Goal: Task Accomplishment & Management: Use online tool/utility

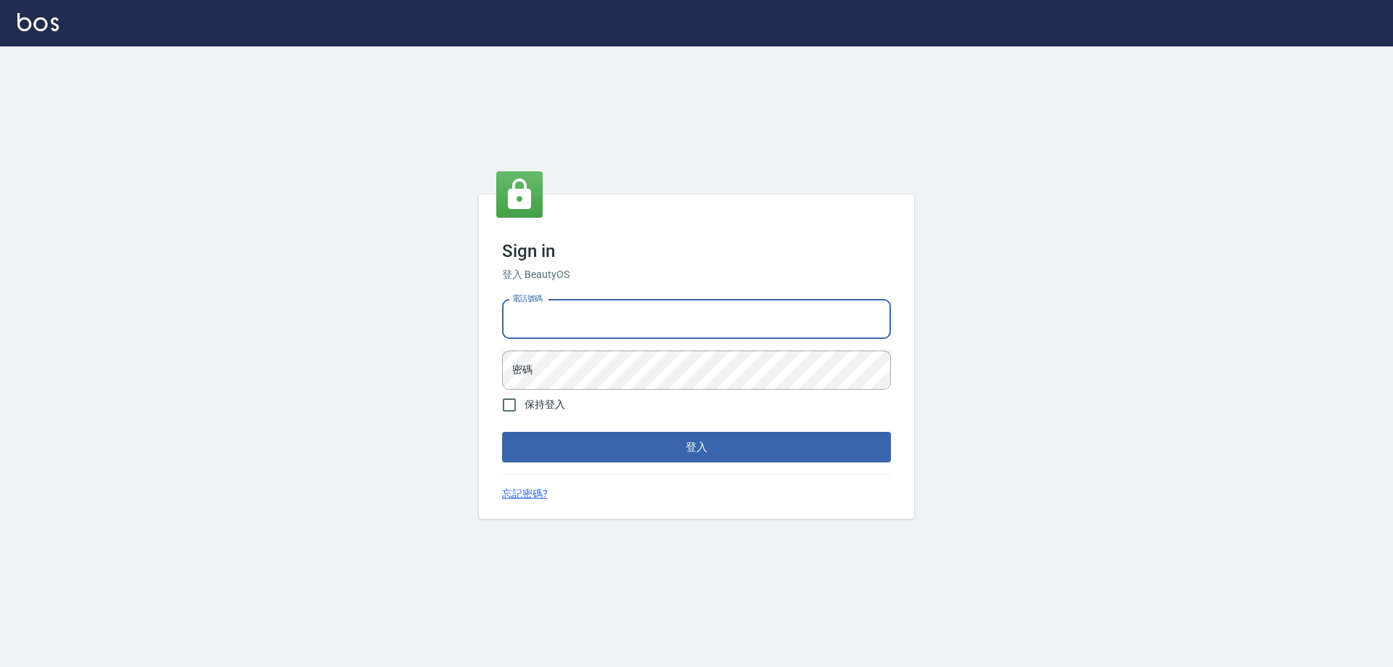
click at [535, 337] on input "電話號碼" at bounding box center [696, 319] width 389 height 39
type input "0910967130"
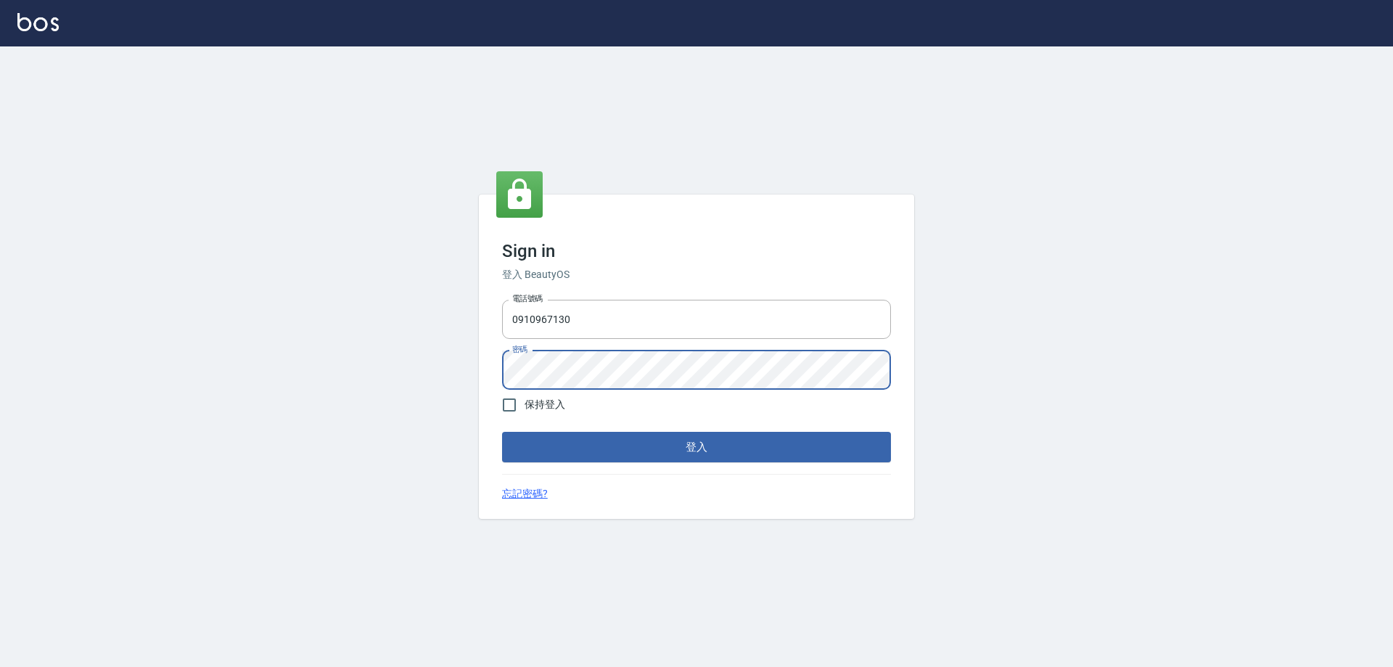
click at [502, 432] on button "登入" at bounding box center [696, 447] width 389 height 30
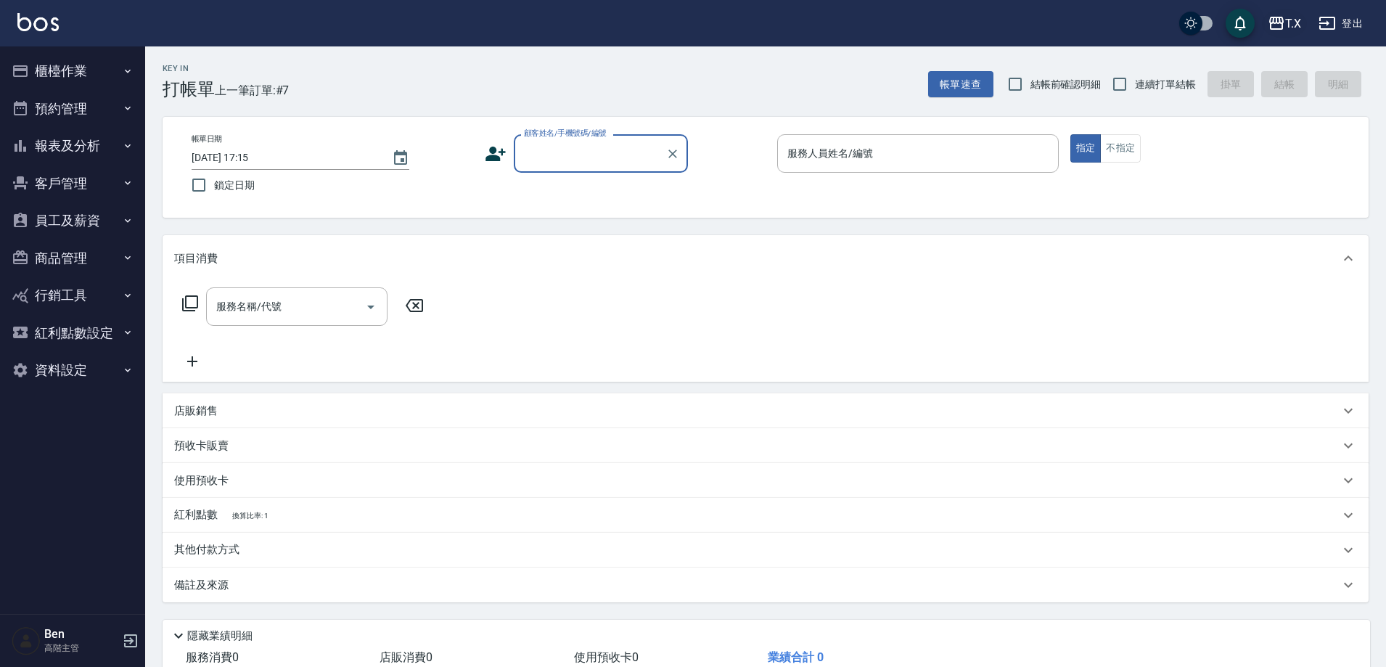
click at [1289, 29] on div "T.X" at bounding box center [1293, 24] width 16 height 18
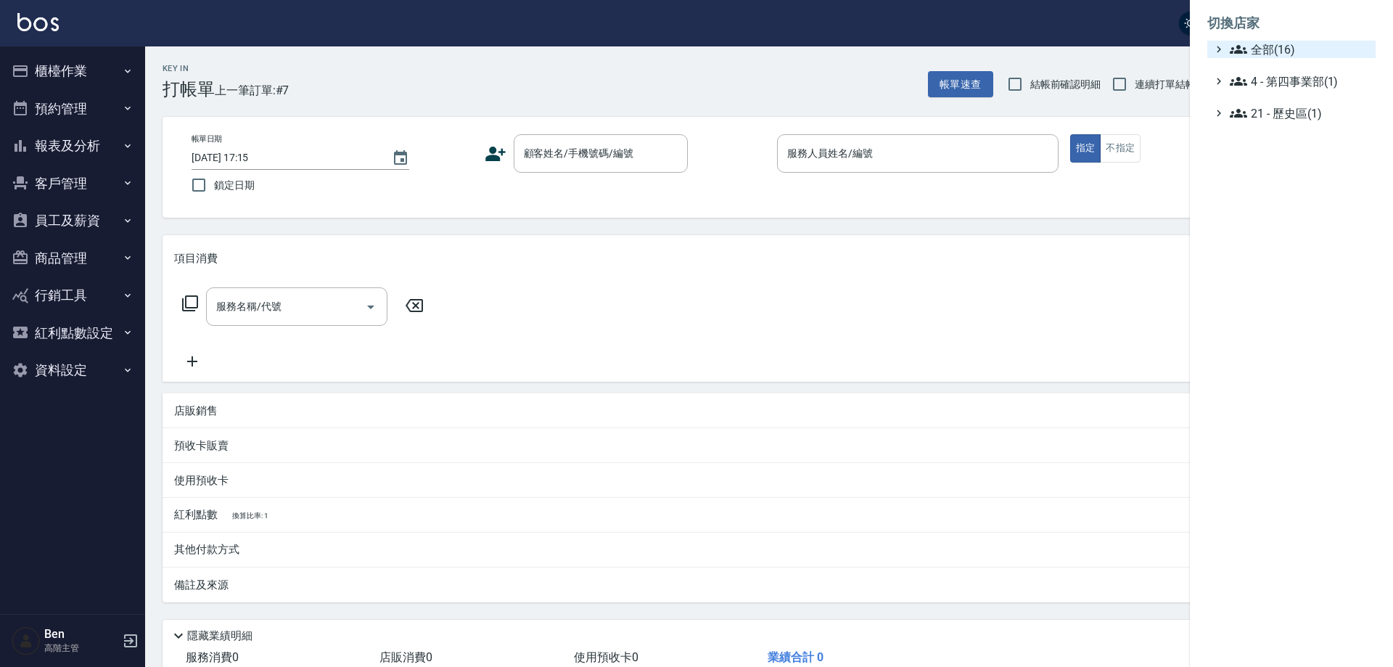
click at [1298, 49] on span "全部(16)" at bounding box center [1300, 49] width 140 height 17
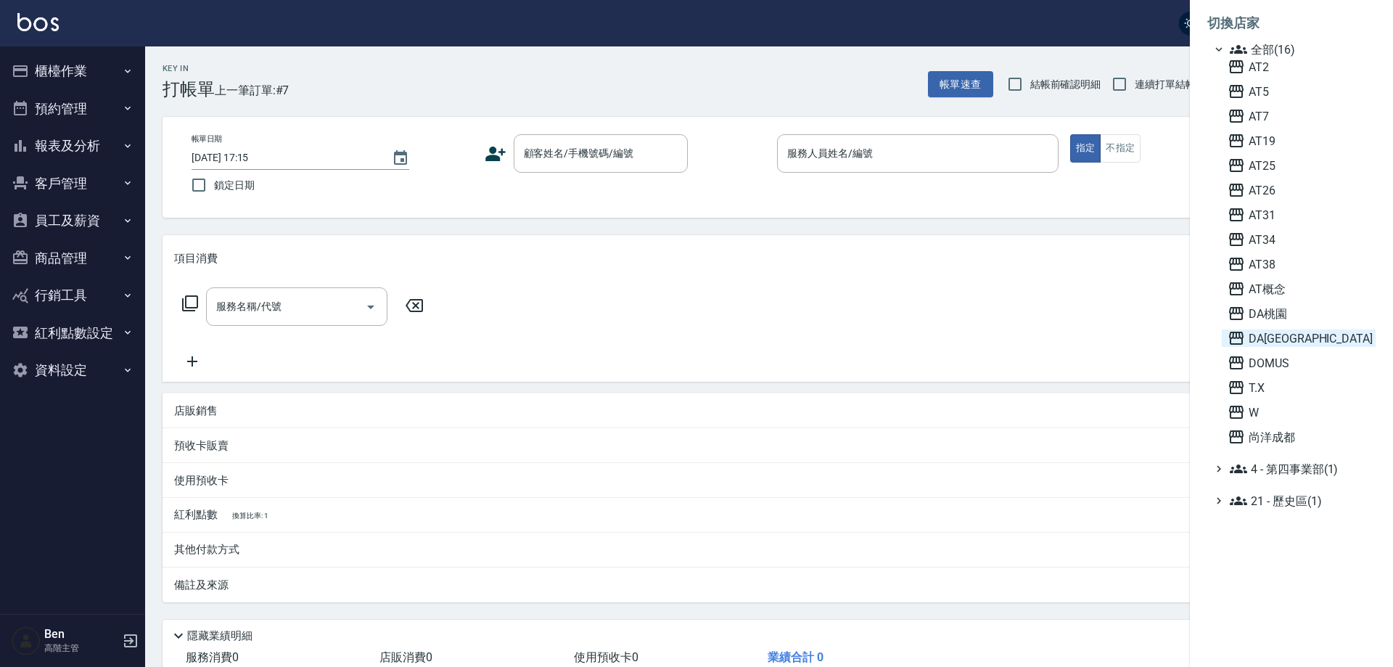
click at [1298, 338] on span "DA[GEOGRAPHIC_DATA]" at bounding box center [1298, 337] width 142 height 17
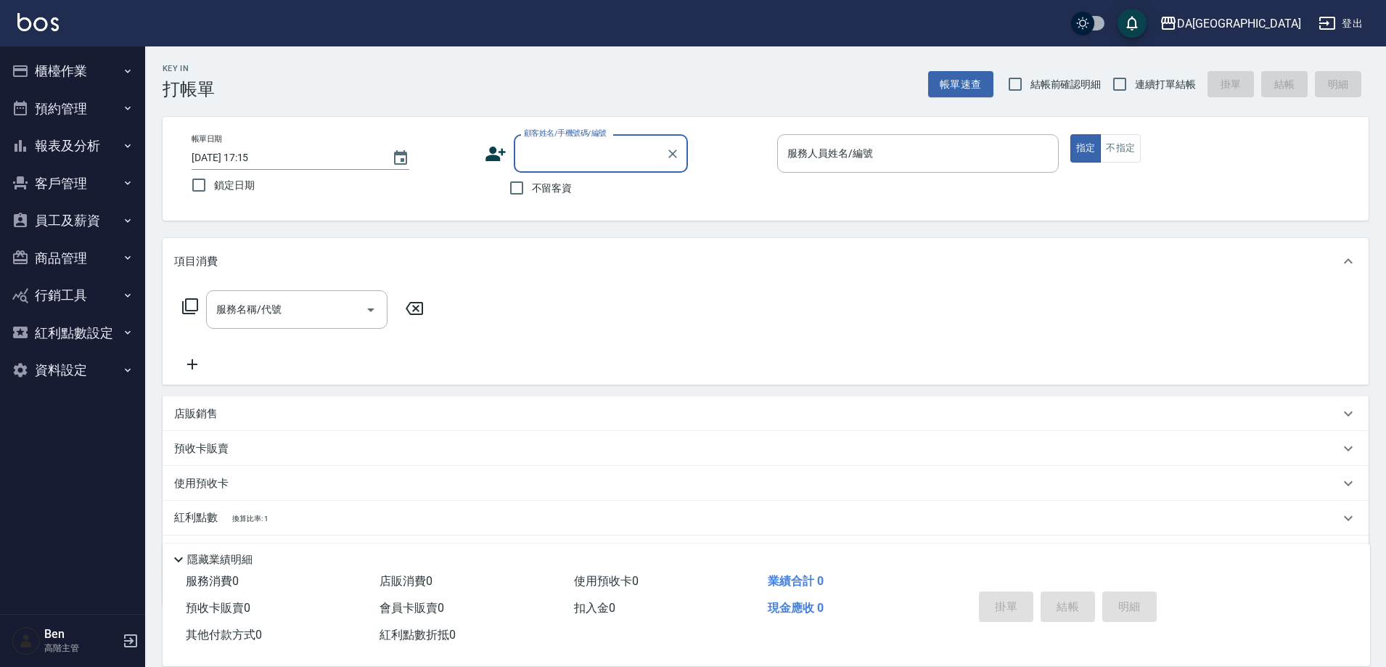
click at [78, 150] on button "報表及分析" at bounding box center [72, 146] width 133 height 38
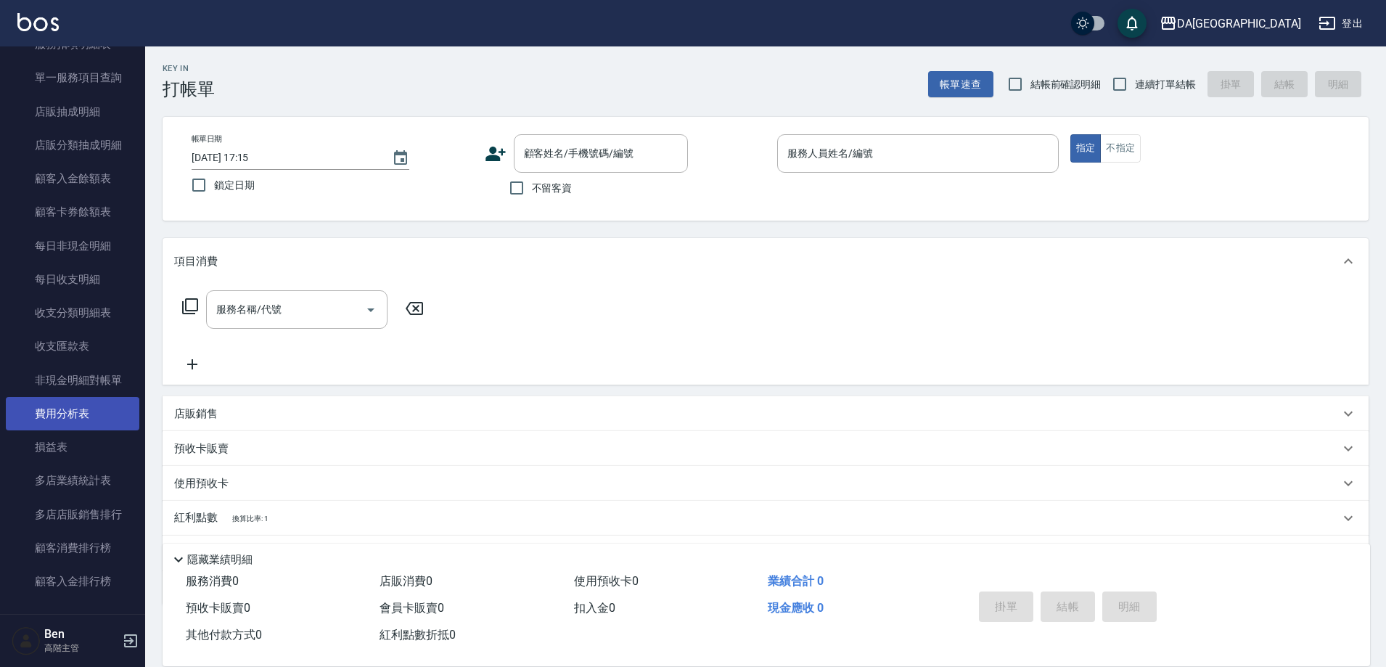
scroll to position [1016, 0]
click at [63, 404] on link "費用分析表" at bounding box center [72, 412] width 133 height 33
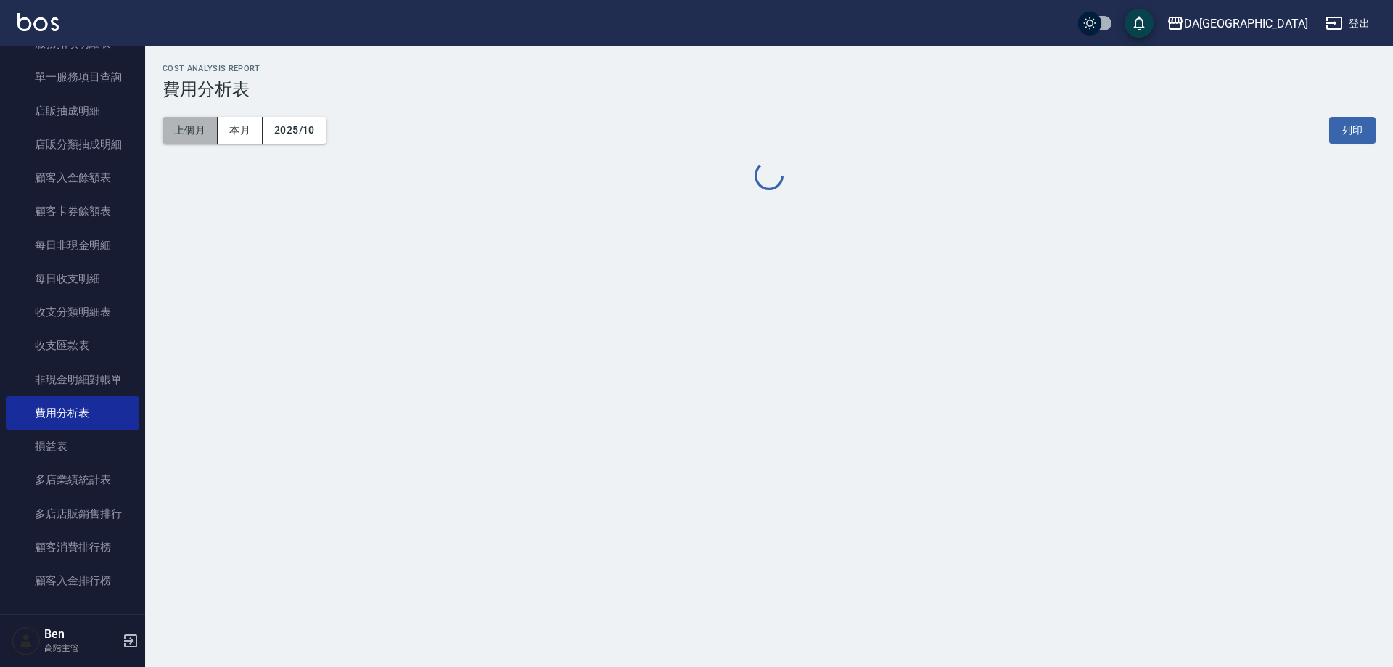
click at [188, 141] on button "上個月" at bounding box center [189, 130] width 55 height 27
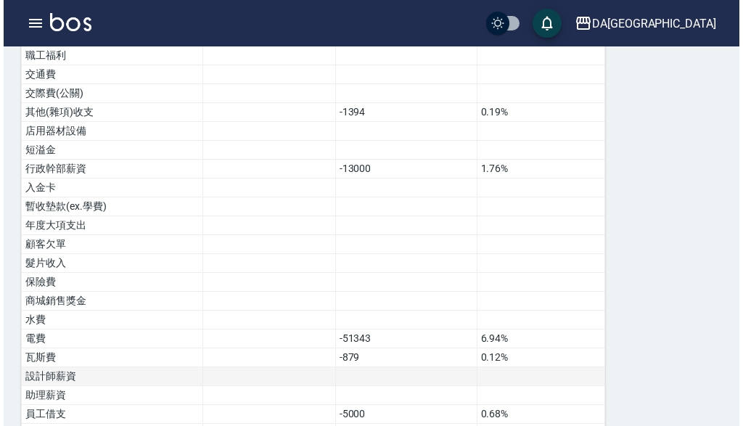
scroll to position [1117, 0]
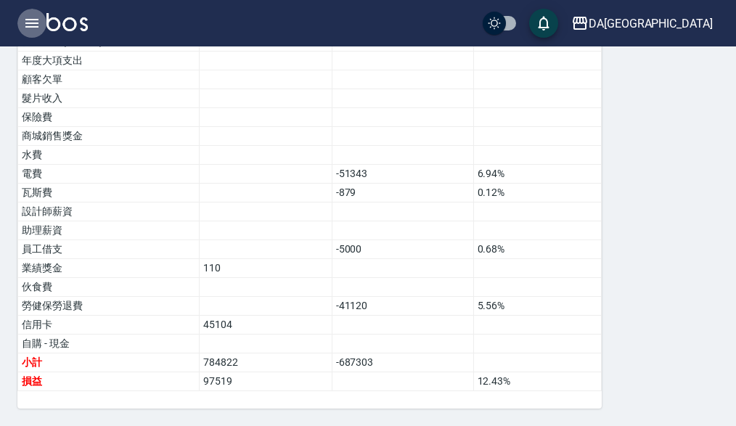
click at [20, 24] on button "button" at bounding box center [31, 23] width 29 height 29
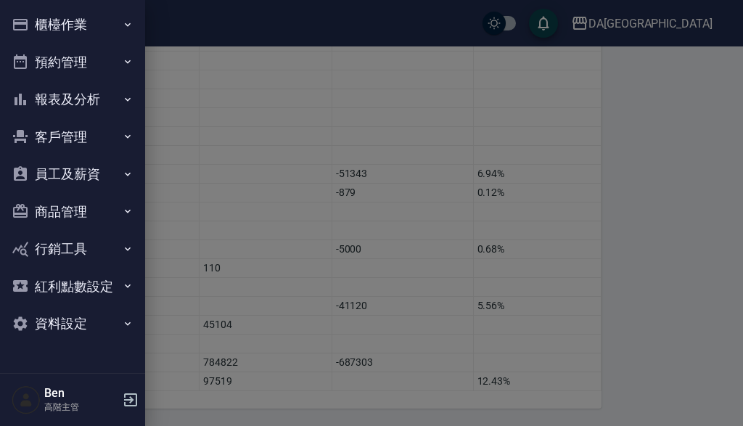
click at [75, 210] on button "商品管理" at bounding box center [72, 212] width 133 height 38
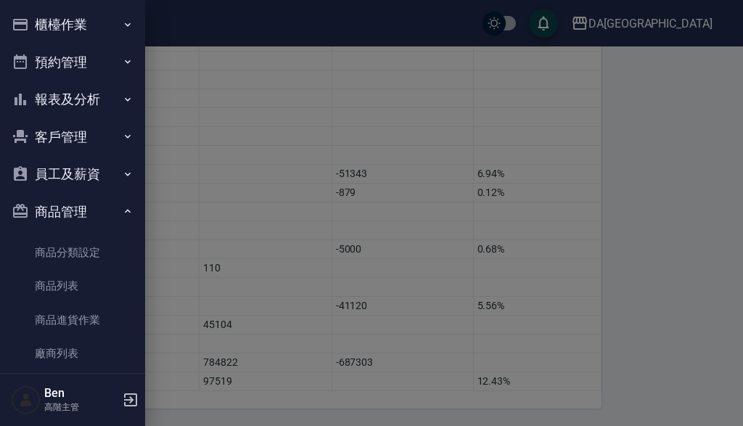
click at [83, 170] on button "員工及薪資" at bounding box center [72, 174] width 133 height 38
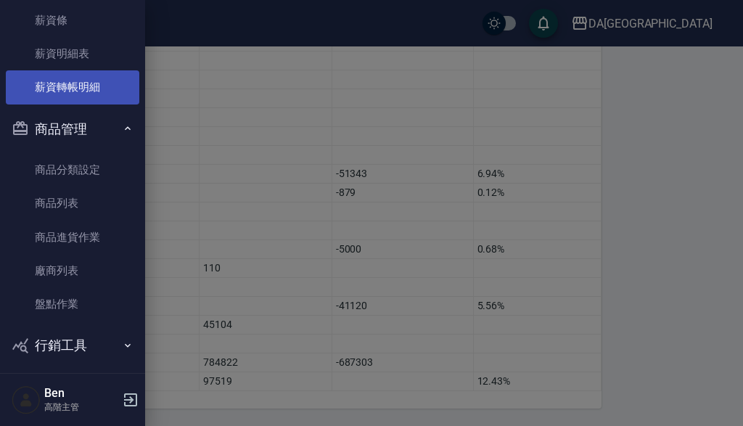
scroll to position [218, 0]
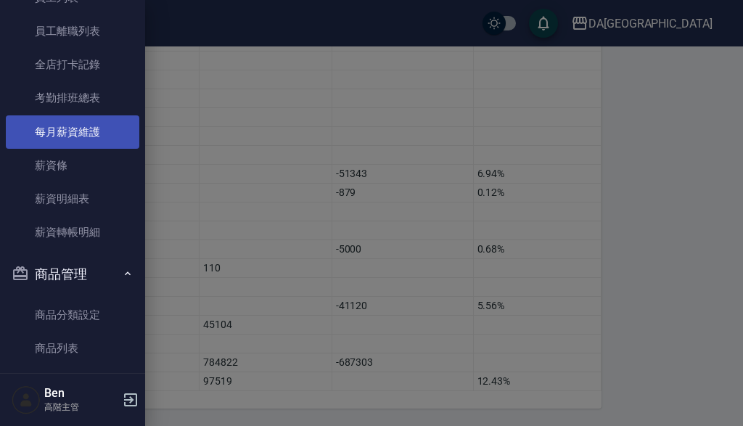
click at [87, 133] on link "每月薪資維護" at bounding box center [72, 131] width 133 height 33
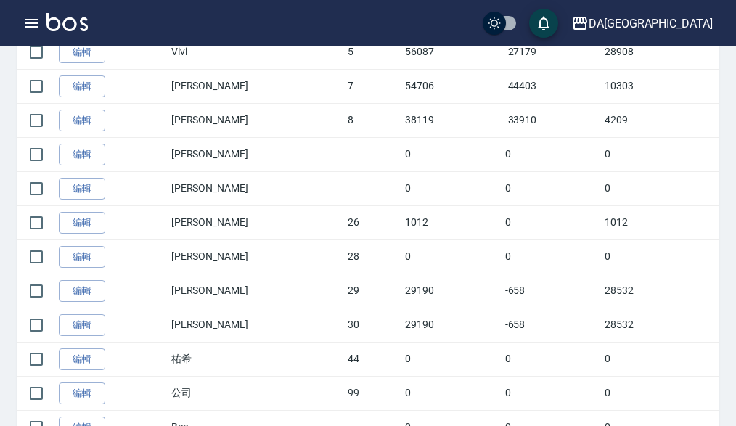
scroll to position [580, 0]
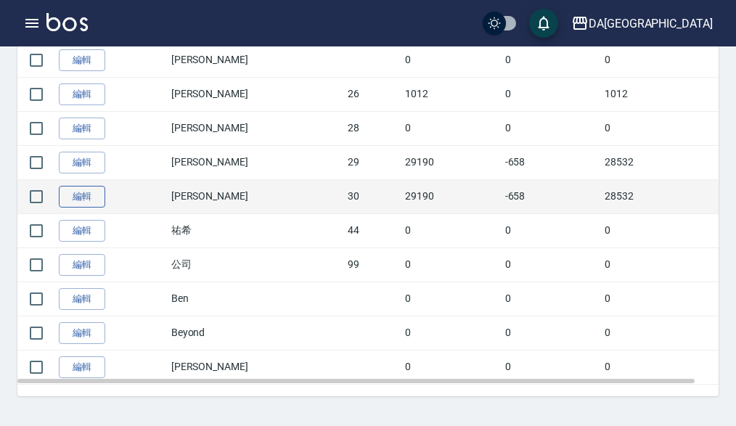
click at [82, 200] on link "編輯" at bounding box center [82, 197] width 46 height 22
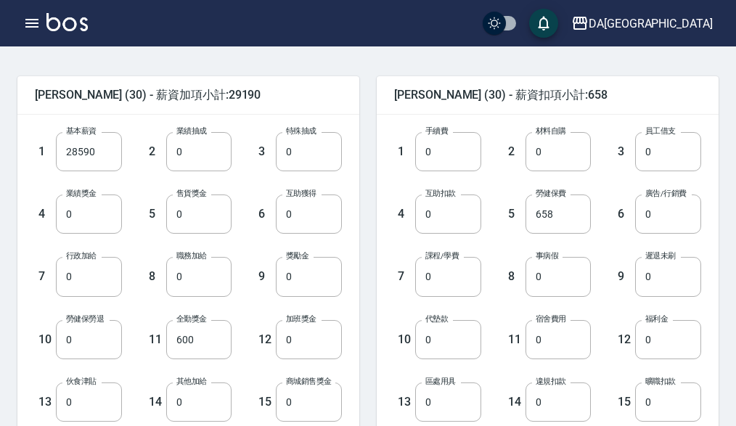
scroll to position [656, 0]
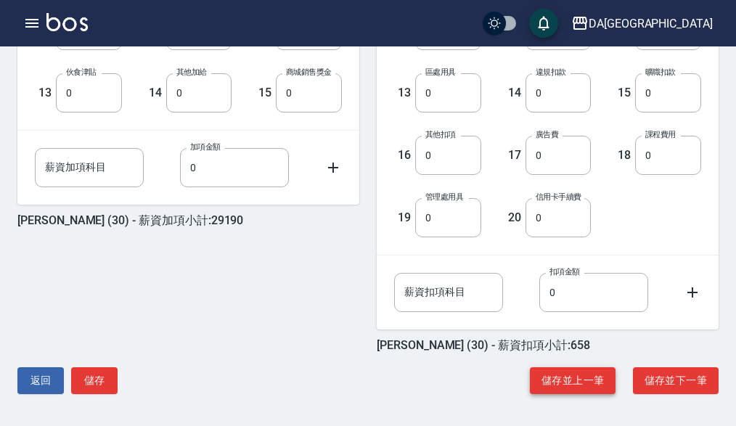
click at [564, 390] on button "儲存並上一筆" at bounding box center [573, 380] width 86 height 27
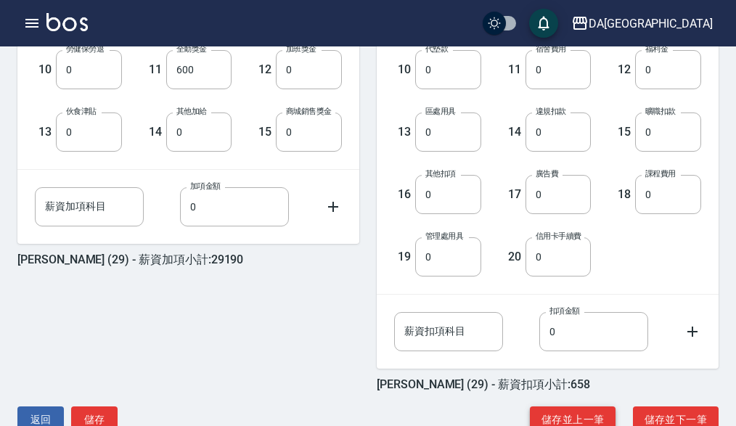
scroll to position [653, 0]
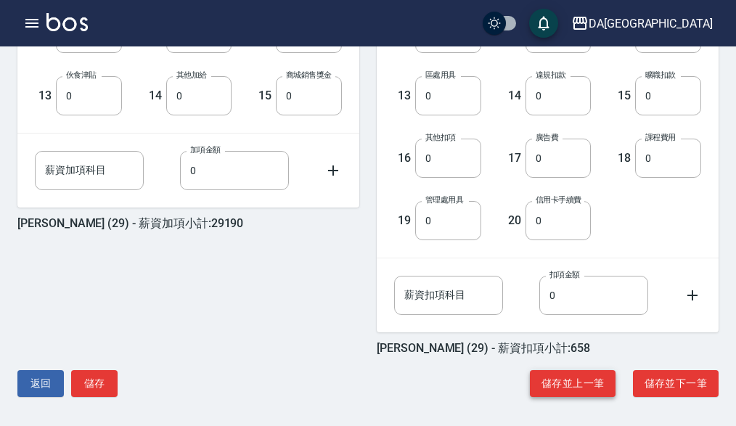
click at [577, 387] on button "儲存並上一筆" at bounding box center [573, 383] width 86 height 27
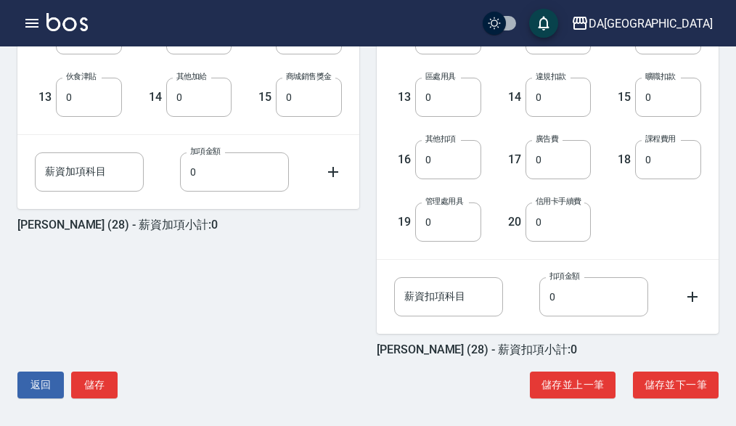
scroll to position [653, 0]
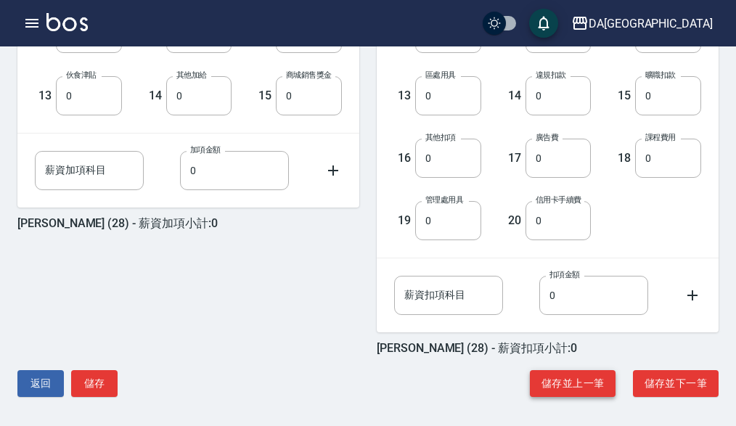
click at [601, 376] on button "儲存並上一筆" at bounding box center [573, 383] width 86 height 27
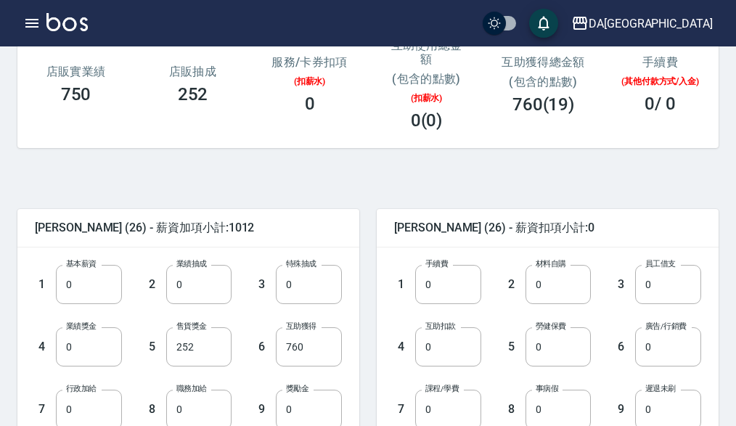
scroll to position [218, 0]
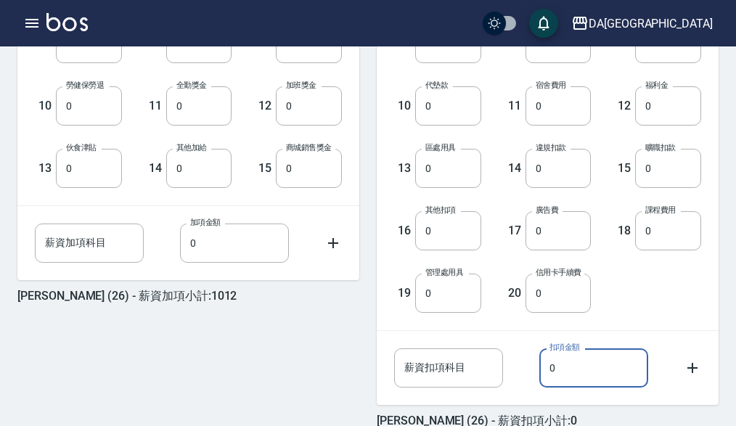
click at [585, 374] on input "0" at bounding box center [593, 367] width 109 height 39
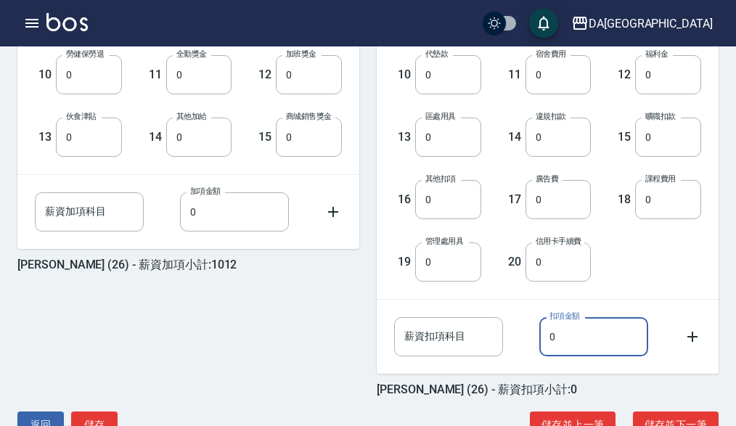
scroll to position [656, 0]
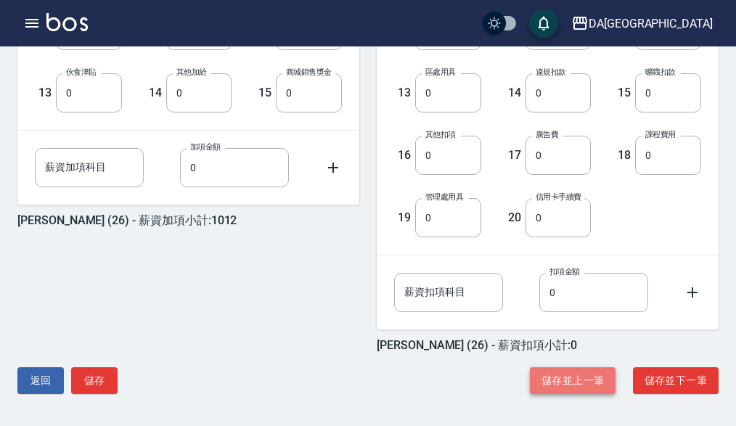
click at [584, 378] on button "儲存並上一筆" at bounding box center [573, 380] width 86 height 27
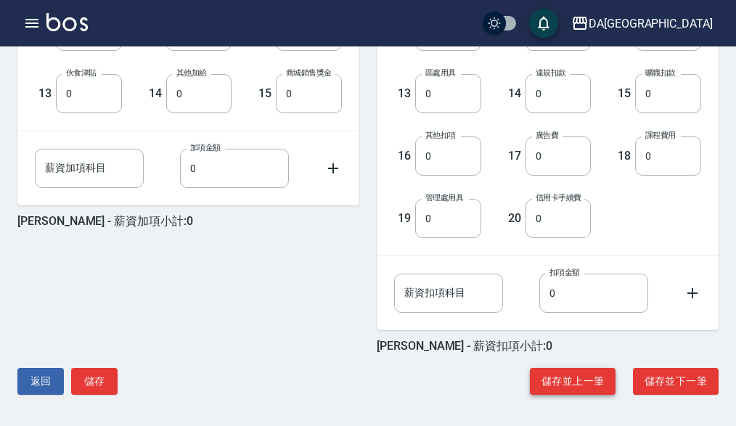
scroll to position [656, 0]
click at [594, 369] on button "儲存並上一筆" at bounding box center [573, 380] width 86 height 27
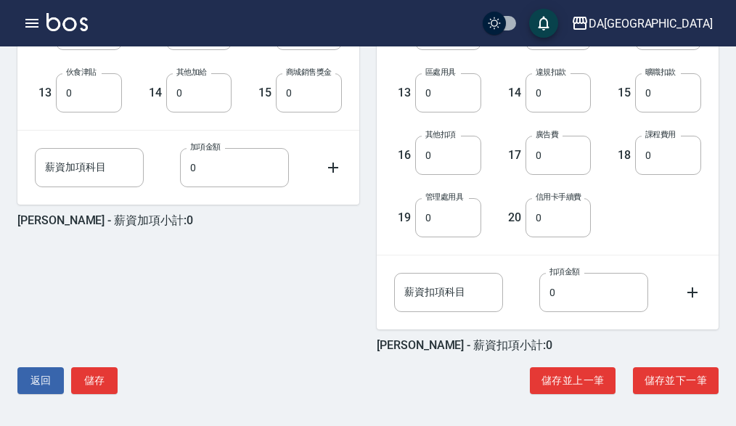
click at [593, 366] on div "Josh - 薪資加項小計:0 1 基本薪資 0 基本薪資 2 業績抽成 0 業績抽成 3 特殊抽成 0 特殊抽成 4 業績獎金 0 業績獎金 5 售貨獎金 …" at bounding box center [362, 66] width 712 height 685
click at [598, 376] on button "儲存並上一筆" at bounding box center [573, 380] width 86 height 27
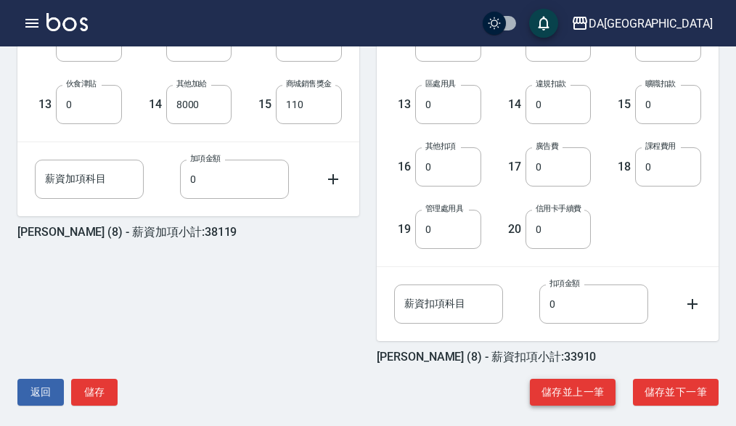
scroll to position [656, 0]
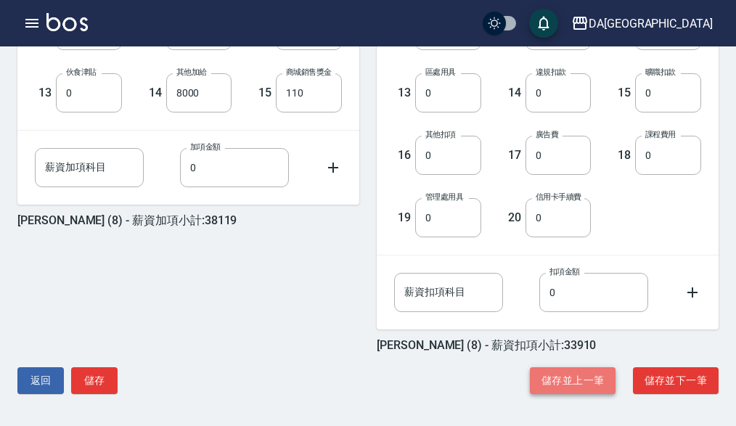
click at [566, 393] on button "儲存並上一筆" at bounding box center [573, 380] width 86 height 27
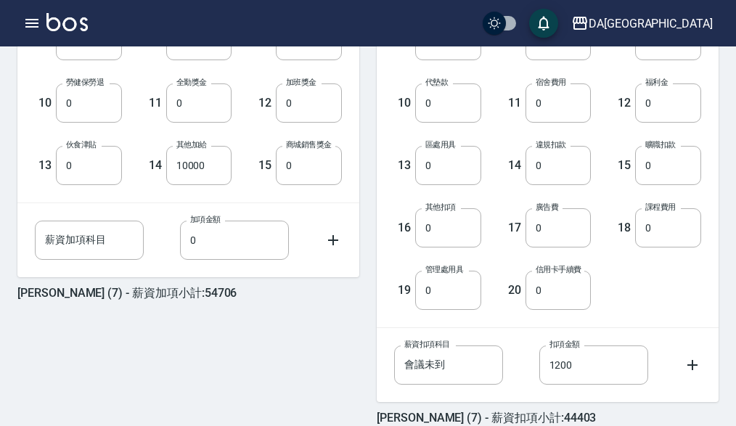
scroll to position [656, 0]
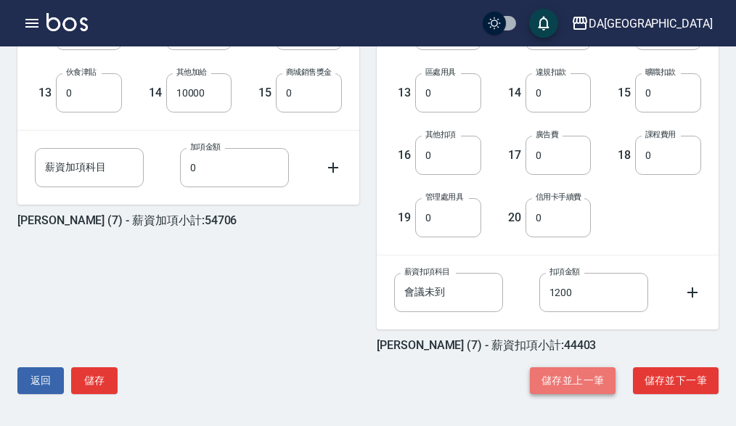
click at [556, 372] on button "儲存並上一筆" at bounding box center [573, 380] width 86 height 27
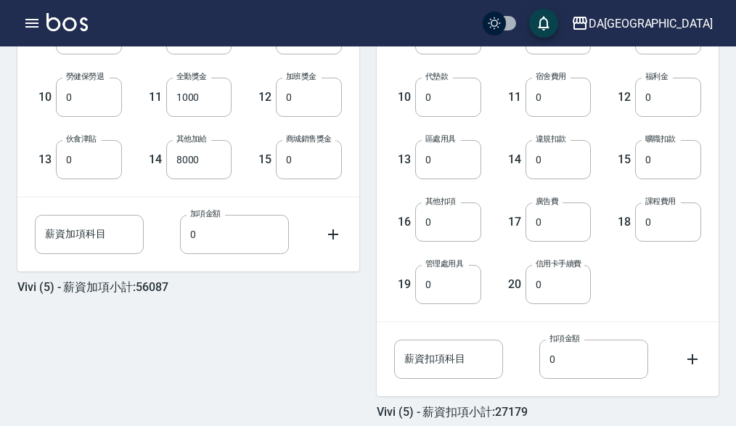
scroll to position [656, 0]
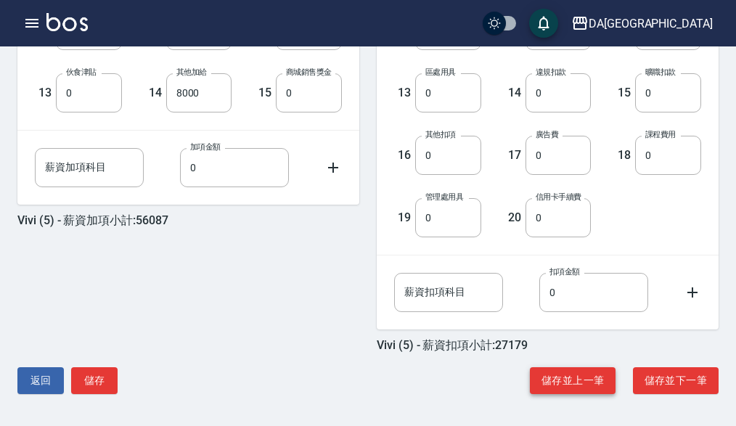
click at [569, 379] on button "儲存並上一筆" at bounding box center [573, 380] width 86 height 27
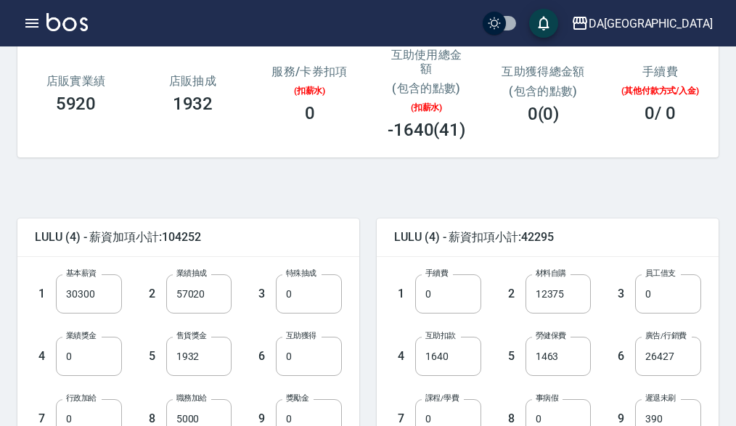
scroll to position [218, 0]
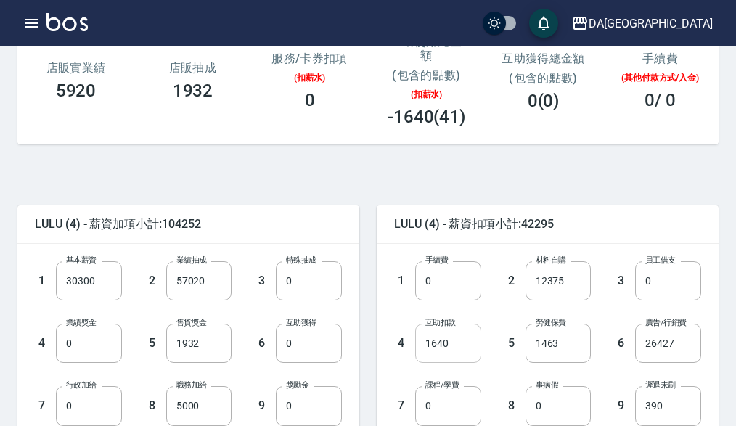
click at [451, 331] on input "1640" at bounding box center [448, 343] width 66 height 39
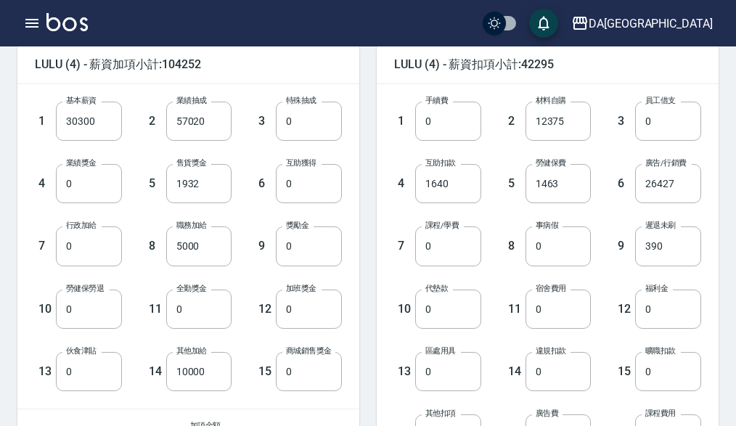
scroll to position [656, 0]
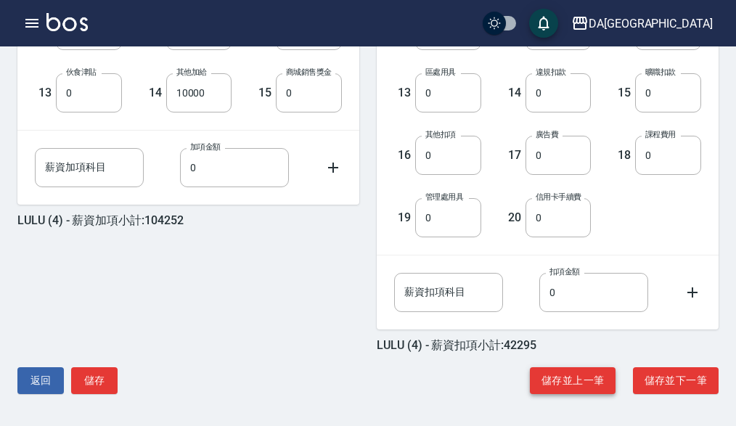
click at [582, 380] on button "儲存並上一筆" at bounding box center [573, 380] width 86 height 27
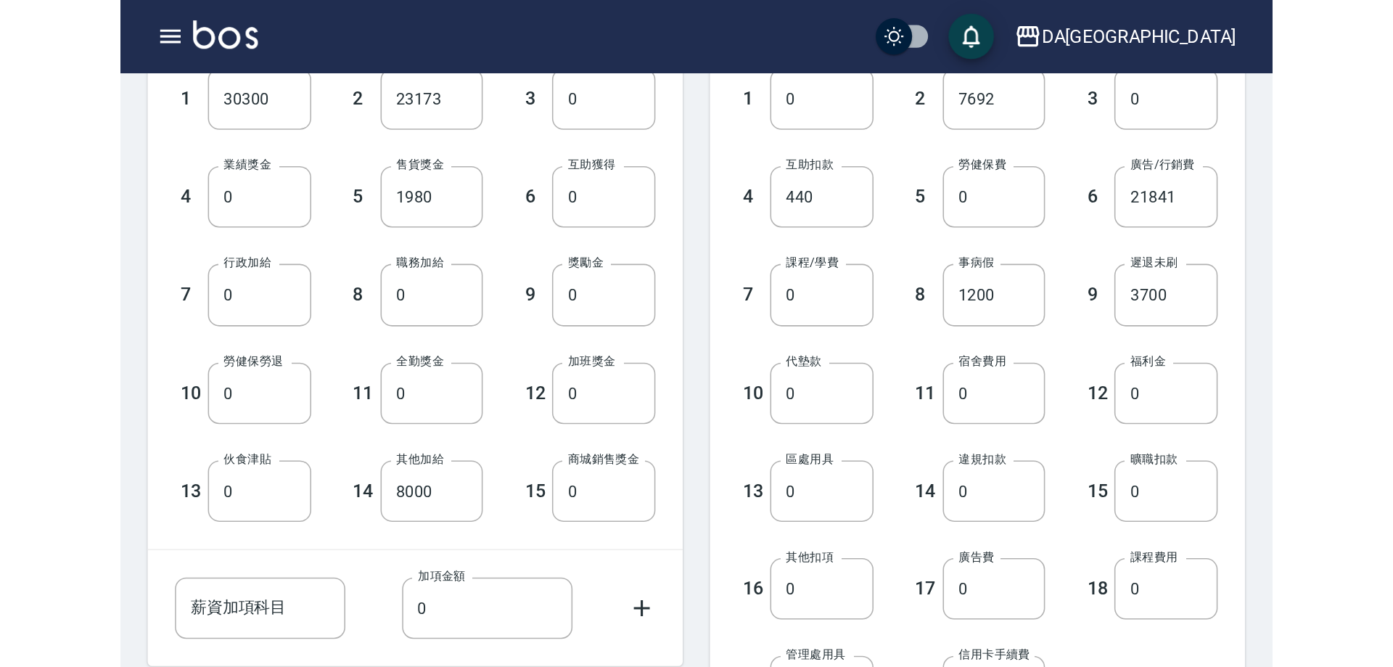
scroll to position [276, 0]
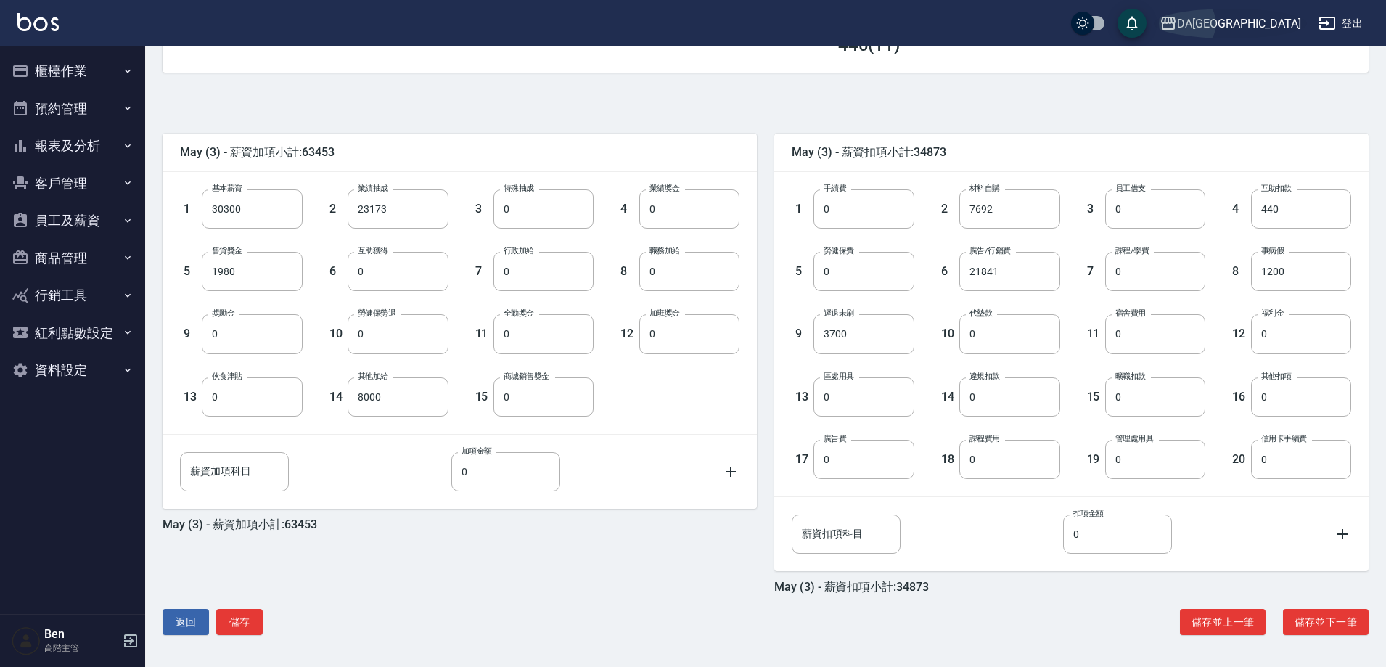
click at [742, 12] on button "DA蘆洲" at bounding box center [1229, 24] width 153 height 30
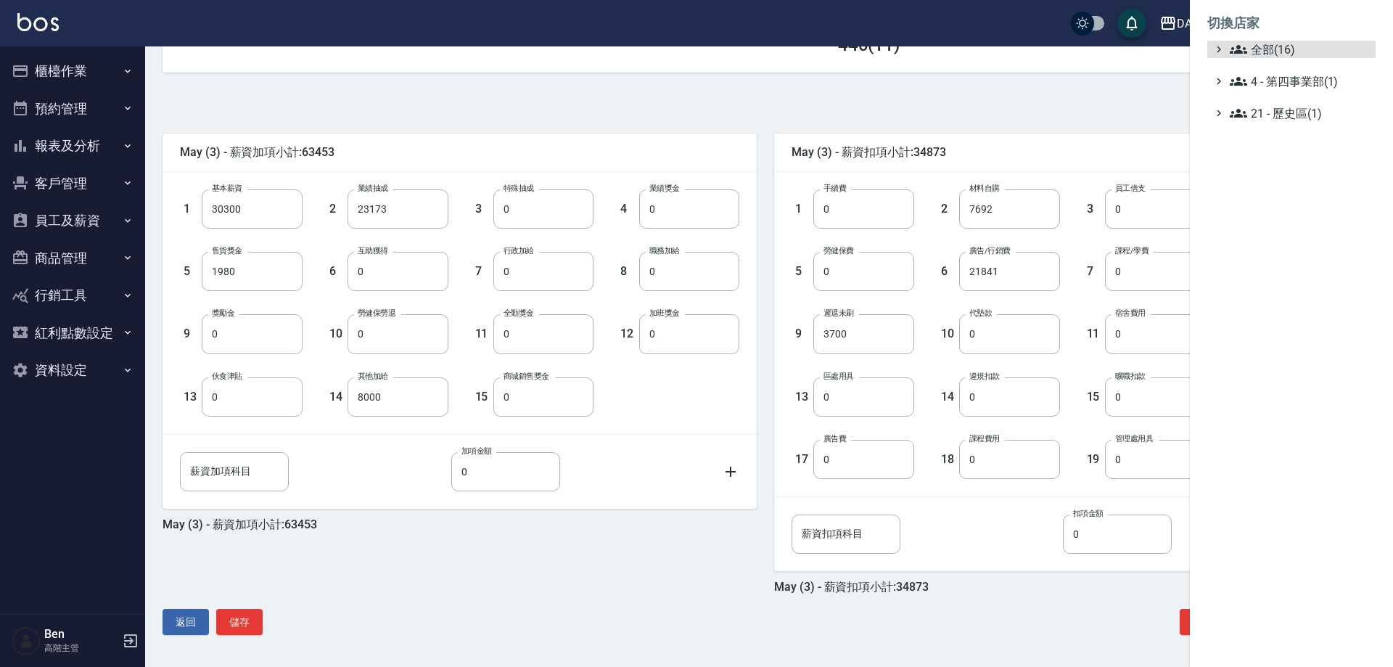
click at [742, 48] on span "全部(16)" at bounding box center [1300, 49] width 140 height 17
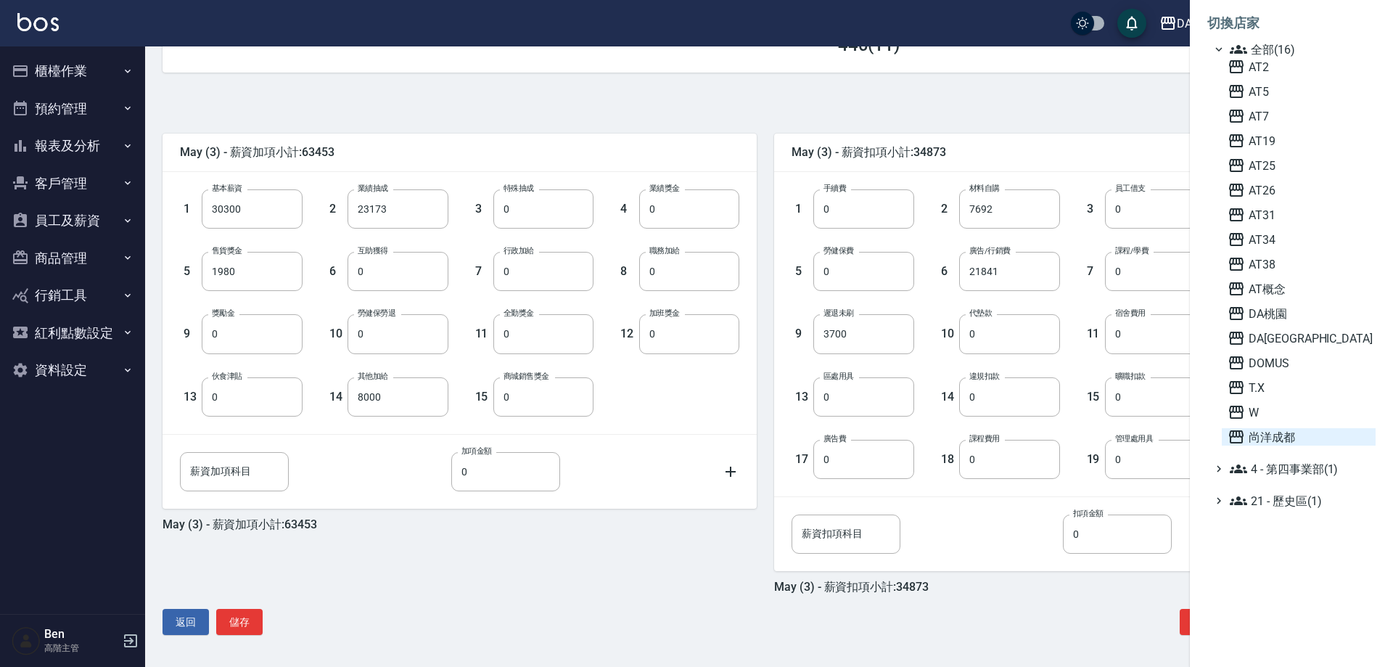
click at [742, 425] on span "尚洋成都" at bounding box center [1298, 436] width 142 height 17
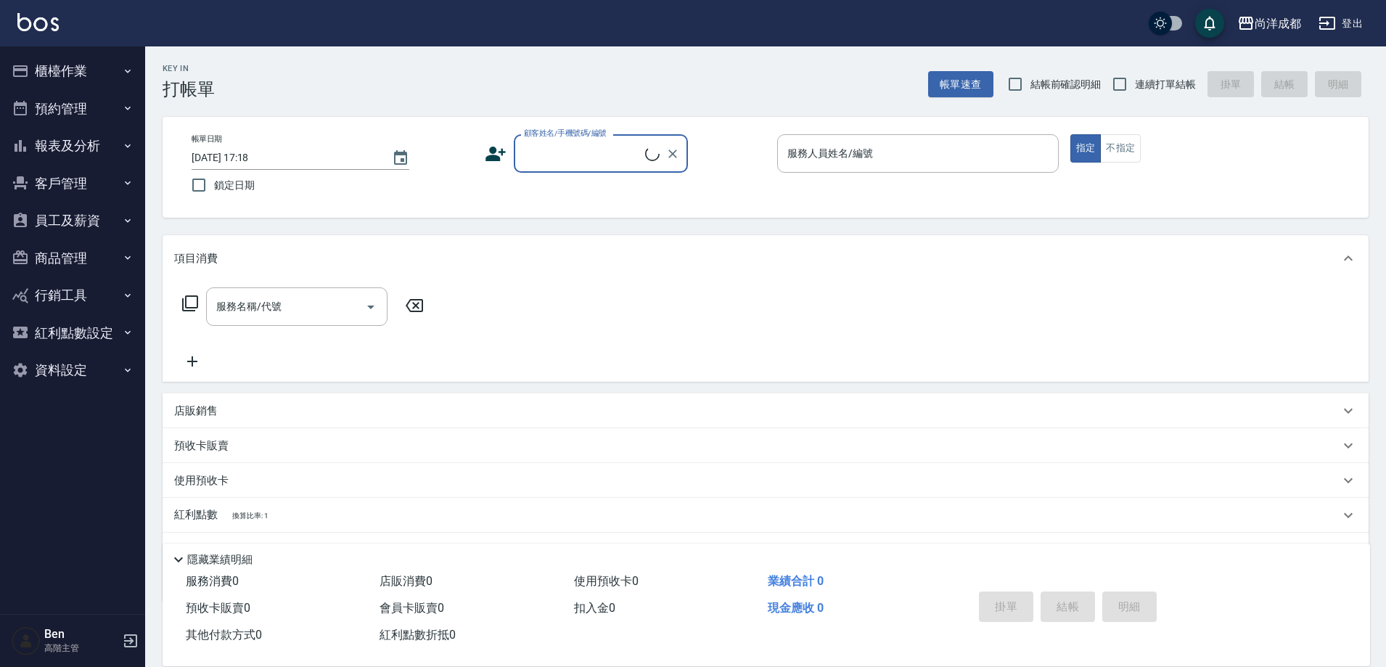
click at [74, 221] on button "員工及薪資" at bounding box center [72, 221] width 133 height 38
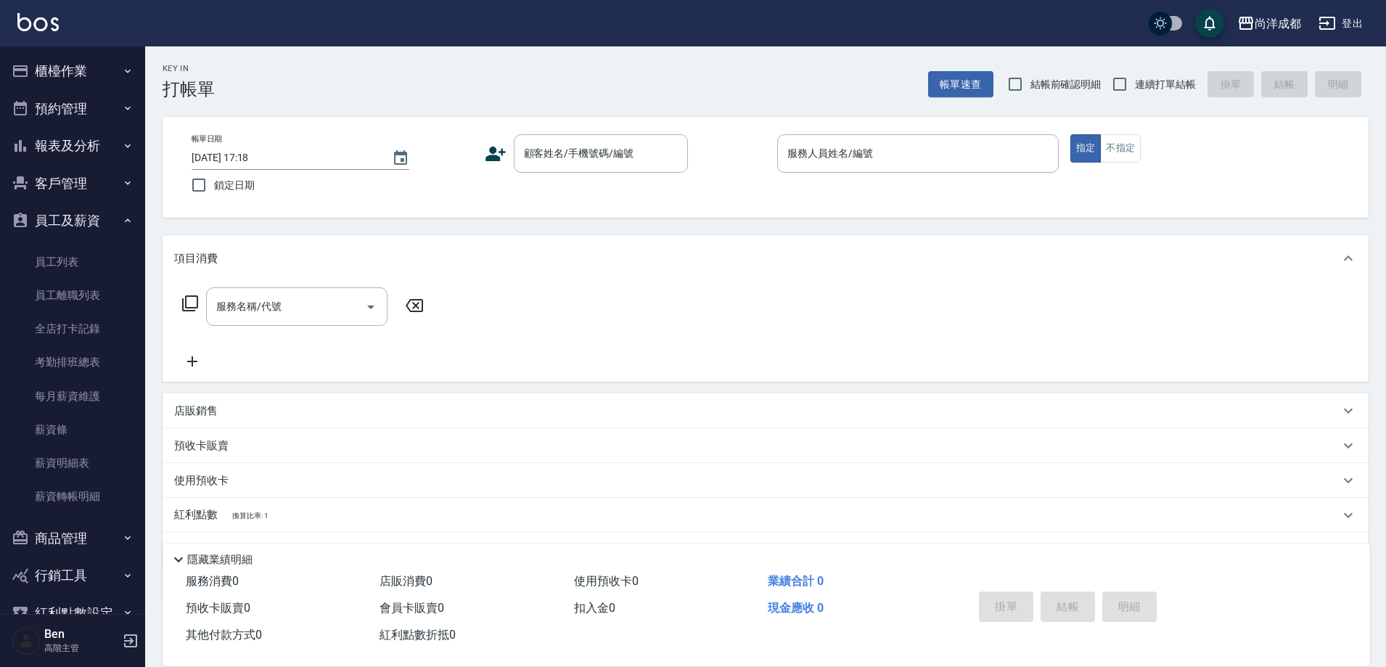
click at [99, 152] on button "報表及分析" at bounding box center [72, 146] width 133 height 38
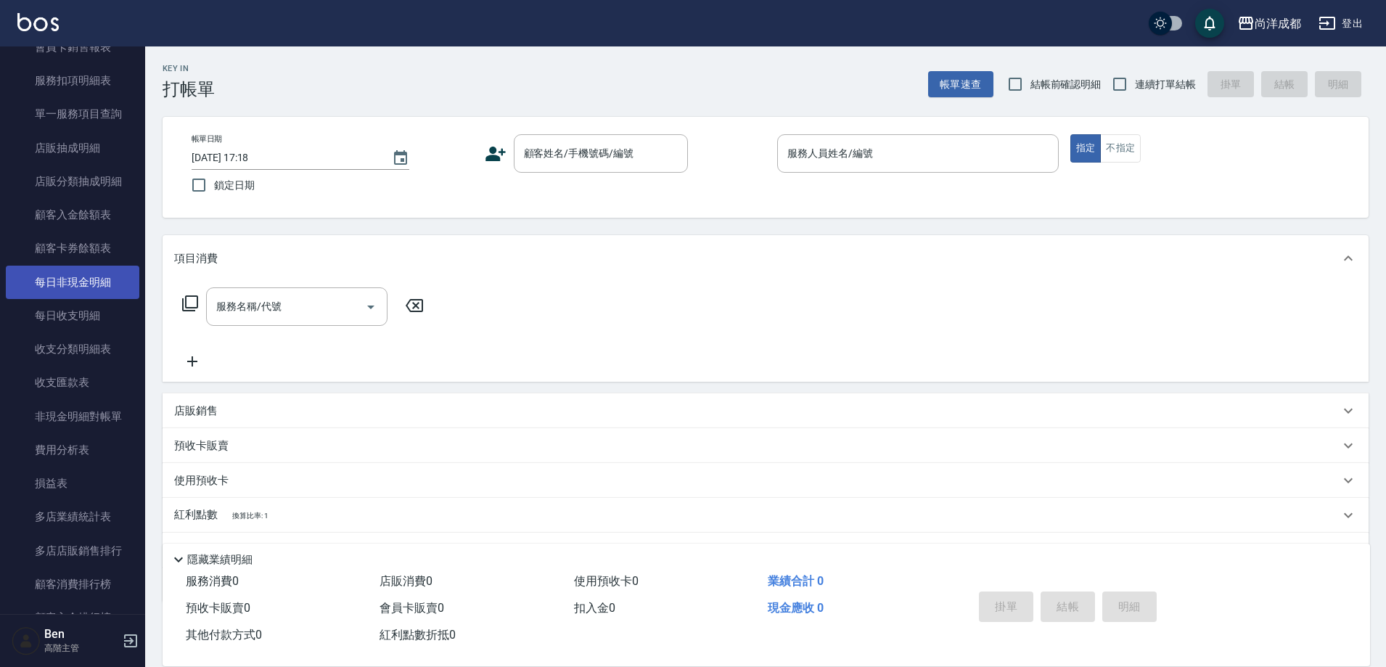
scroll to position [1161, 0]
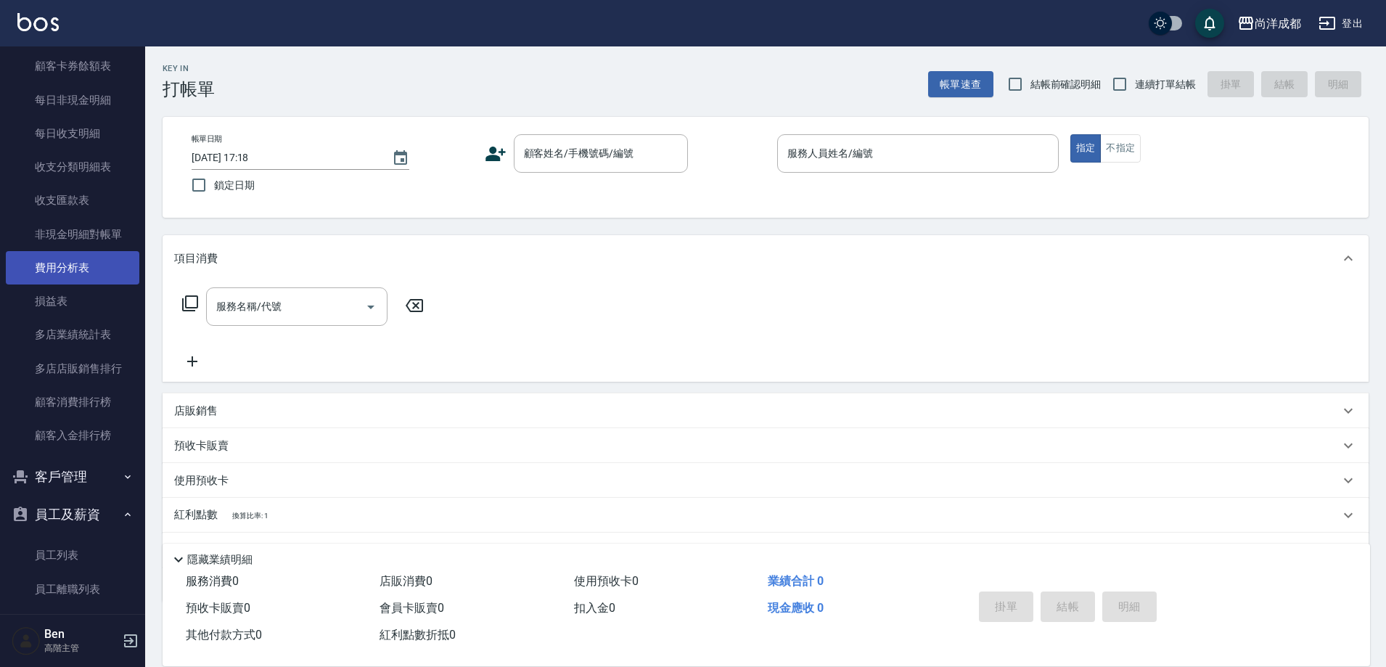
click at [86, 265] on link "費用分析表" at bounding box center [72, 267] width 133 height 33
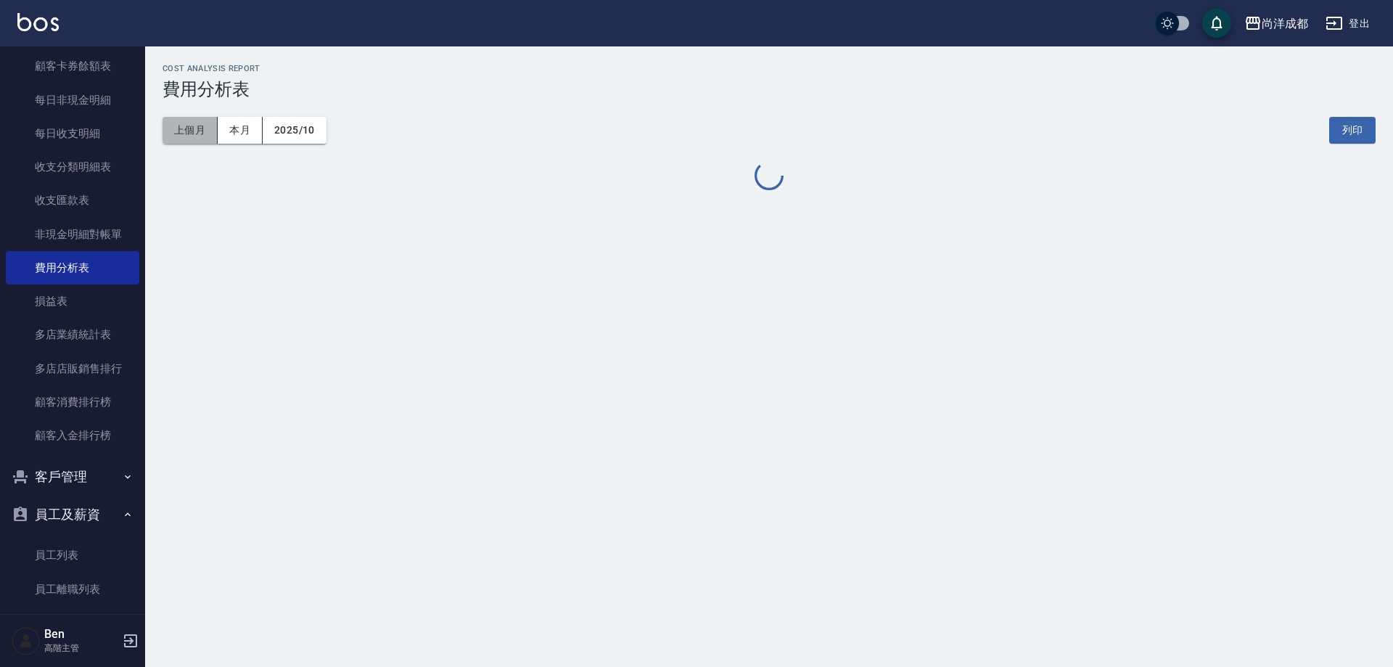
click at [194, 140] on button "上個月" at bounding box center [189, 130] width 55 height 27
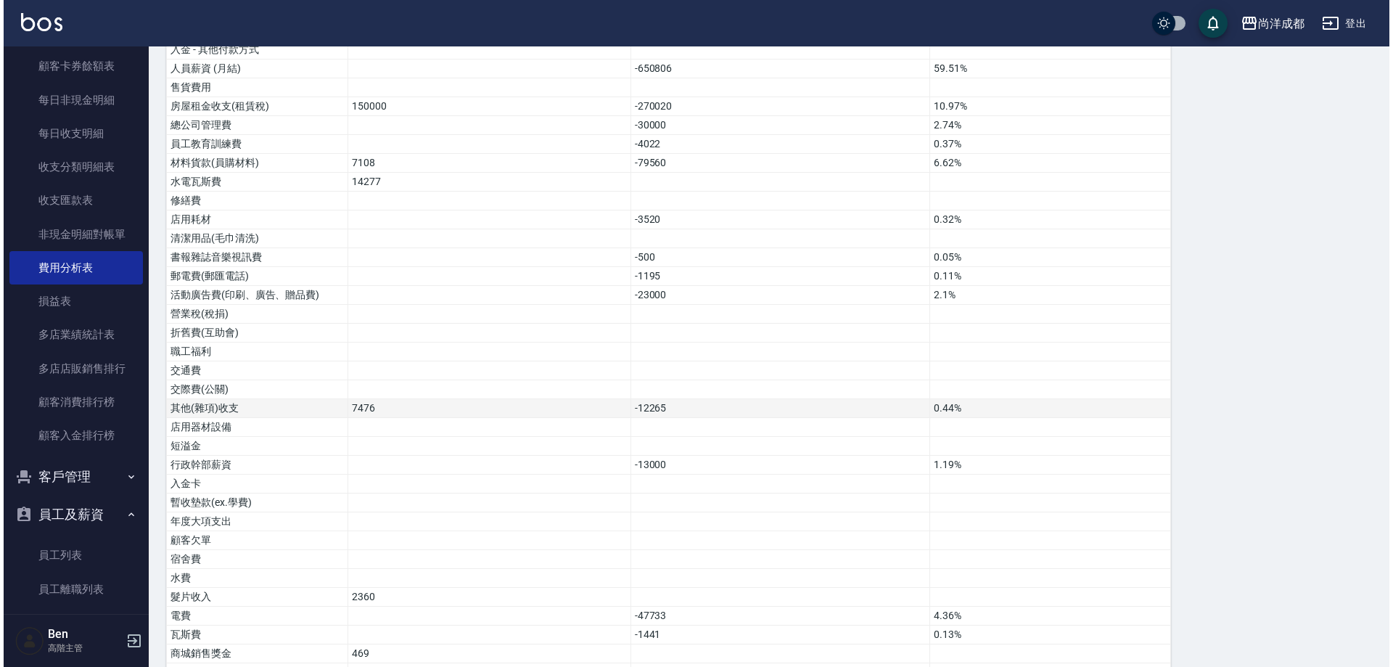
scroll to position [857, 0]
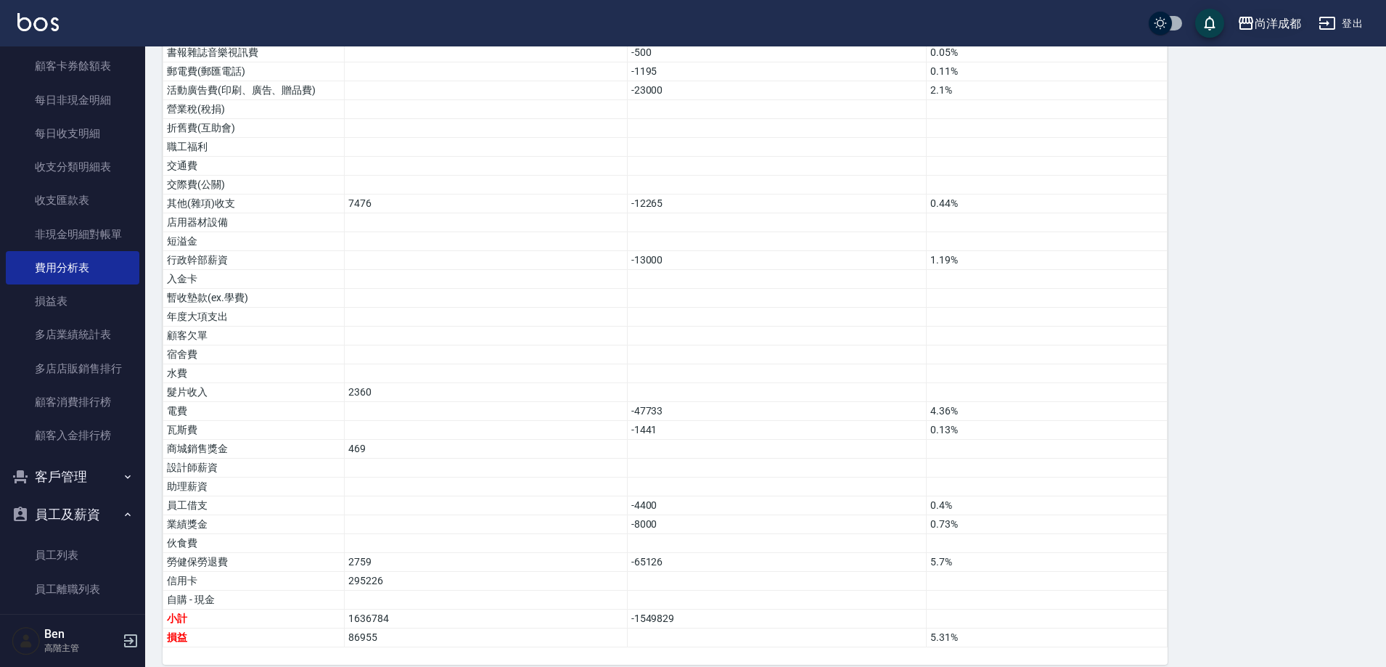
click at [1266, 21] on div "尚洋成都" at bounding box center [1277, 24] width 46 height 18
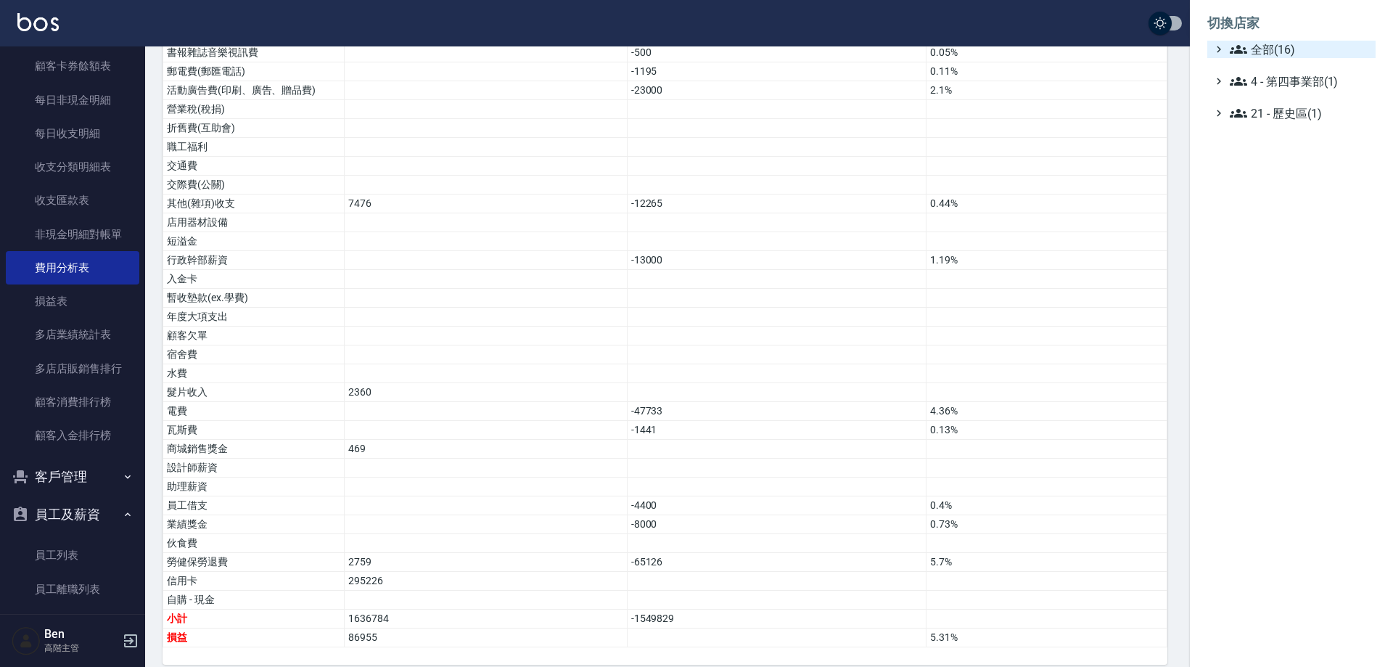
click at [1291, 54] on span "全部(16)" at bounding box center [1300, 49] width 140 height 17
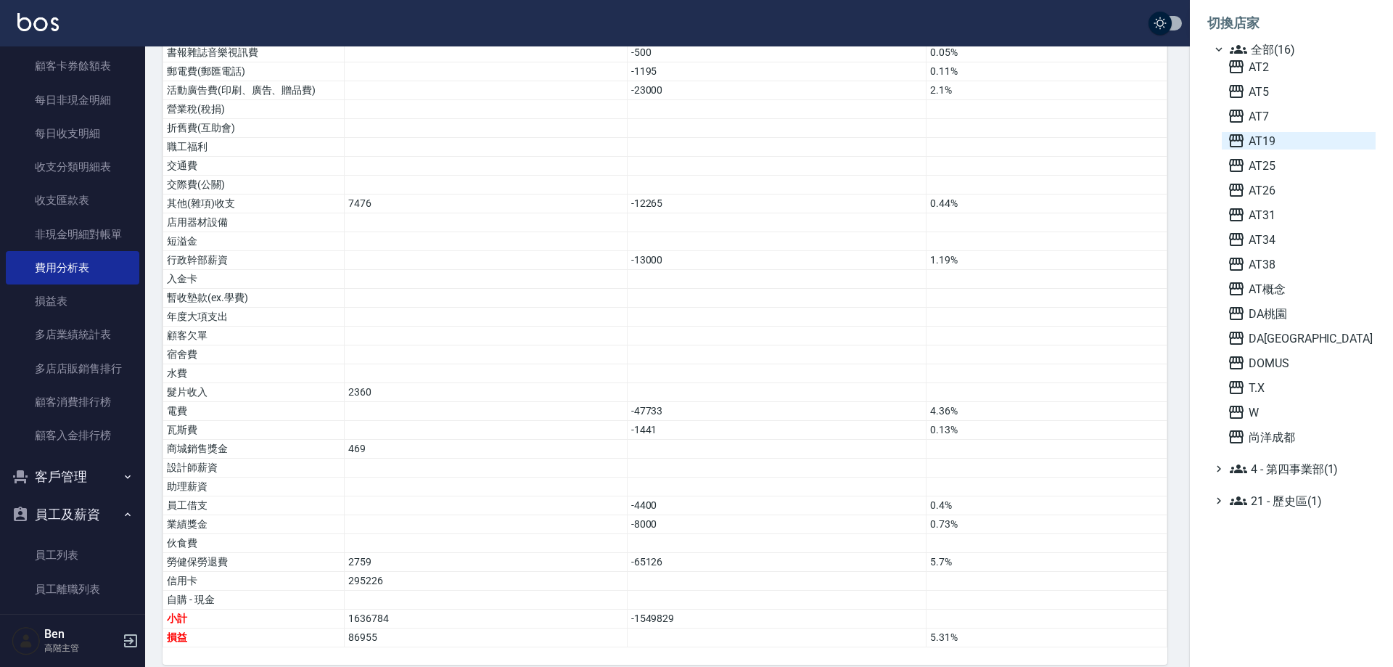
click at [1319, 140] on span "AT19" at bounding box center [1298, 140] width 142 height 17
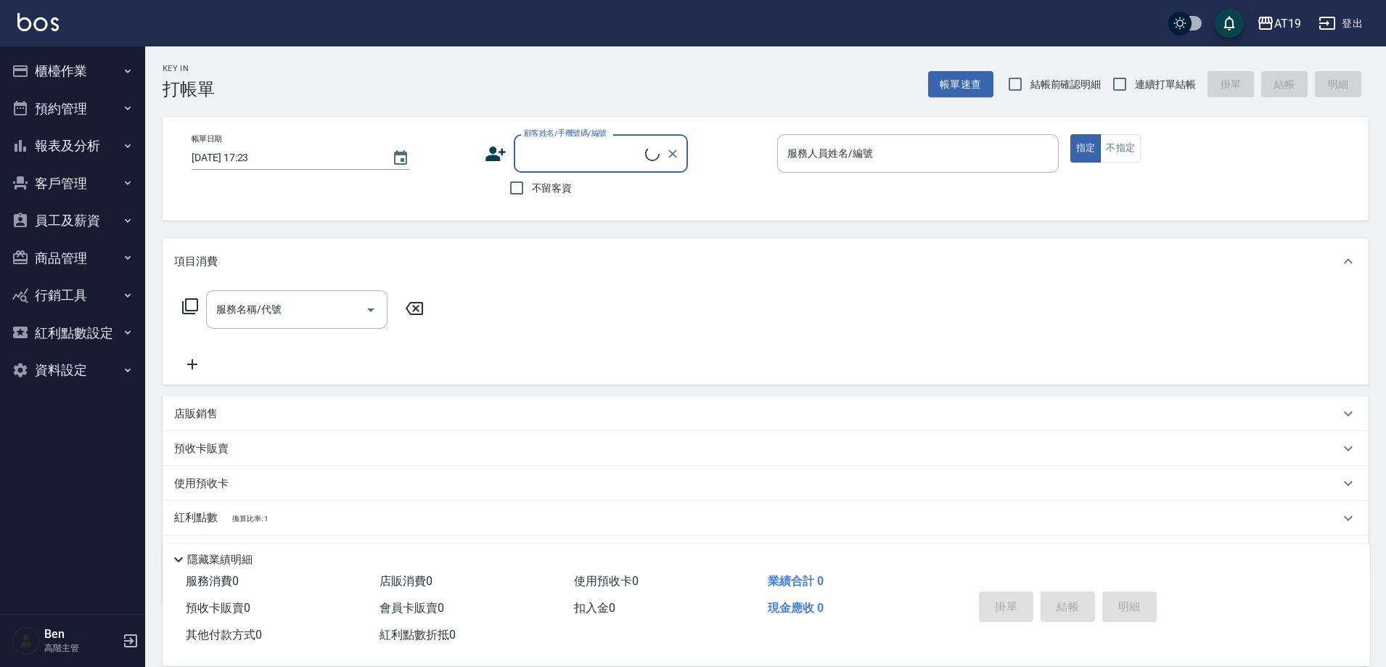
click at [95, 146] on button "報表及分析" at bounding box center [72, 146] width 133 height 38
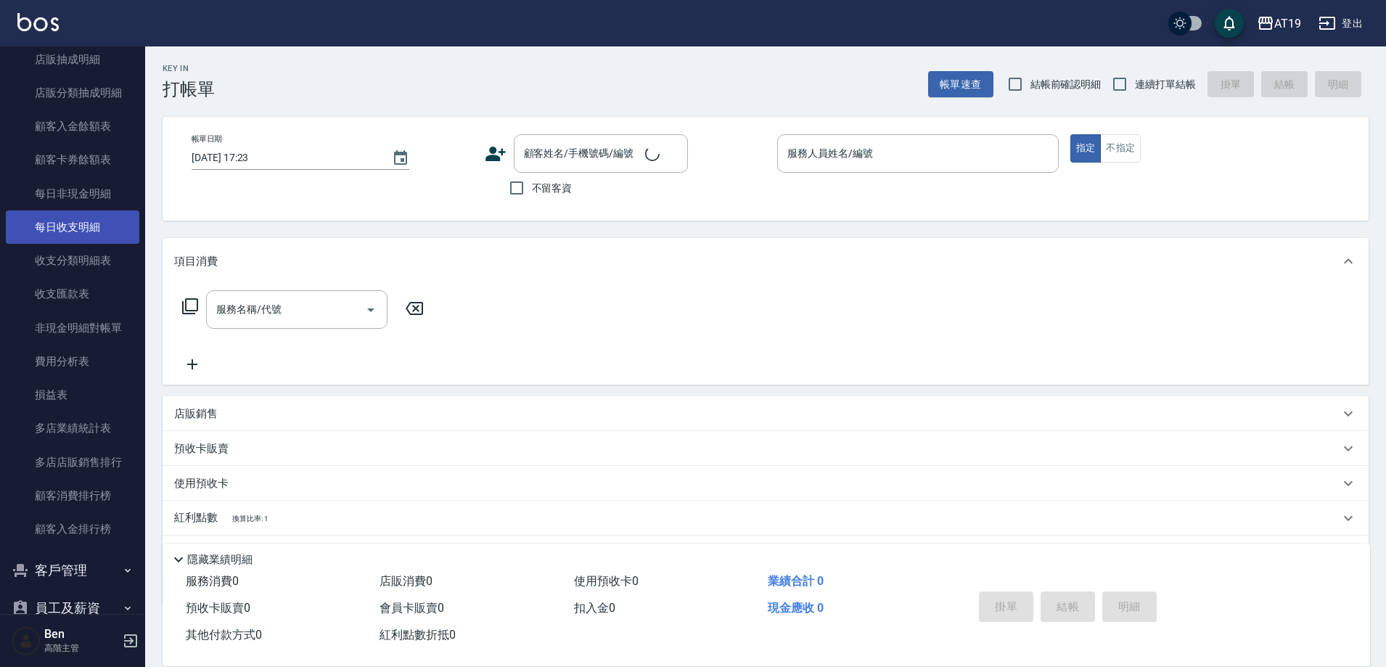
scroll to position [943, 0]
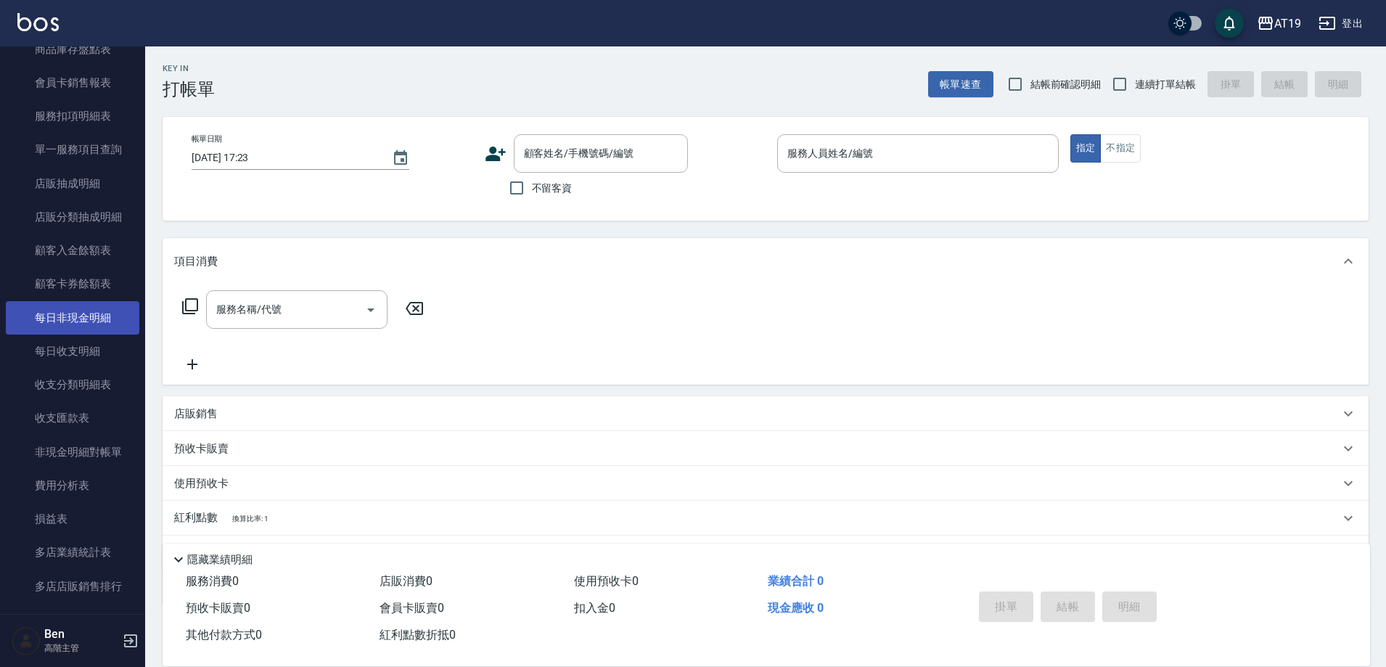
click at [91, 326] on link "每日非現金明細" at bounding box center [72, 317] width 133 height 33
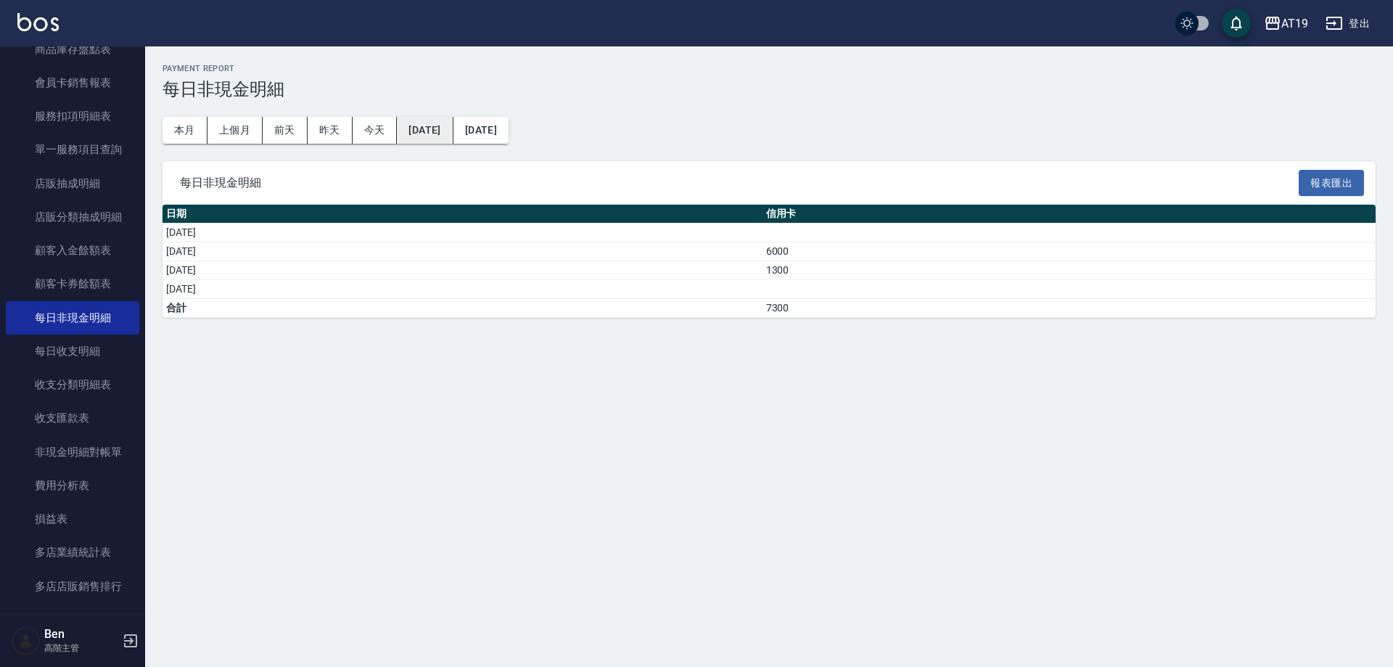
click at [449, 125] on button "[DATE]" at bounding box center [425, 130] width 56 height 27
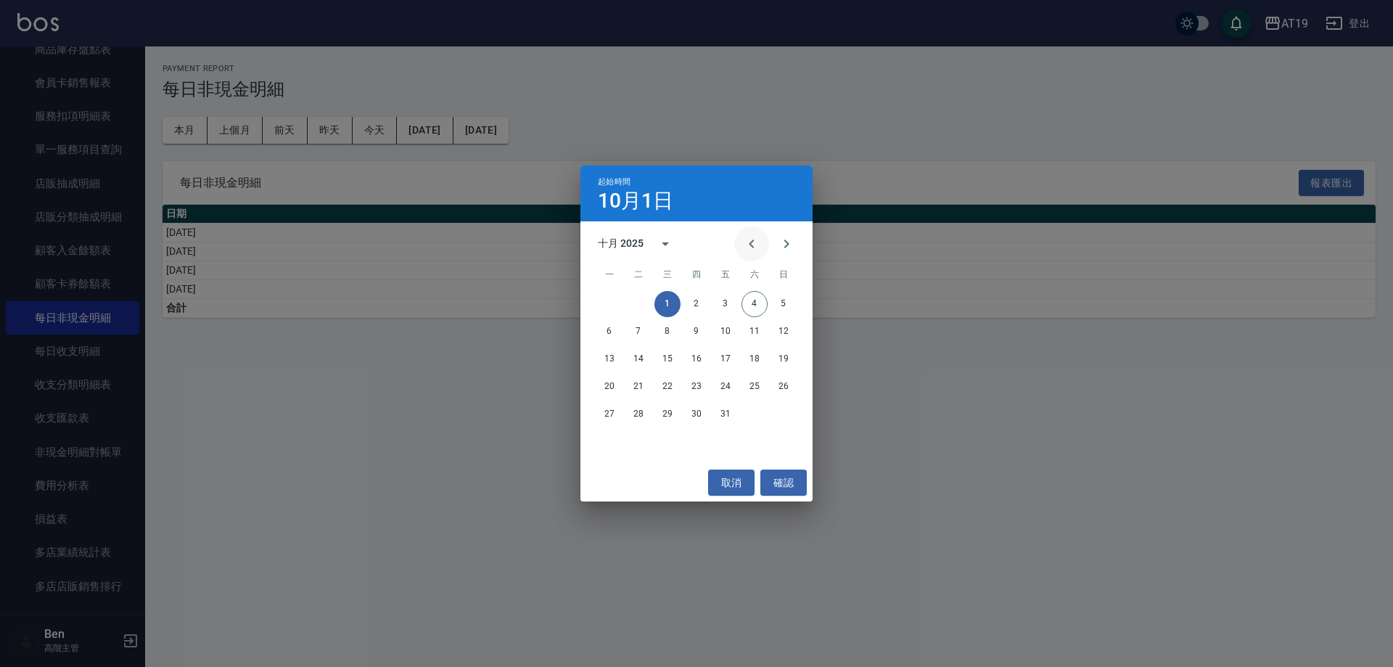
click at [752, 248] on icon "Previous month" at bounding box center [751, 243] width 17 height 17
click at [722, 301] on button "1" at bounding box center [725, 304] width 26 height 26
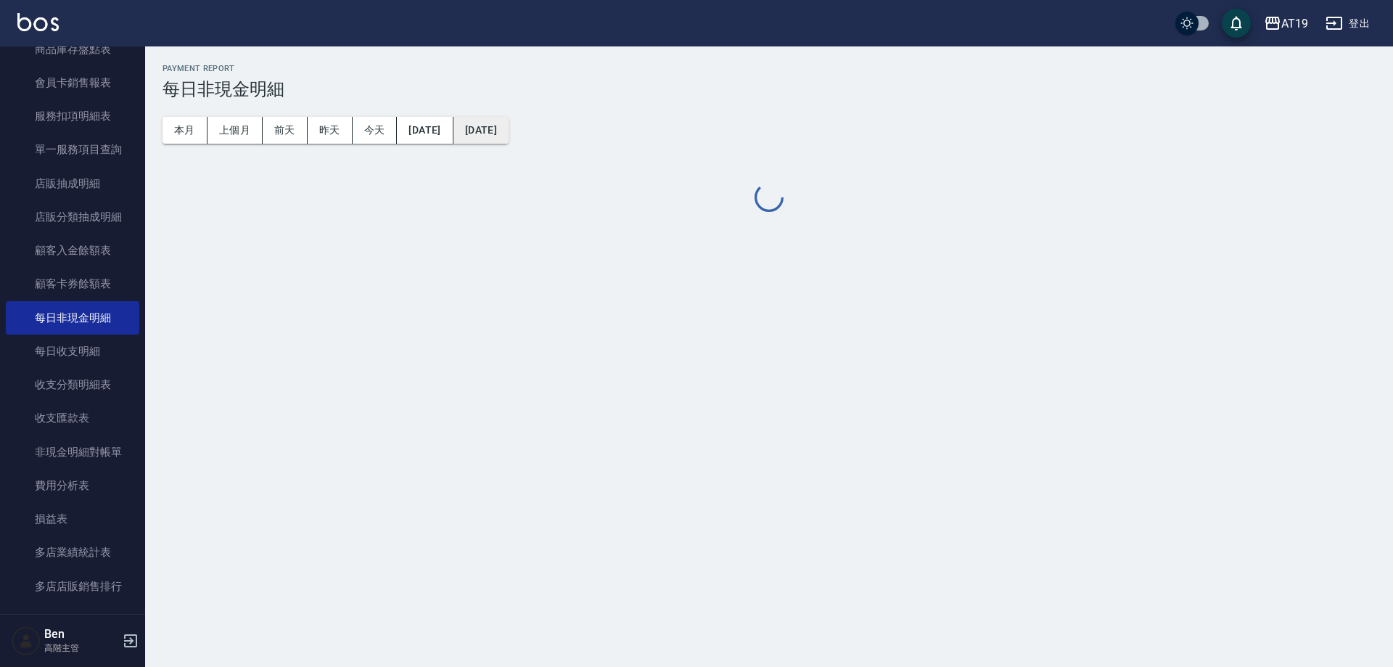
click at [509, 128] on button "[DATE]" at bounding box center [480, 130] width 55 height 27
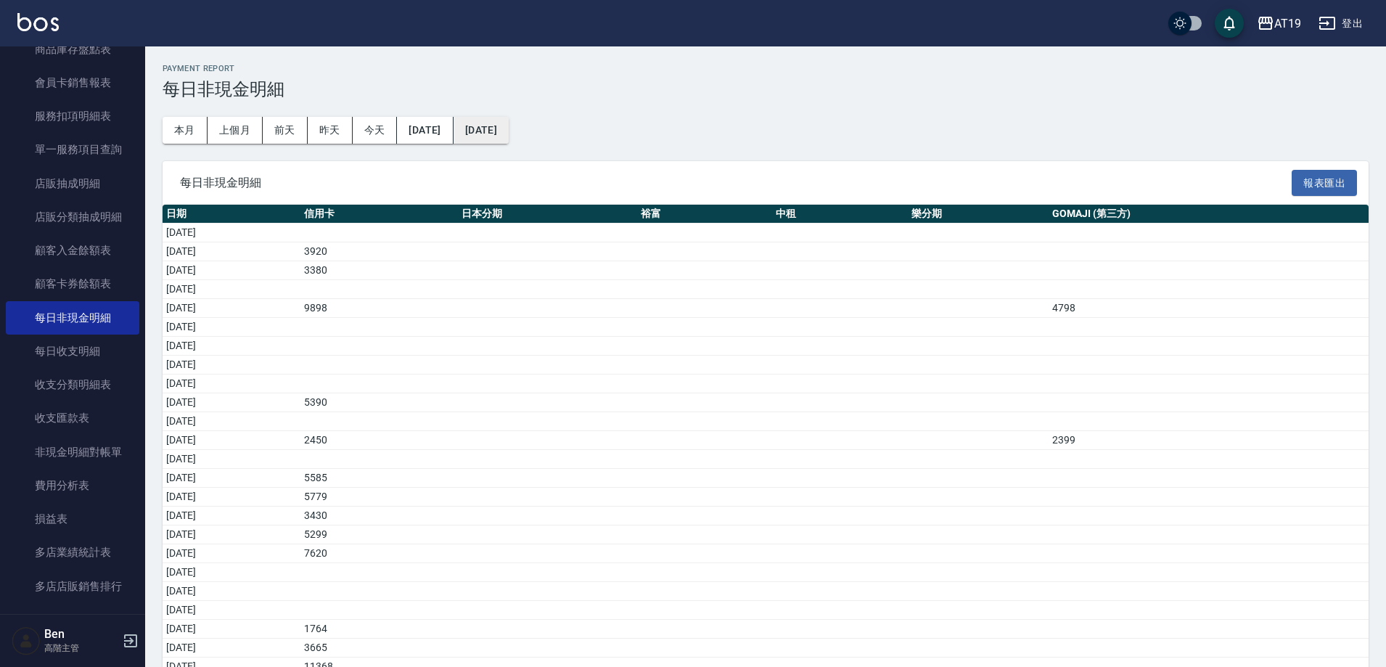
click at [509, 133] on button "[DATE]" at bounding box center [480, 130] width 55 height 27
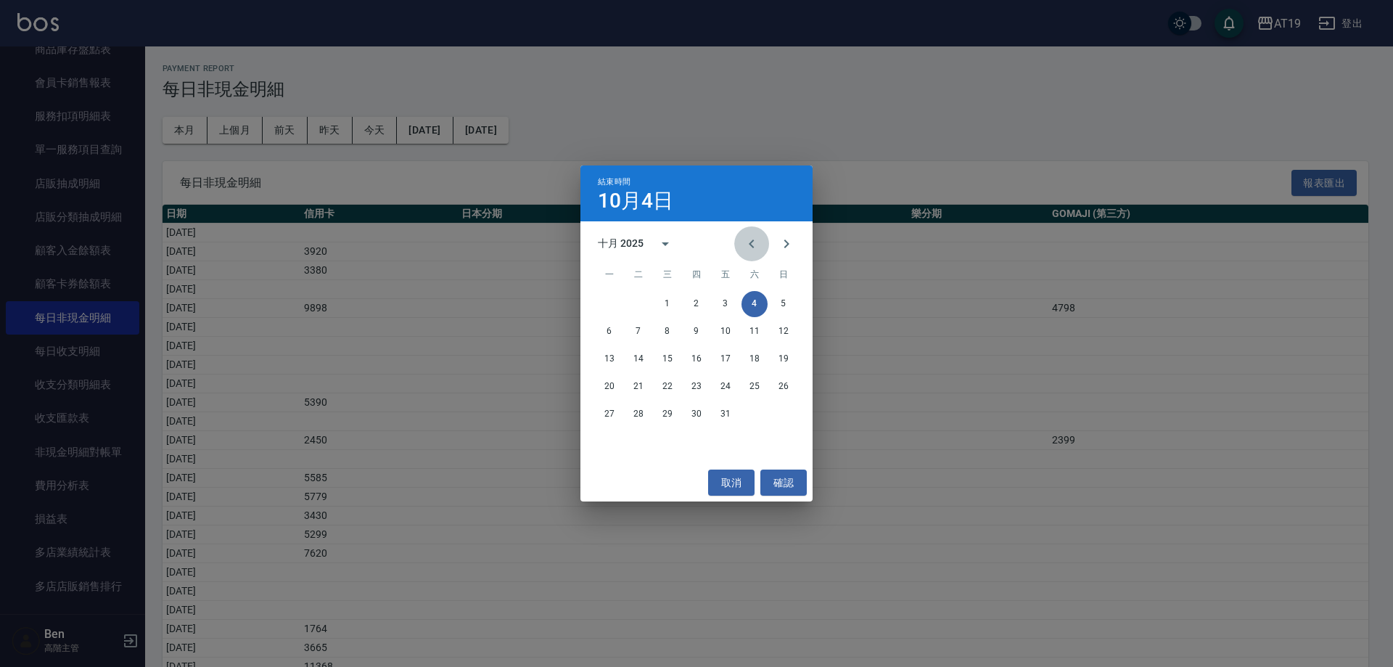
click at [738, 239] on button "Previous month" at bounding box center [751, 243] width 35 height 35
click at [779, 411] on button "31" at bounding box center [783, 414] width 26 height 26
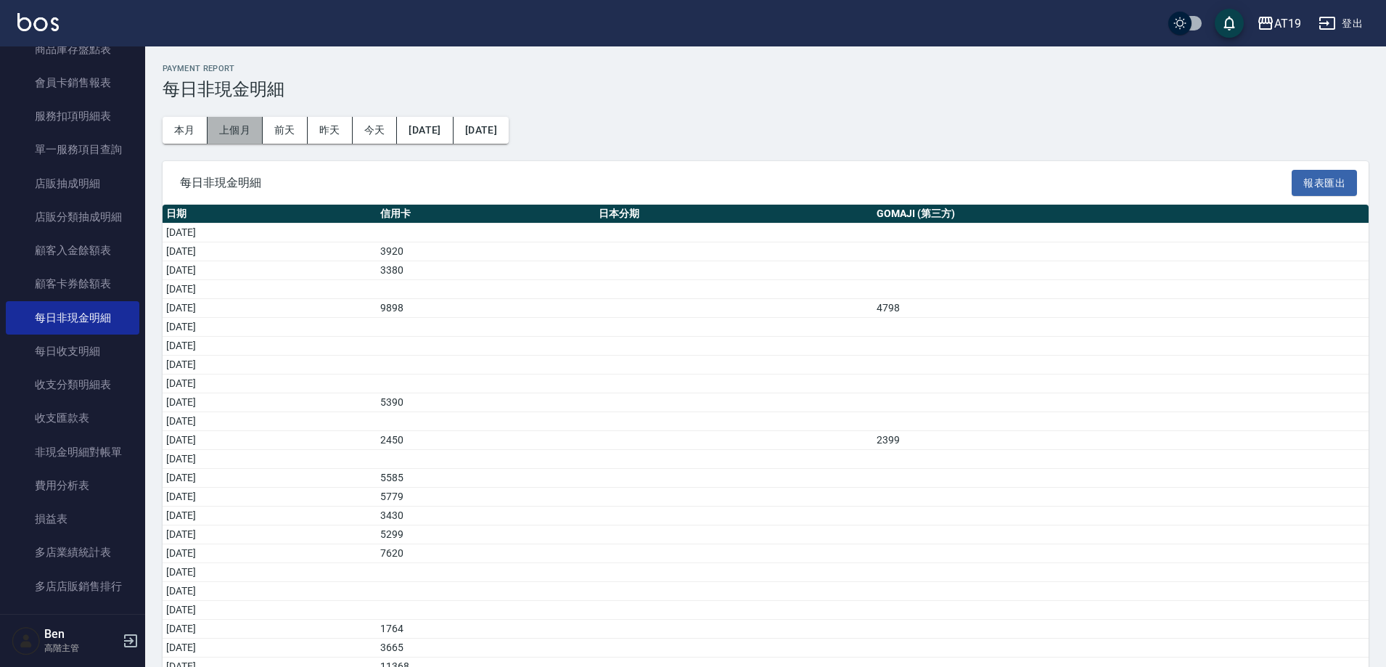
click at [246, 134] on button "上個月" at bounding box center [234, 130] width 55 height 27
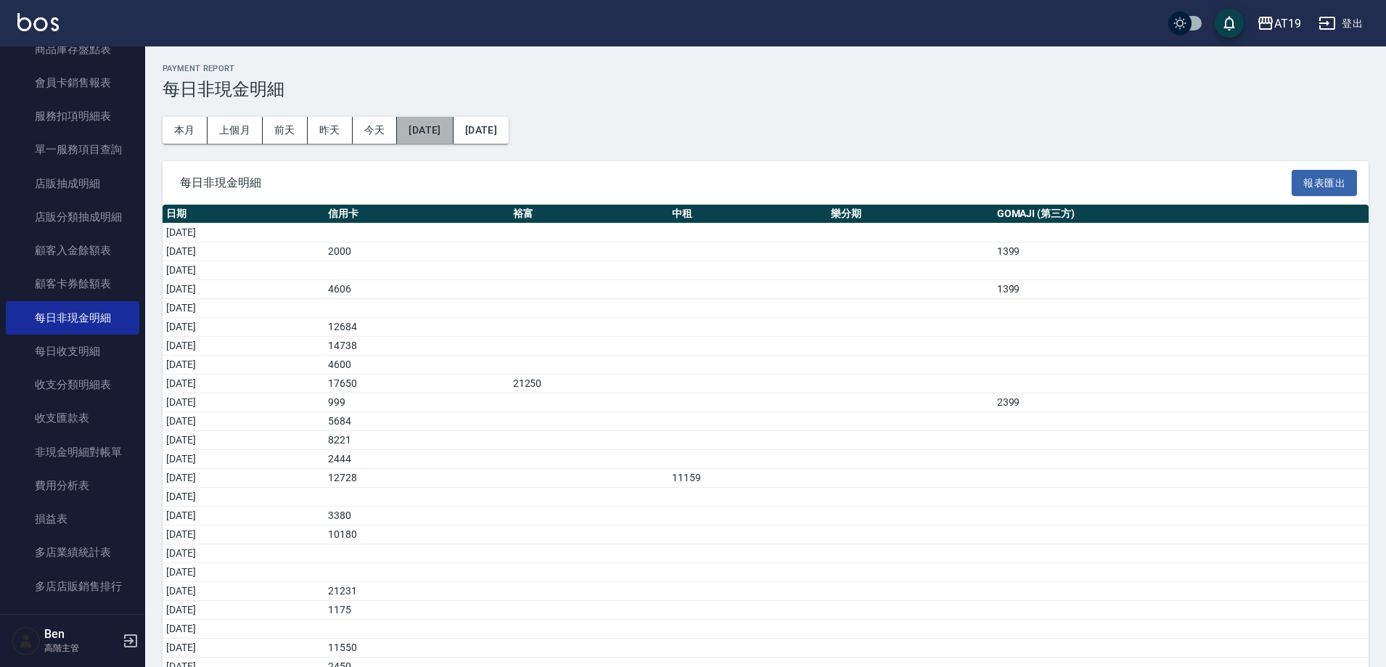
click at [453, 125] on button "[DATE]" at bounding box center [425, 130] width 56 height 27
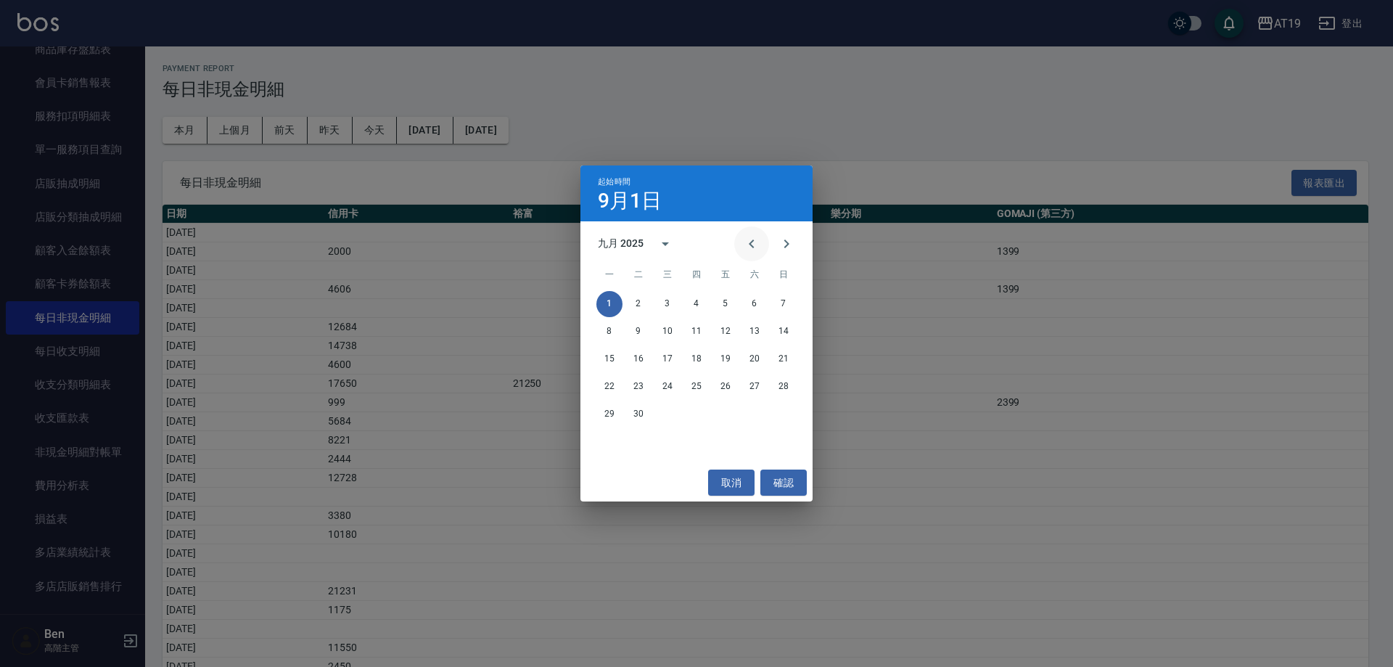
click at [749, 246] on icon "Previous month" at bounding box center [751, 243] width 17 height 17
click at [724, 306] on button "1" at bounding box center [725, 304] width 26 height 26
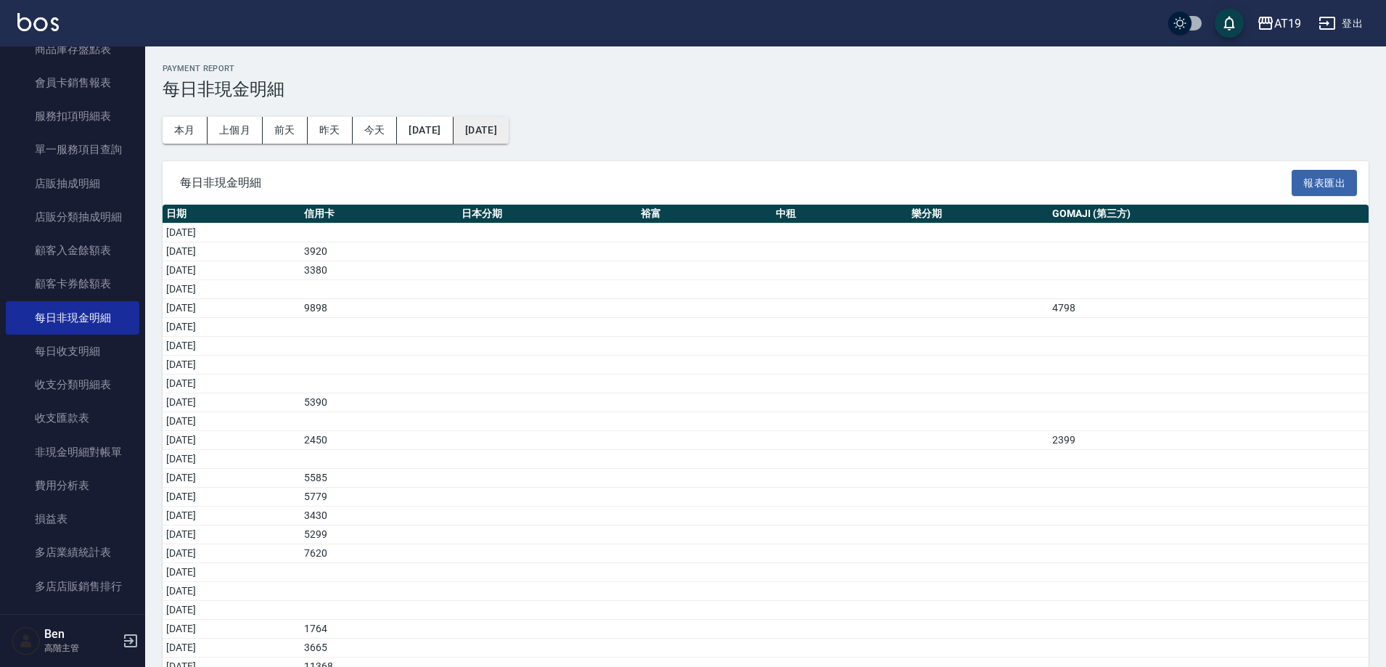
click at [509, 128] on button "[DATE]" at bounding box center [480, 130] width 55 height 27
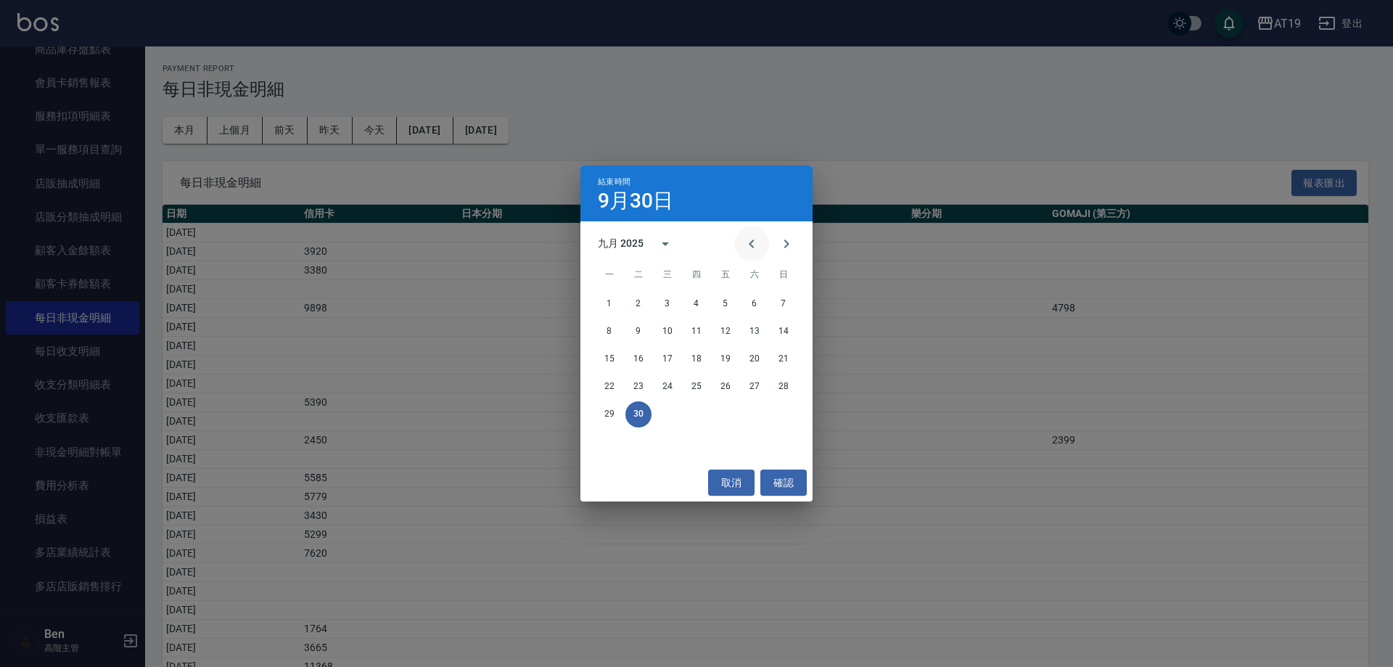
click at [752, 243] on icon "Previous month" at bounding box center [751, 243] width 17 height 17
click at [785, 405] on button "31" at bounding box center [783, 414] width 26 height 26
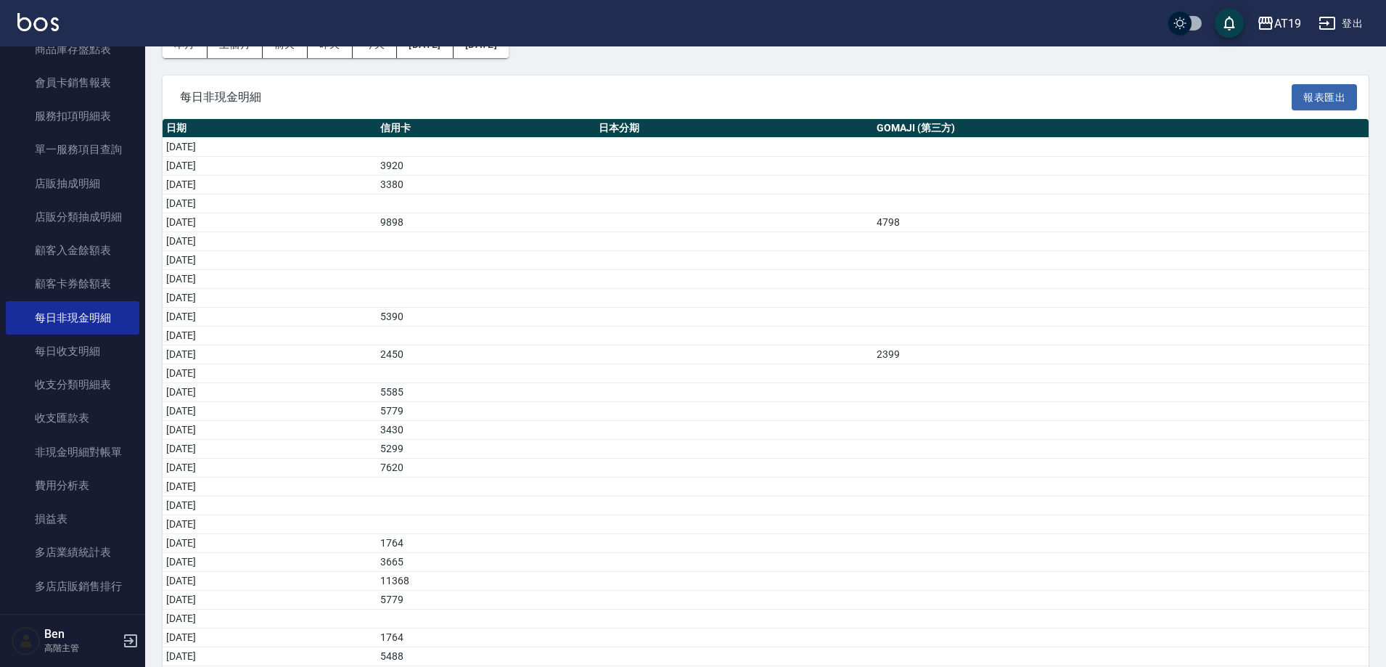
scroll to position [178, 0]
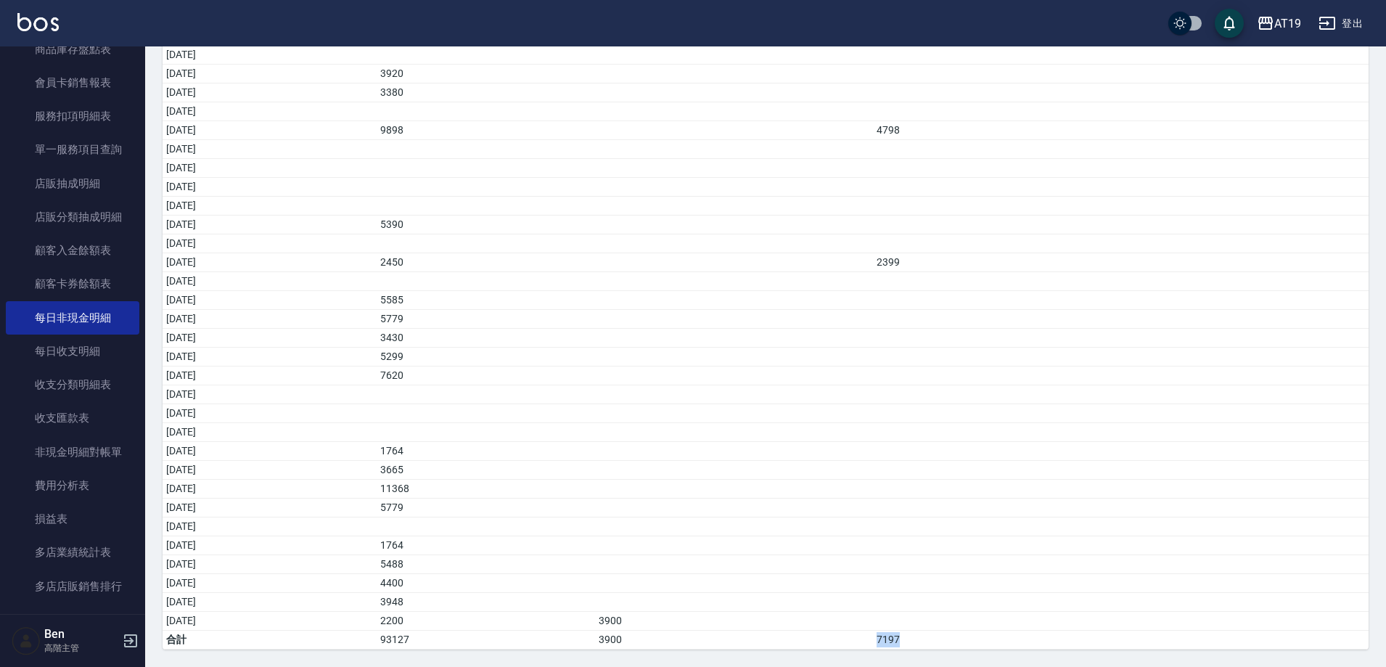
drag, startPoint x: 975, startPoint y: 646, endPoint x: 915, endPoint y: 646, distance: 59.5
click at [915, 646] on tr "合計 93127 3900 7197" at bounding box center [765, 639] width 1206 height 19
click at [711, 442] on td "a dense table" at bounding box center [734, 451] width 278 height 19
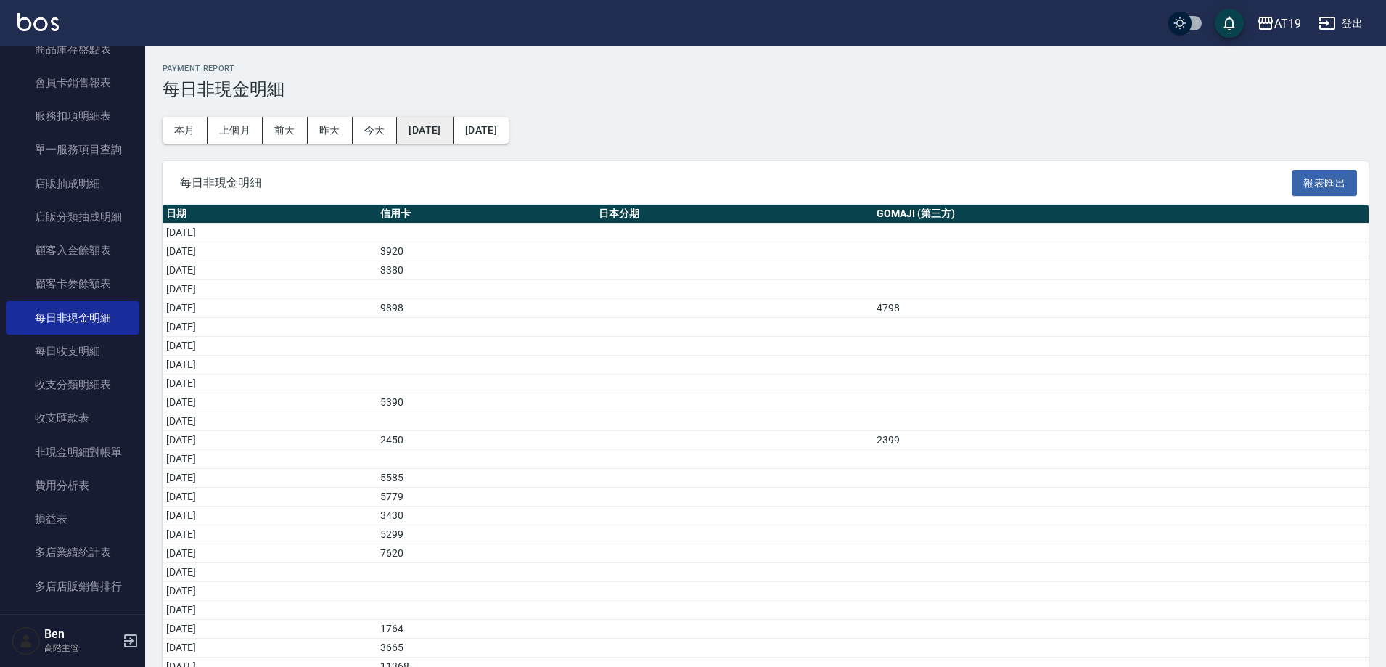
click at [408, 139] on button "[DATE]" at bounding box center [425, 130] width 56 height 27
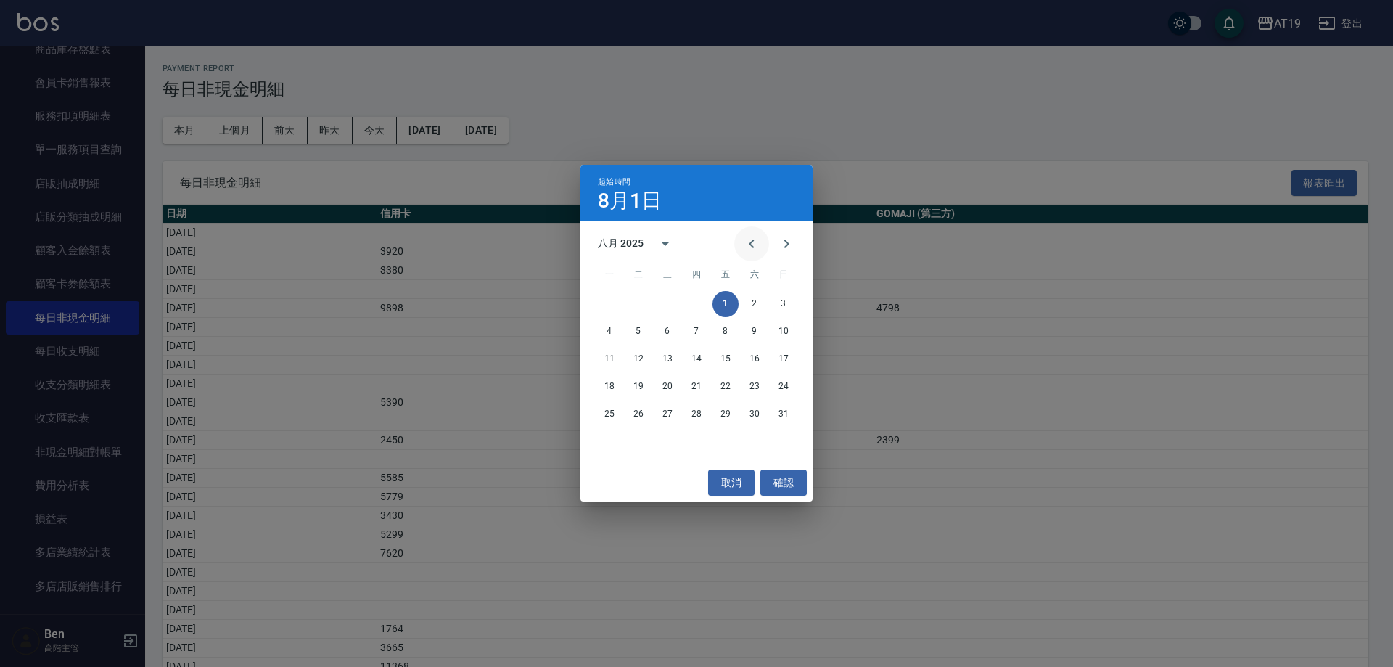
click at [747, 255] on button "Previous month" at bounding box center [751, 243] width 35 height 35
click at [641, 301] on button "1" at bounding box center [638, 304] width 26 height 26
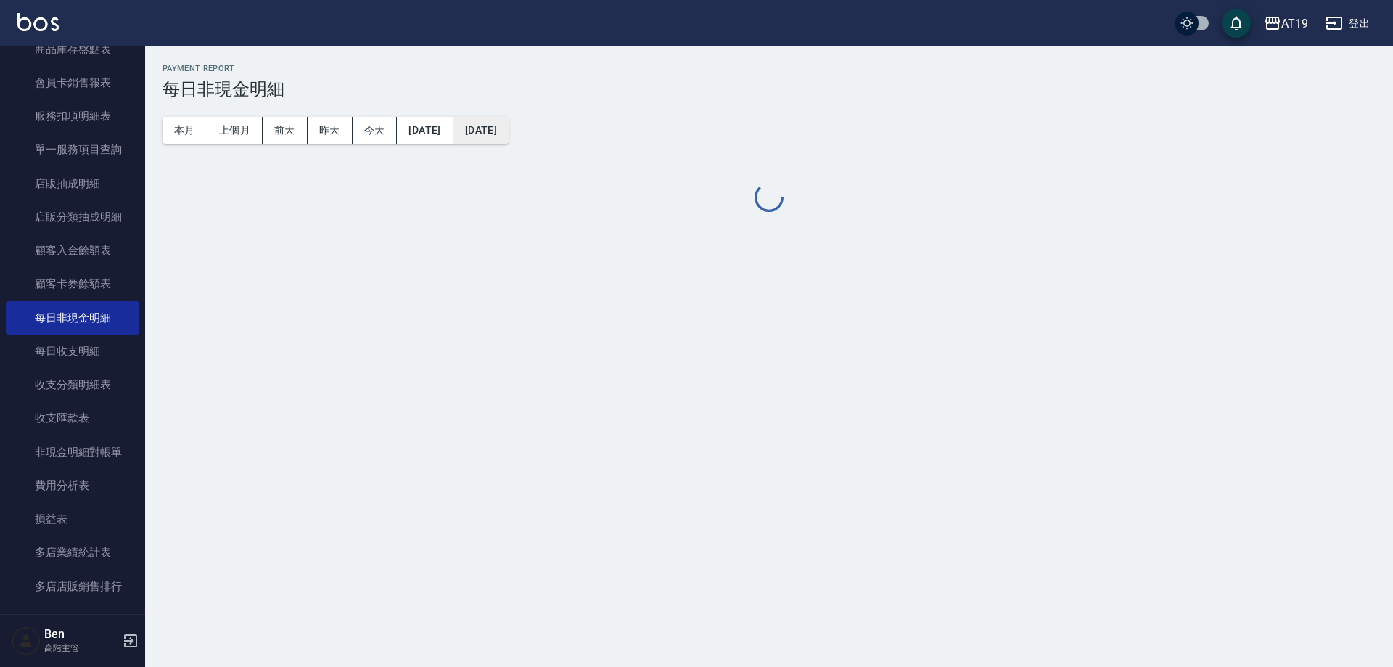
click at [509, 128] on button "[DATE]" at bounding box center [480, 130] width 55 height 27
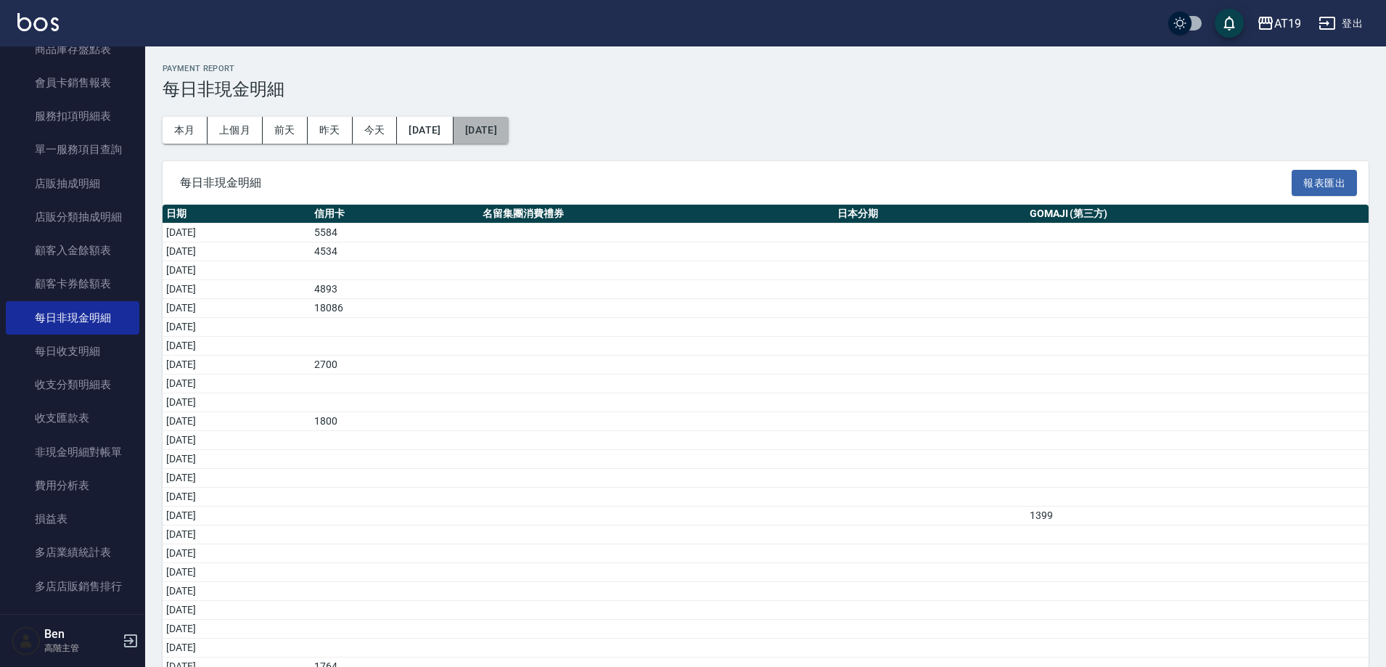
click at [492, 127] on button "[DATE]" at bounding box center [480, 130] width 55 height 27
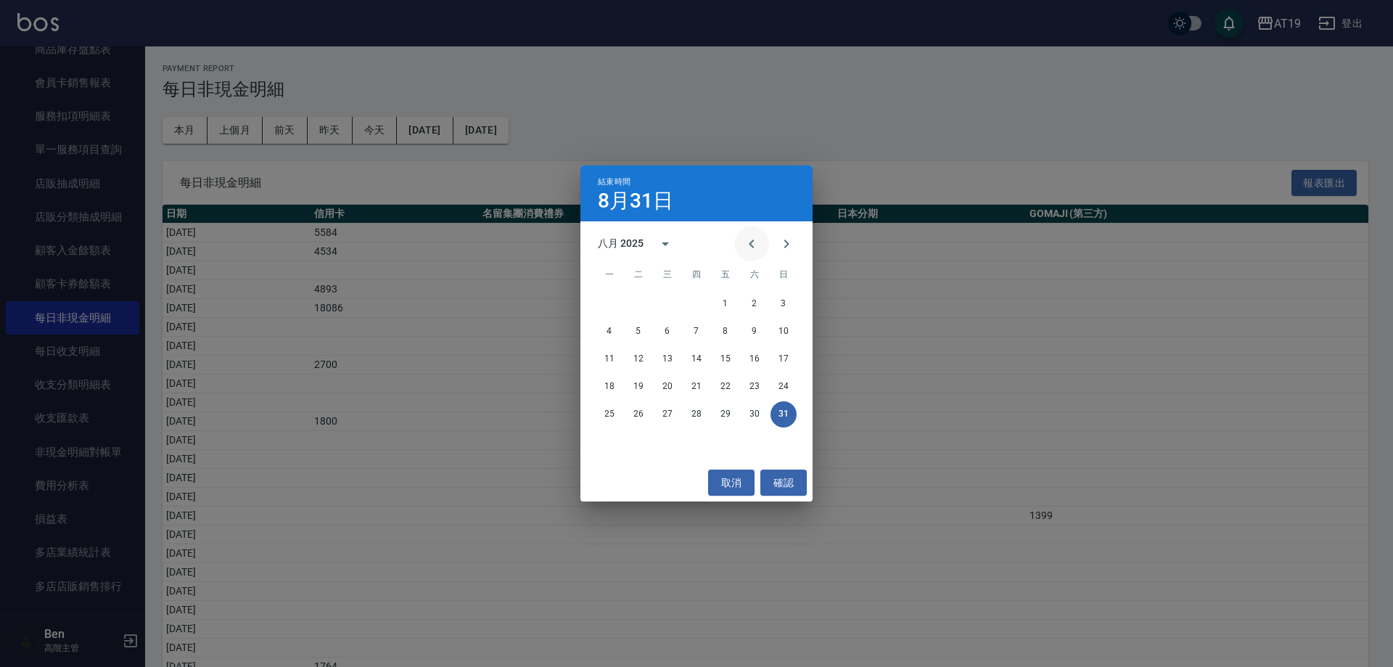
click at [746, 254] on button "Previous month" at bounding box center [751, 243] width 35 height 35
click at [699, 419] on button "31" at bounding box center [696, 414] width 26 height 26
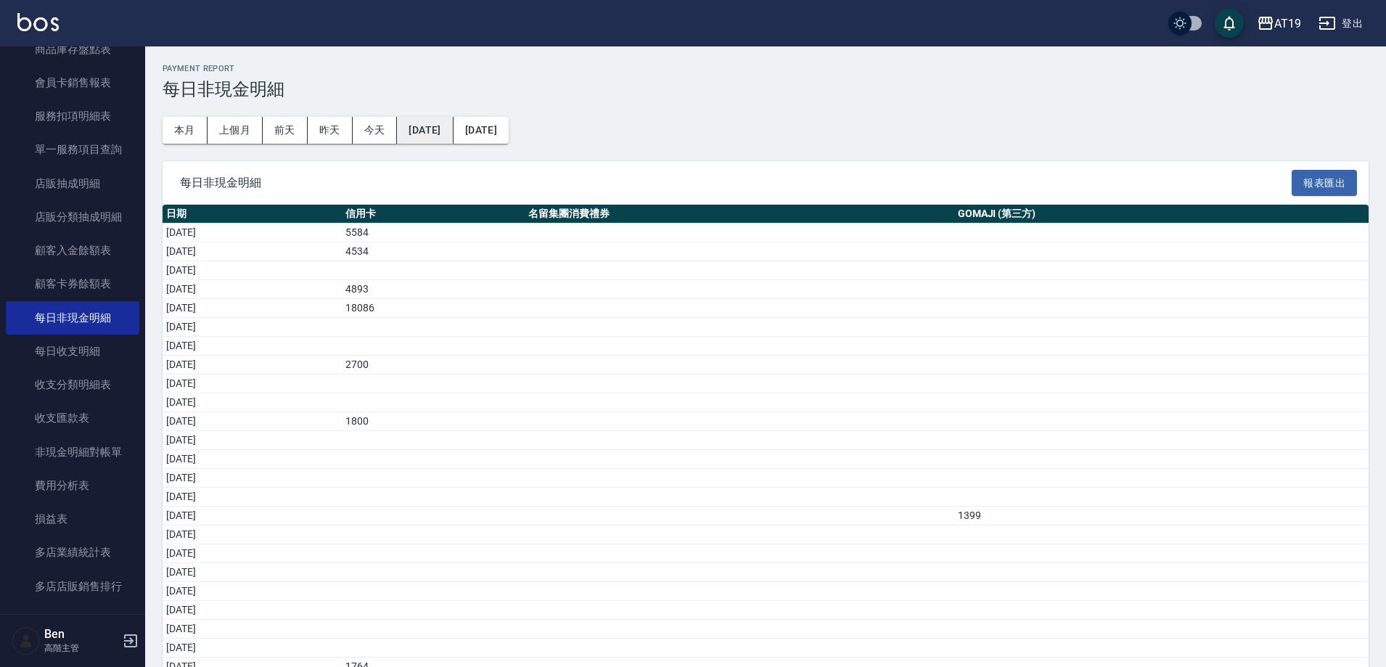
click at [450, 129] on button "[DATE]" at bounding box center [425, 130] width 56 height 27
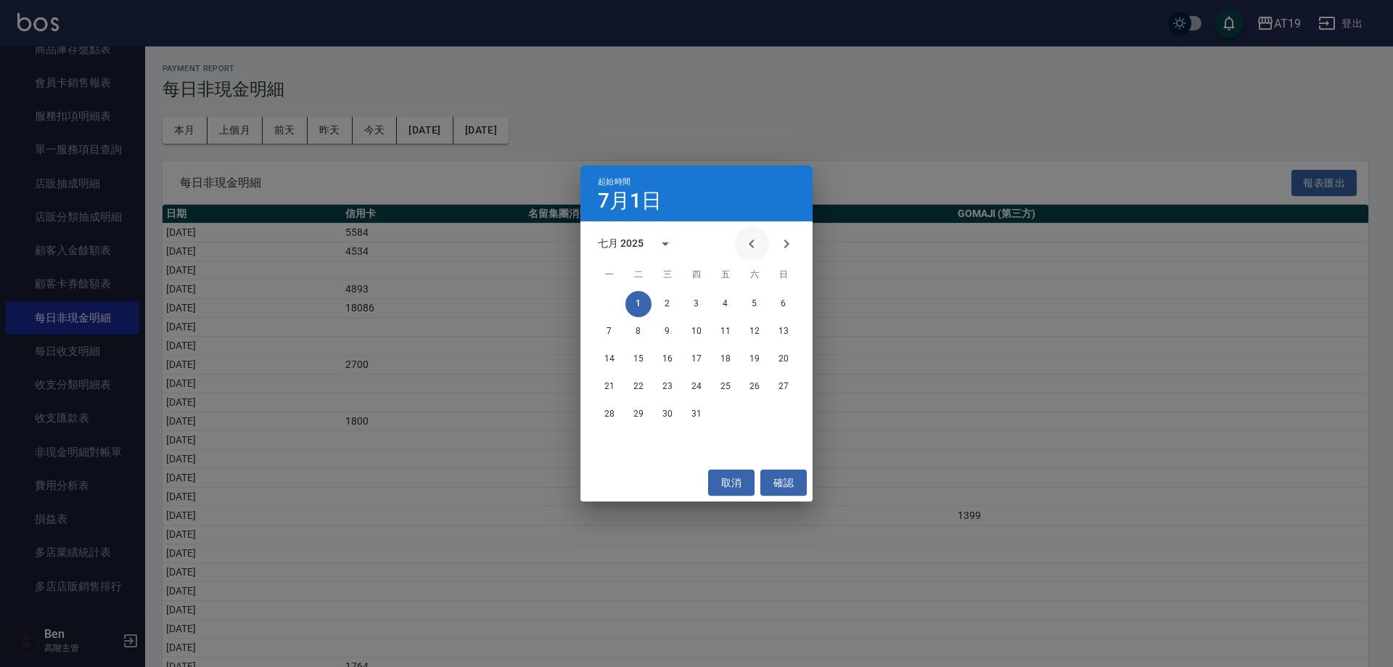
click at [747, 244] on icon "Previous month" at bounding box center [751, 243] width 17 height 17
click at [782, 302] on button "1" at bounding box center [783, 304] width 26 height 26
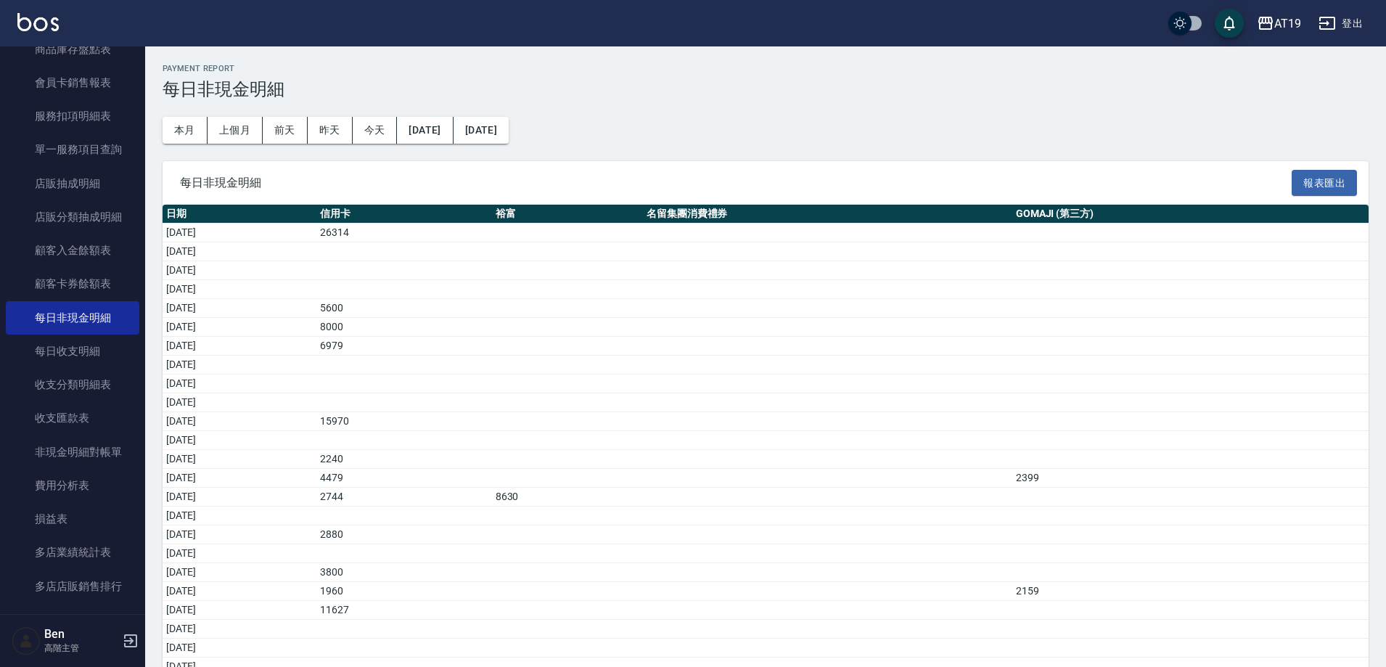
click at [509, 133] on button "[DATE]" at bounding box center [480, 130] width 55 height 27
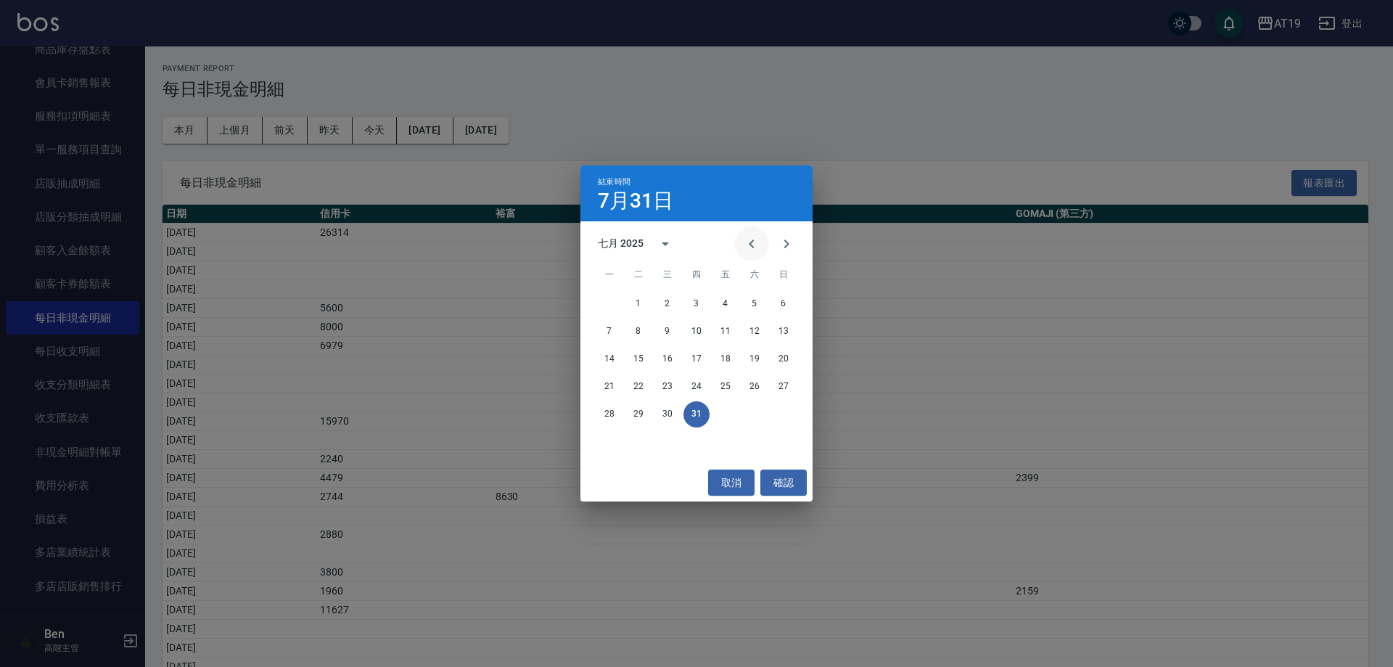
click at [760, 239] on button "Previous month" at bounding box center [751, 243] width 35 height 35
click at [793, 227] on button "Next month" at bounding box center [786, 243] width 35 height 35
click at [702, 416] on button "31" at bounding box center [696, 414] width 26 height 26
click at [778, 481] on button "確認" at bounding box center [783, 482] width 46 height 27
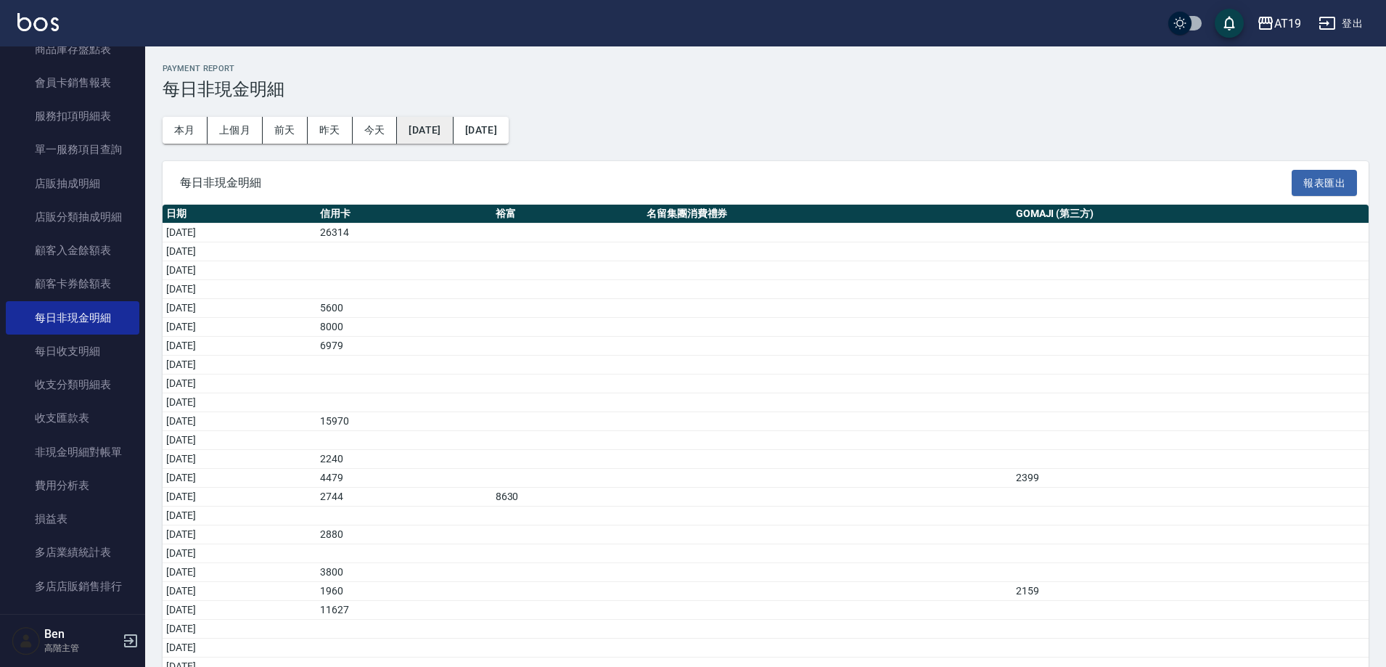
click at [436, 132] on button "[DATE]" at bounding box center [425, 130] width 56 height 27
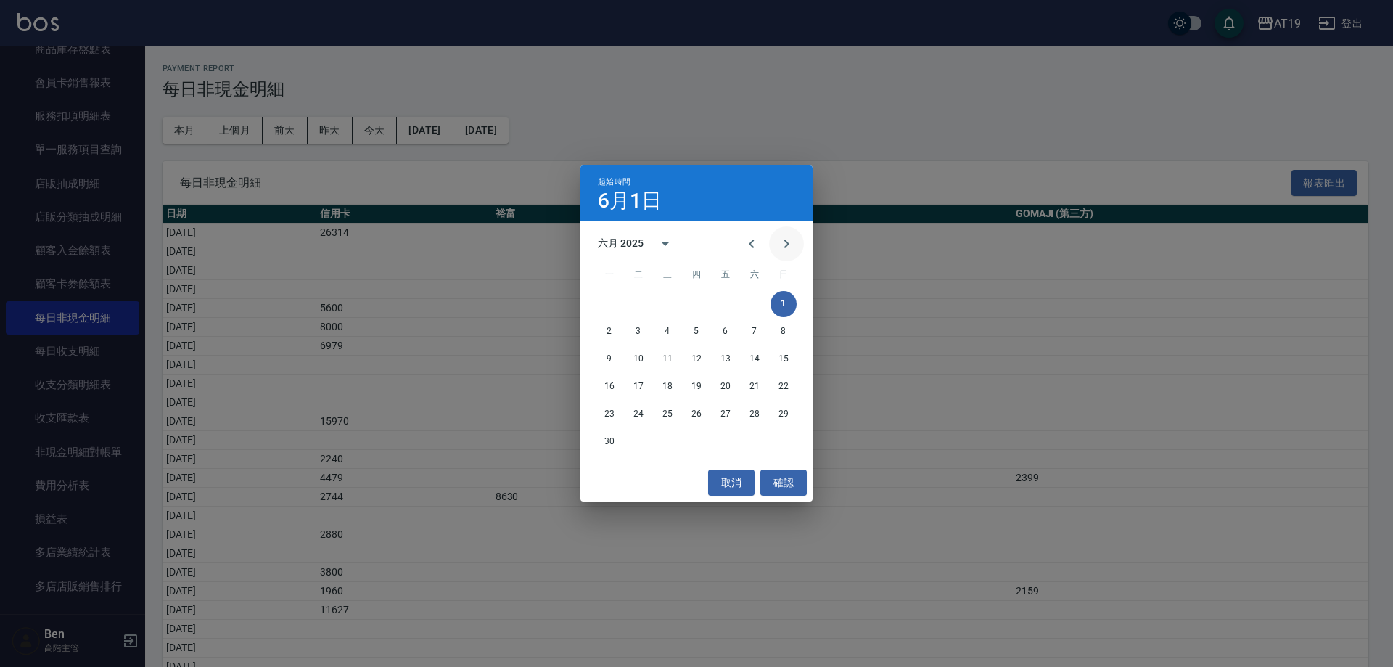
click at [787, 242] on icon "Next month" at bounding box center [786, 243] width 5 height 9
click at [741, 306] on button "2" at bounding box center [754, 304] width 26 height 26
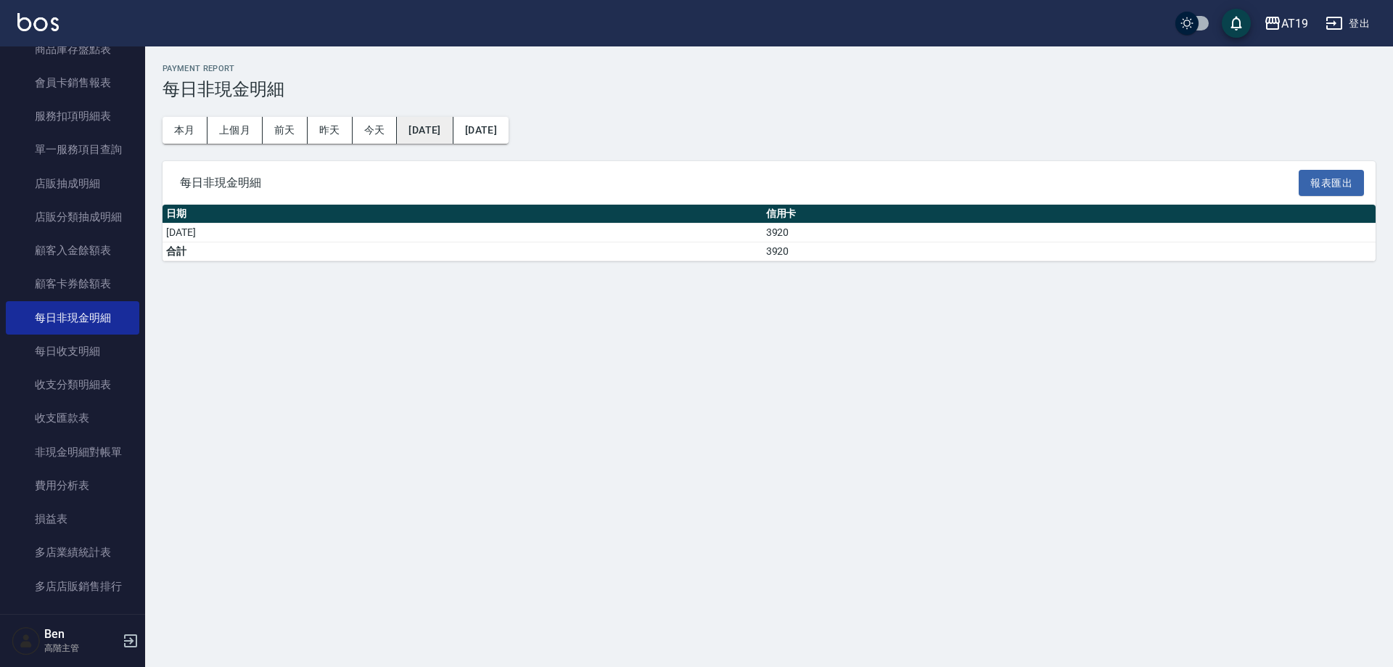
click at [445, 124] on button "[DATE]" at bounding box center [425, 130] width 56 height 27
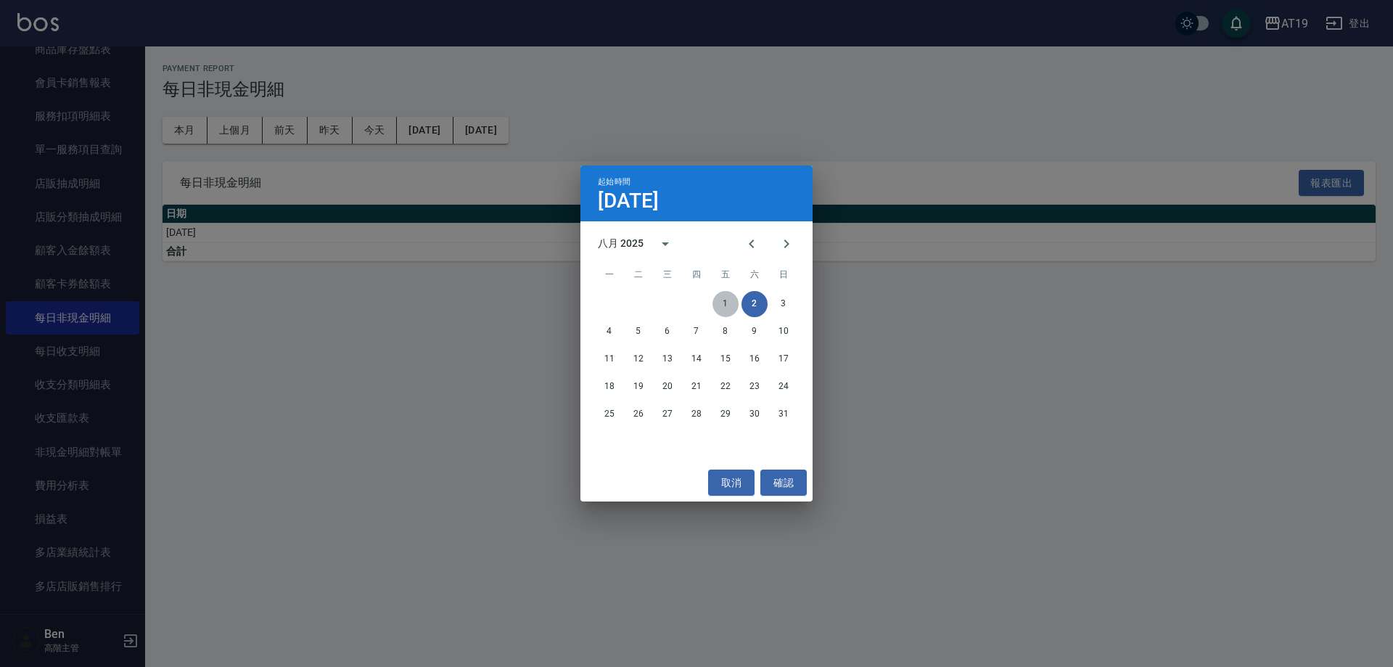
click at [727, 303] on button "1" at bounding box center [725, 304] width 26 height 26
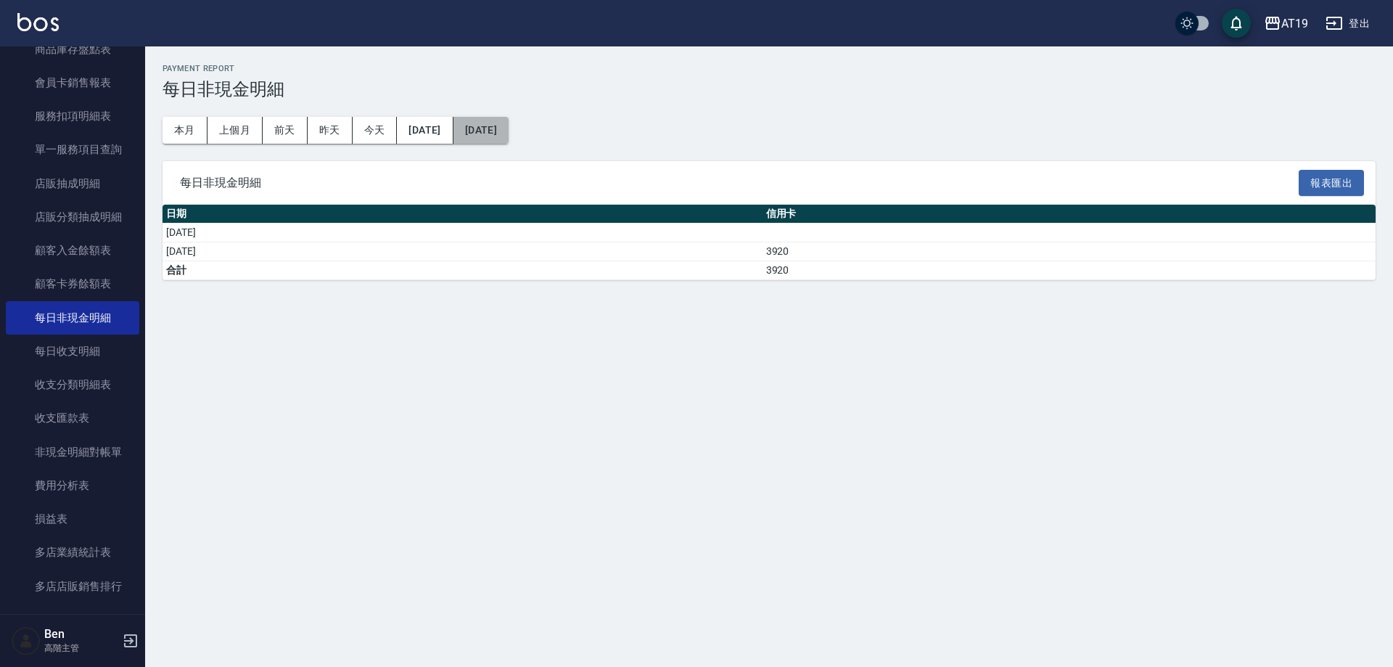
click at [509, 128] on button "[DATE]" at bounding box center [480, 130] width 55 height 27
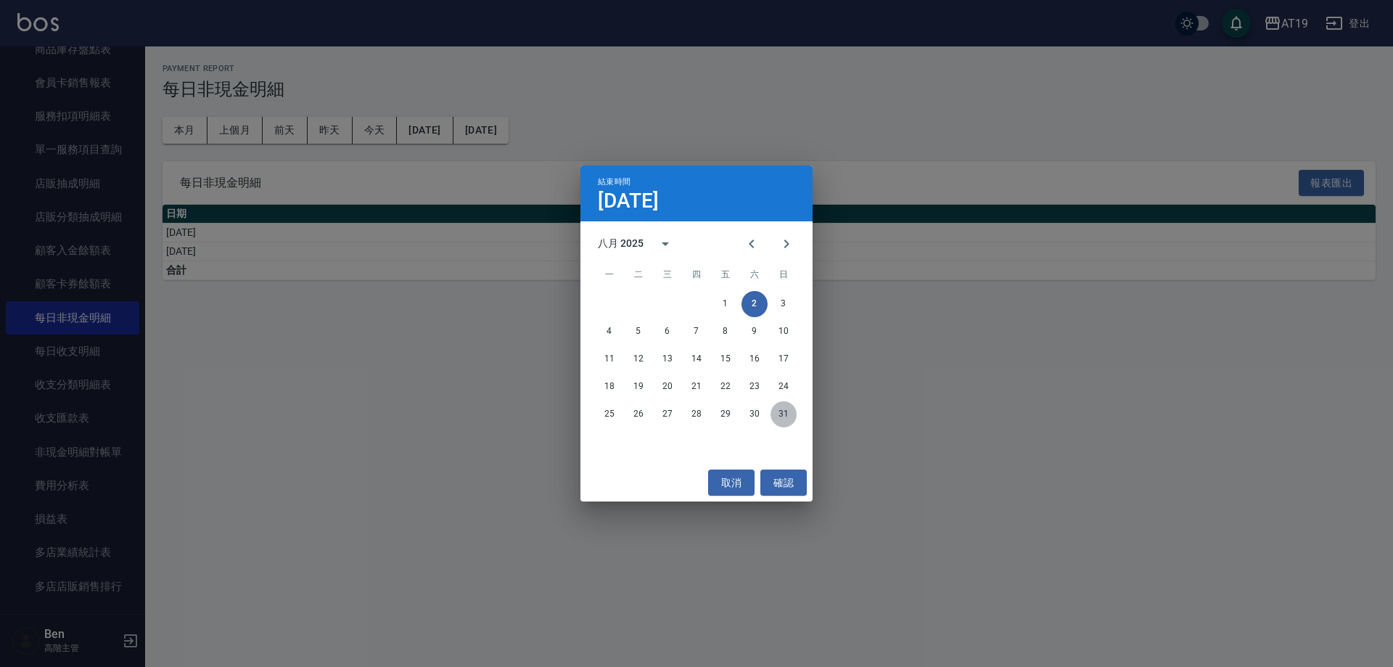
click at [779, 414] on button "31" at bounding box center [783, 414] width 26 height 26
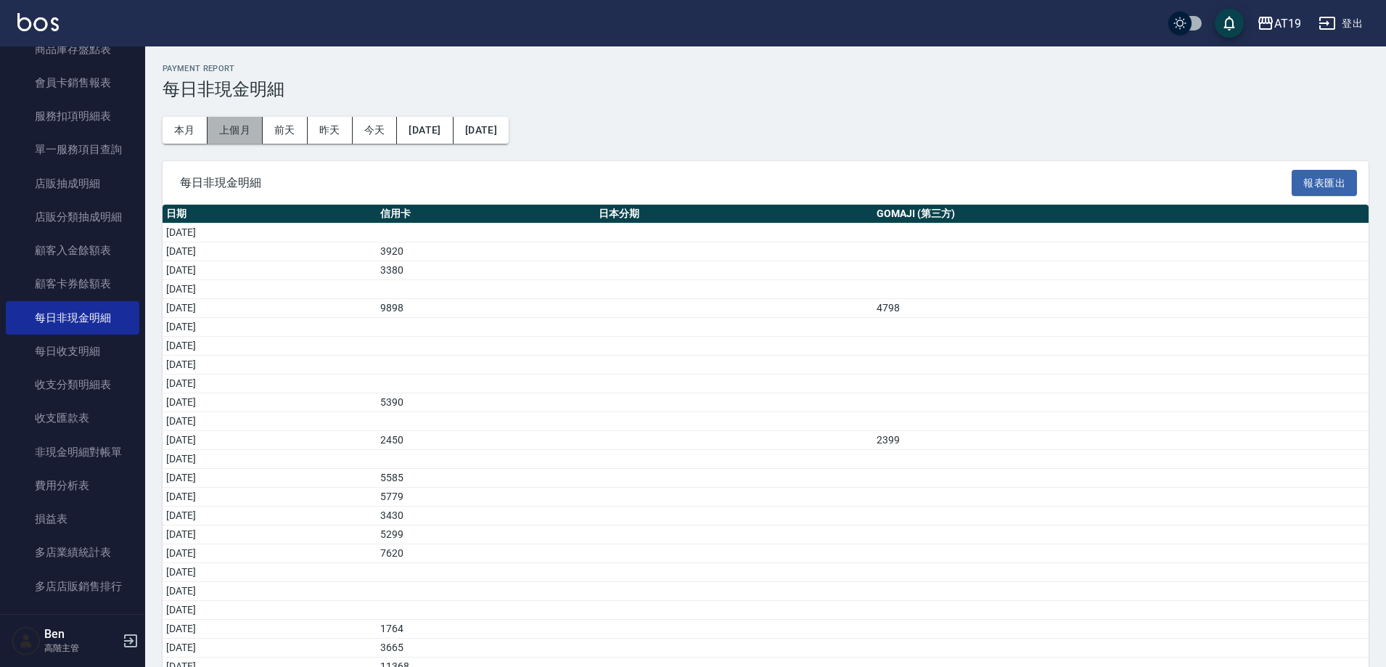
click at [240, 132] on button "上個月" at bounding box center [234, 130] width 55 height 27
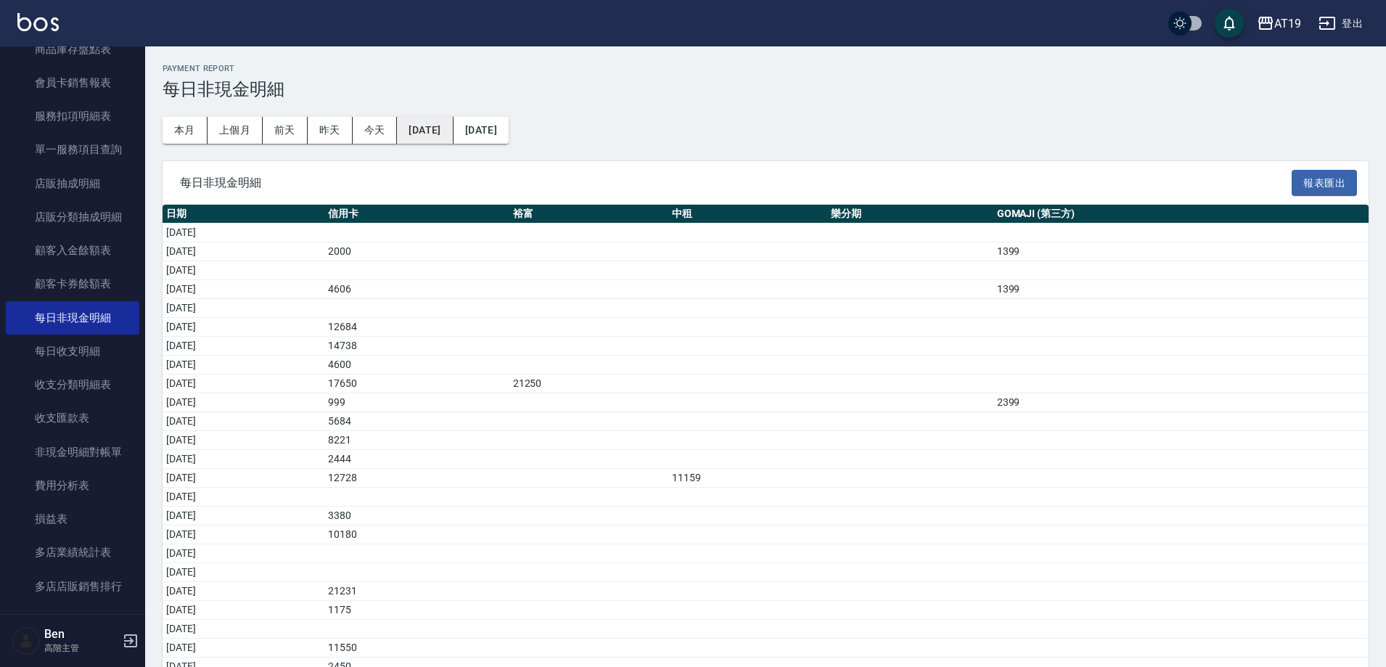
click at [443, 120] on button "[DATE]" at bounding box center [425, 130] width 56 height 27
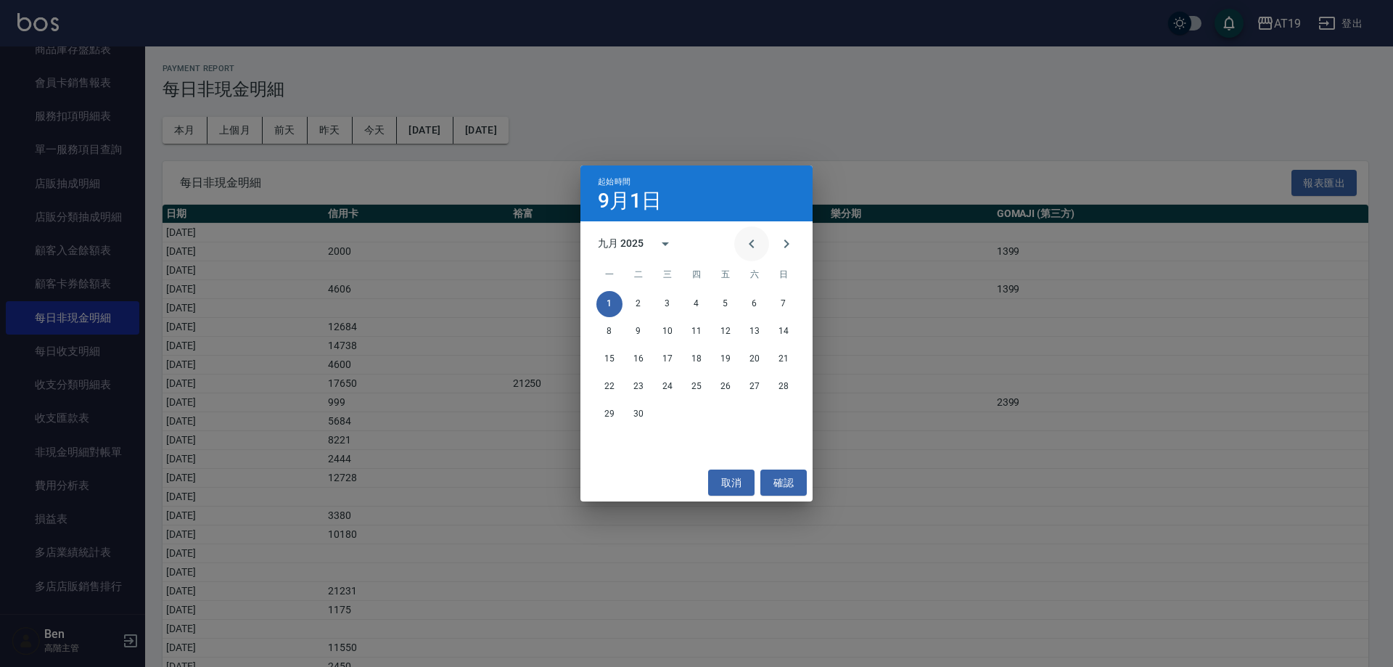
click at [763, 235] on button "Previous month" at bounding box center [751, 243] width 35 height 35
click at [703, 302] on button "1" at bounding box center [696, 304] width 26 height 26
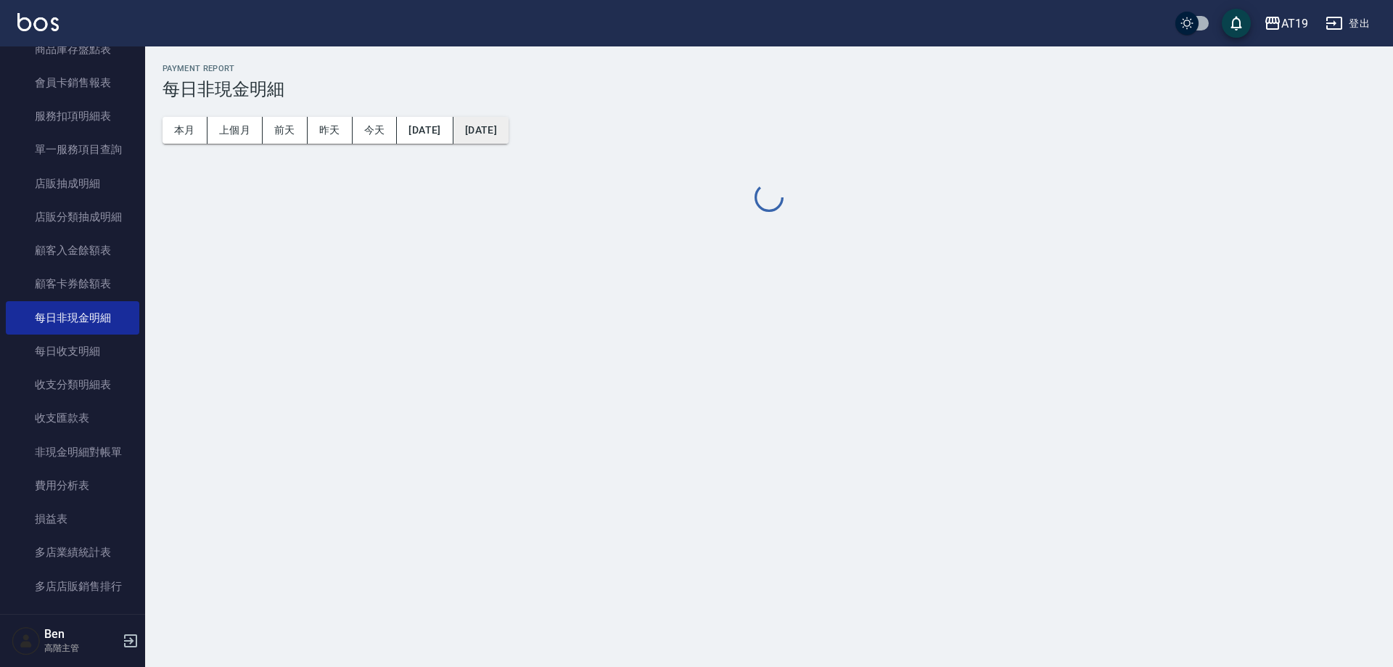
click at [509, 131] on button "[DATE]" at bounding box center [480, 130] width 55 height 27
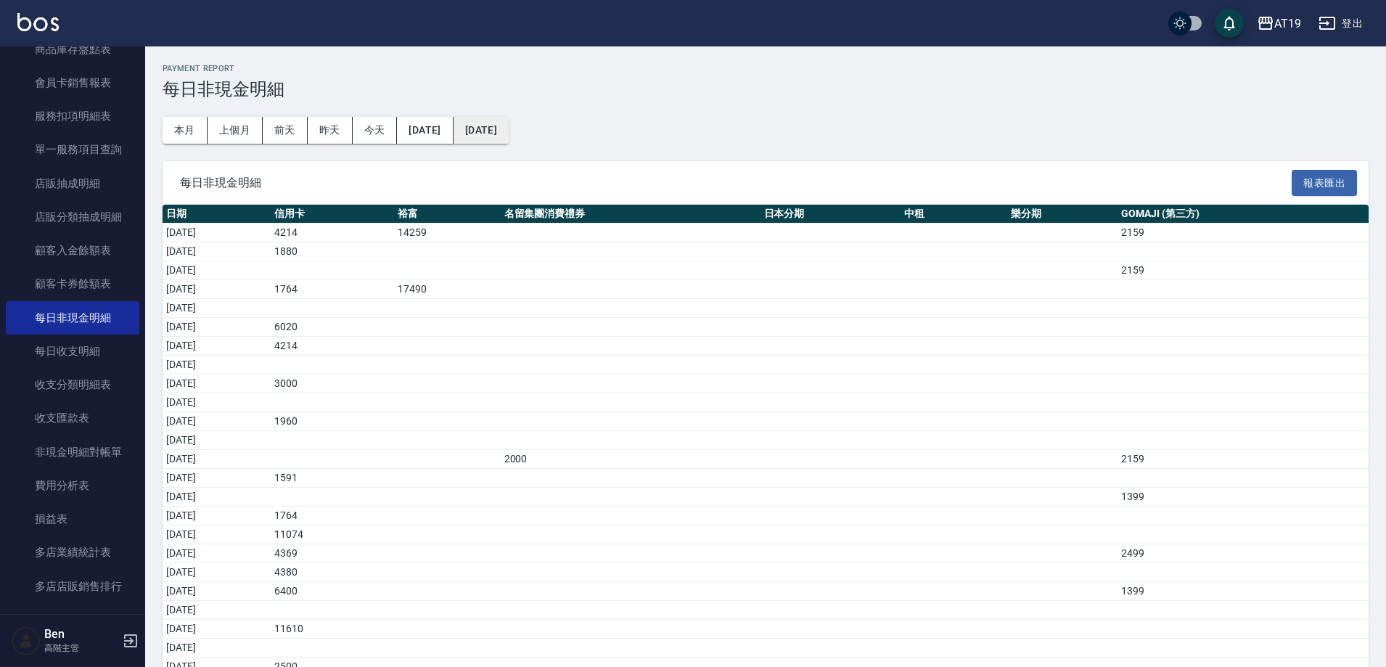
click at [508, 134] on button "[DATE]" at bounding box center [480, 130] width 55 height 27
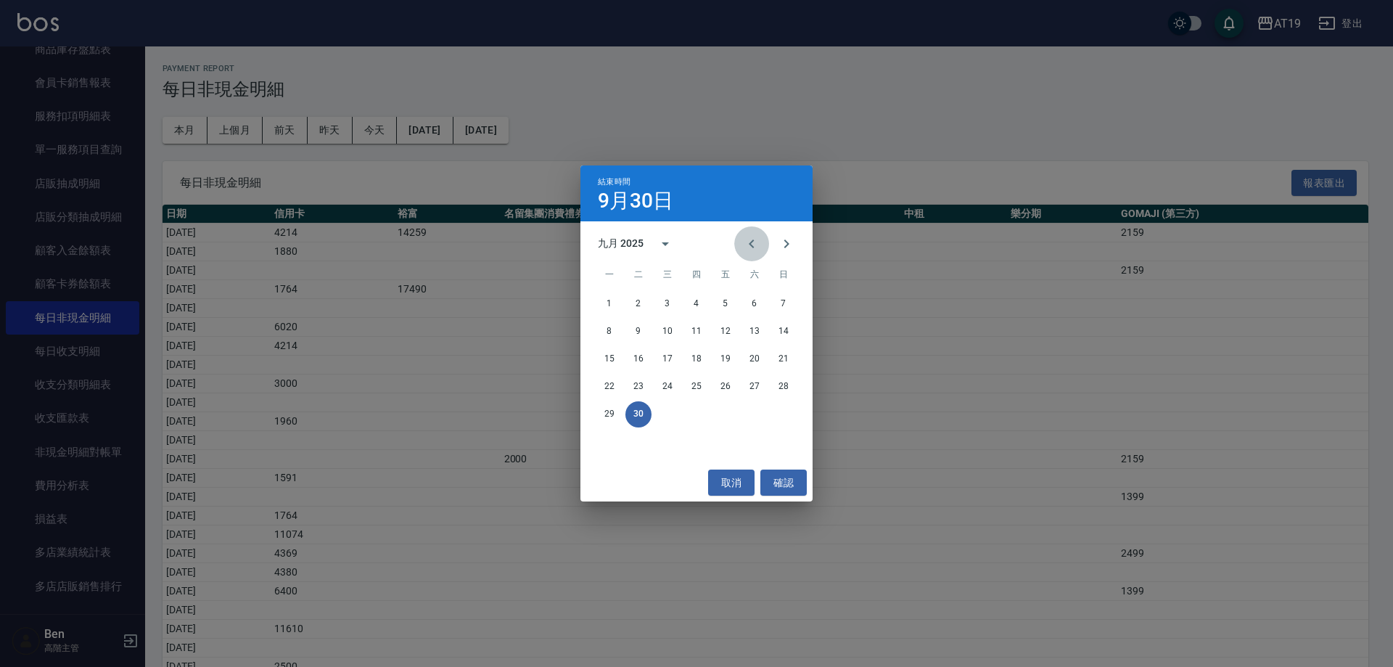
click at [756, 241] on icon "Previous month" at bounding box center [751, 243] width 17 height 17
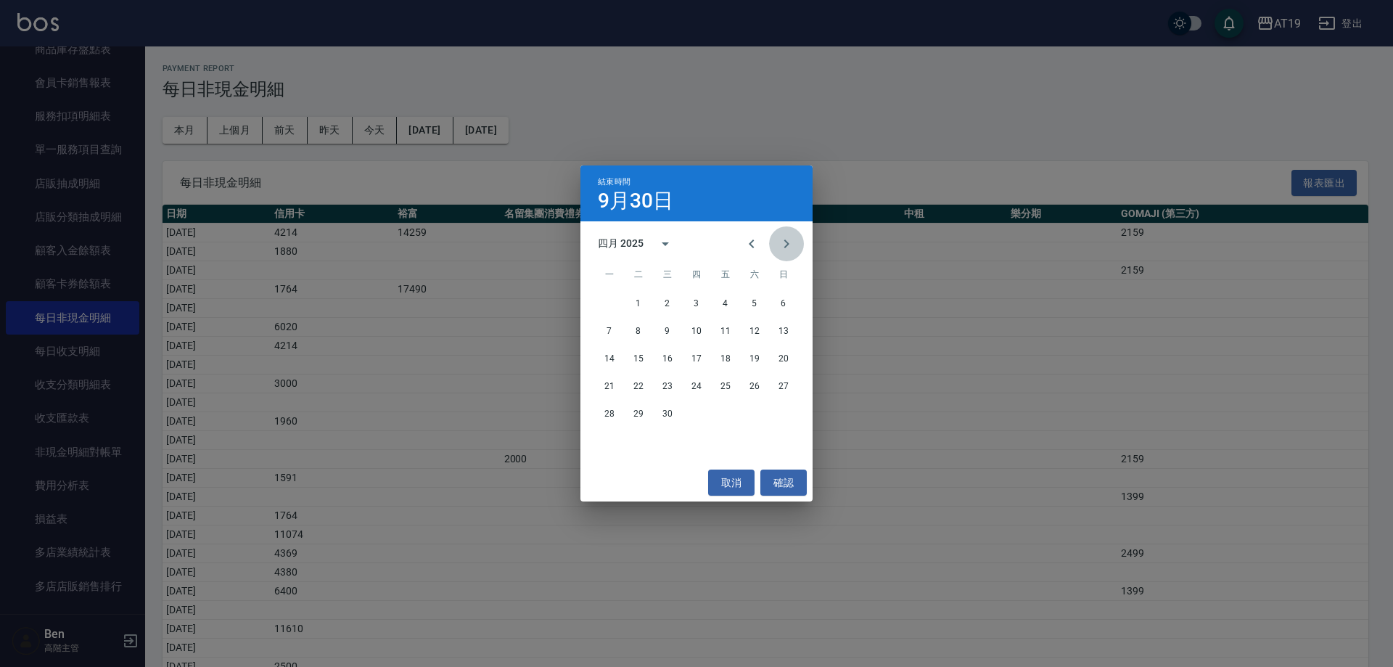
click at [790, 247] on icon "Next month" at bounding box center [786, 243] width 17 height 17
click at [749, 412] on button "31" at bounding box center [754, 414] width 26 height 26
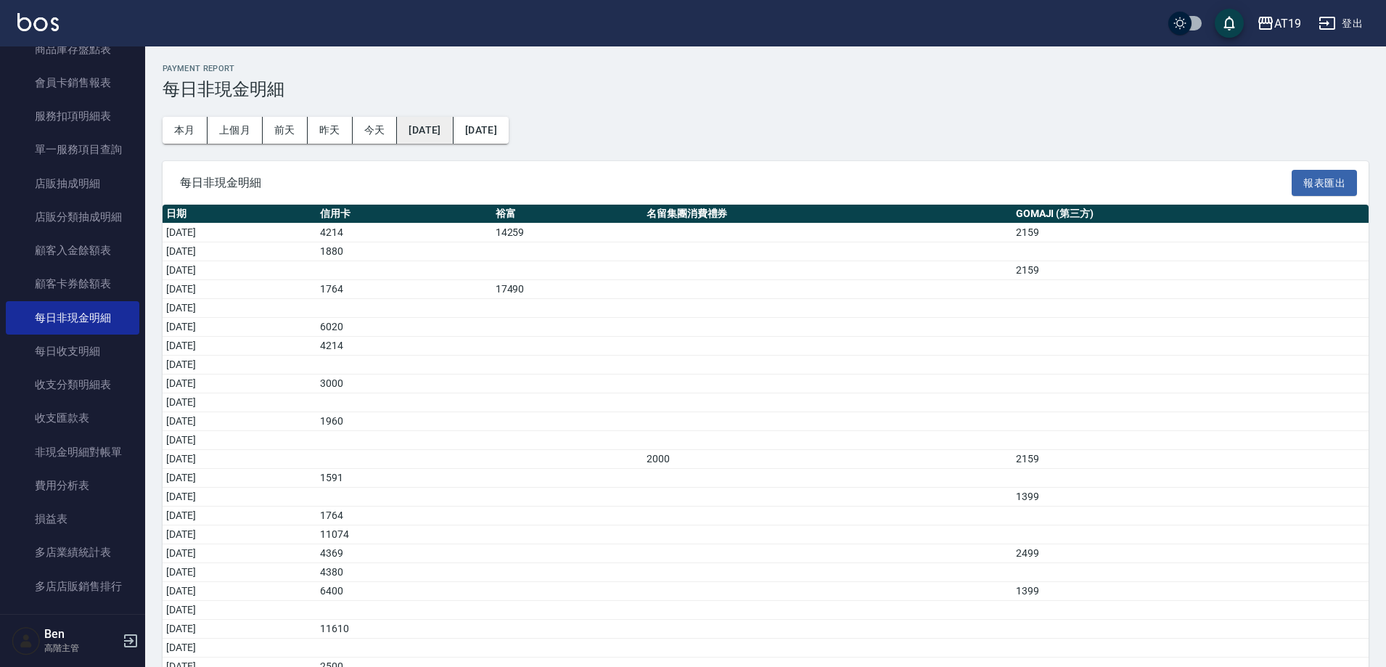
click at [416, 131] on button "[DATE]" at bounding box center [425, 130] width 56 height 27
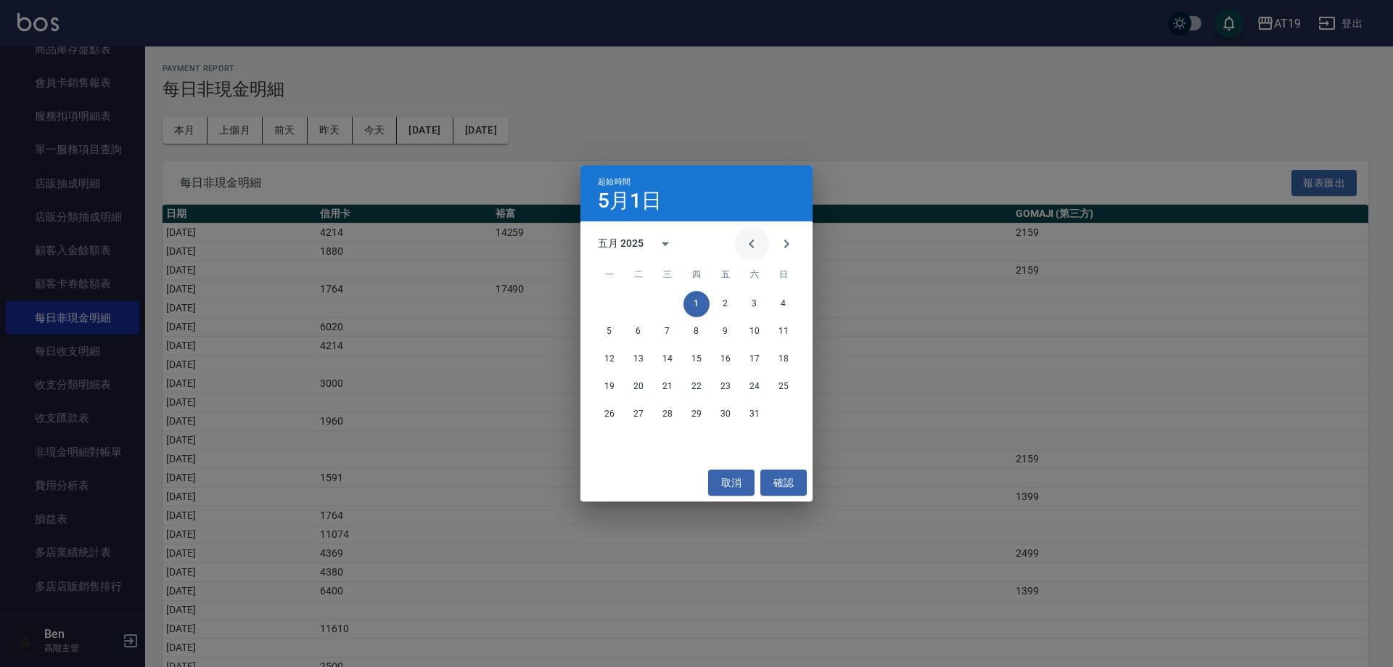
click at [752, 244] on icon "Previous month" at bounding box center [751, 243] width 17 height 17
drag, startPoint x: 636, startPoint y: 306, endPoint x: 634, endPoint y: 276, distance: 29.8
click at [637, 306] on button "1" at bounding box center [638, 304] width 26 height 26
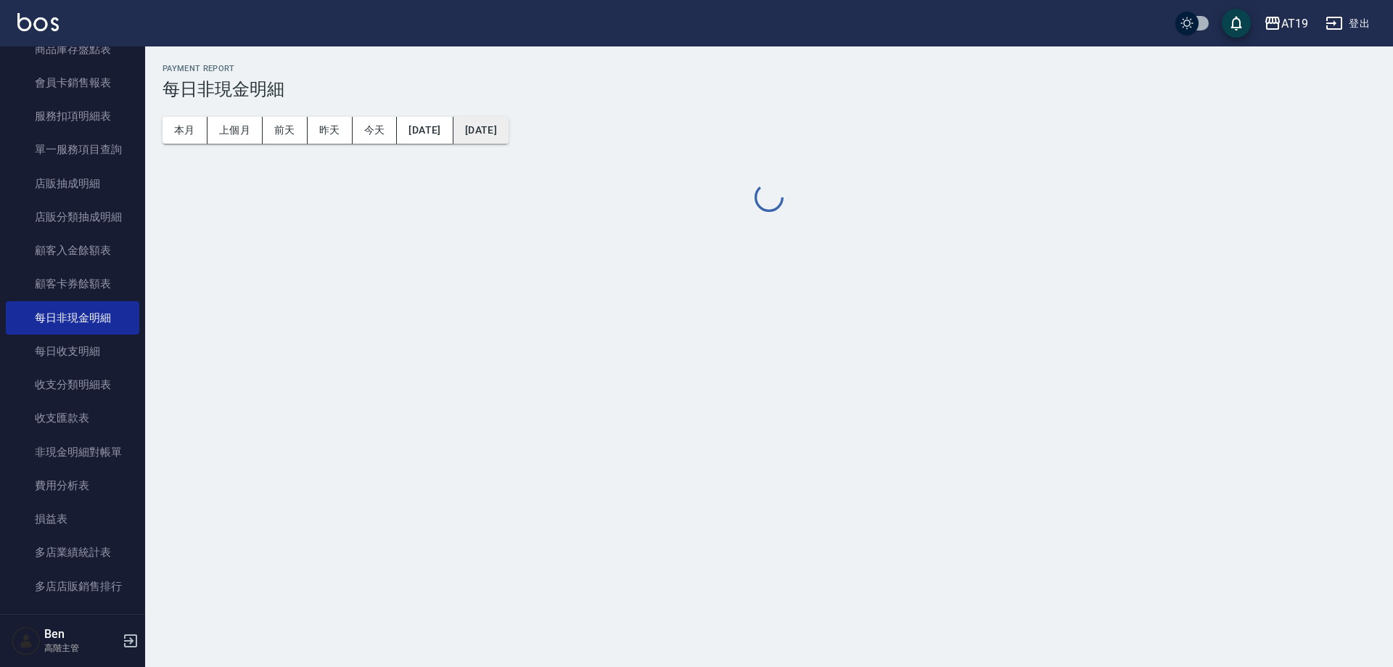
click at [509, 130] on button "[DATE]" at bounding box center [480, 130] width 55 height 27
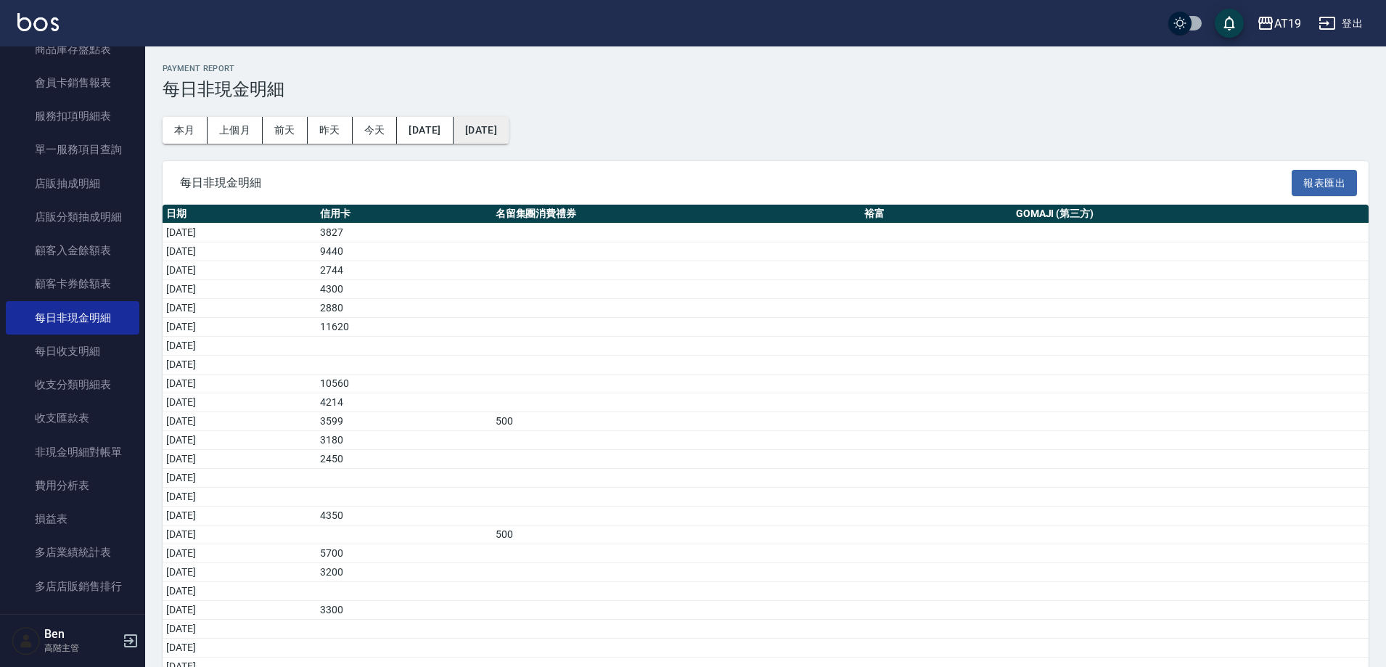
click at [509, 138] on button "[DATE]" at bounding box center [480, 130] width 55 height 27
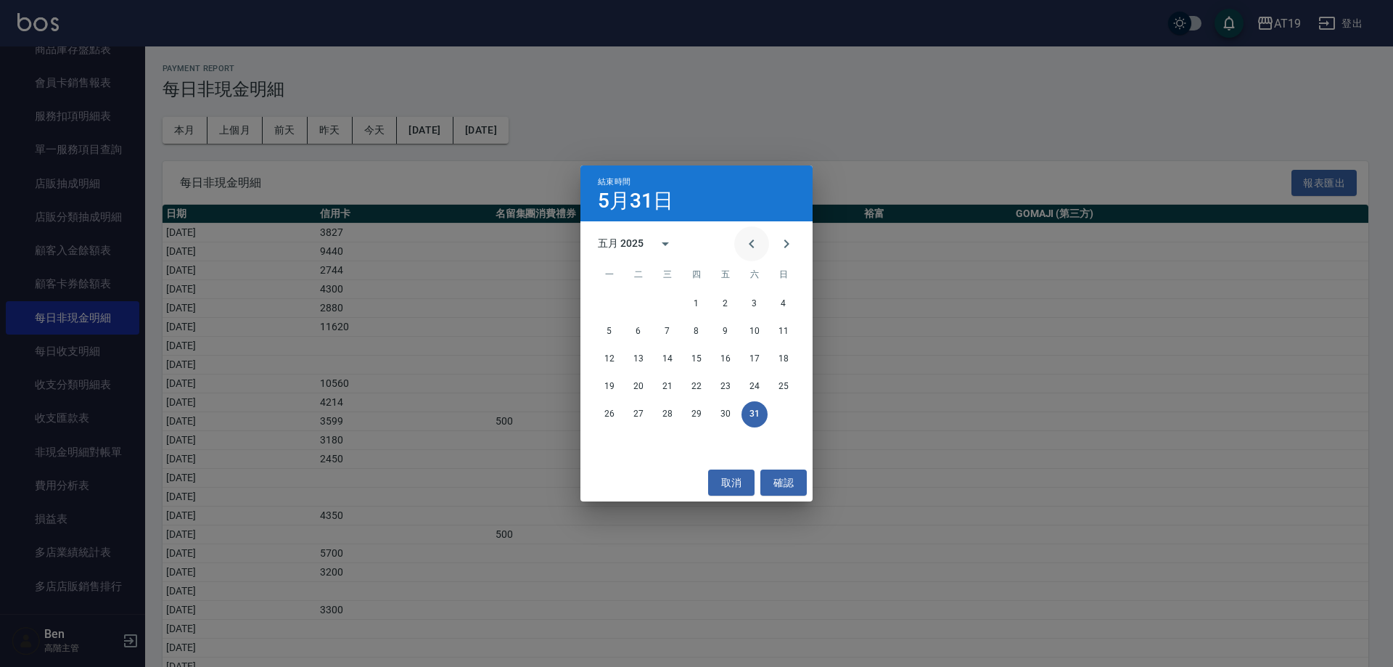
click at [760, 244] on button "Previous month" at bounding box center [751, 243] width 35 height 35
click at [670, 412] on button "30" at bounding box center [667, 414] width 26 height 26
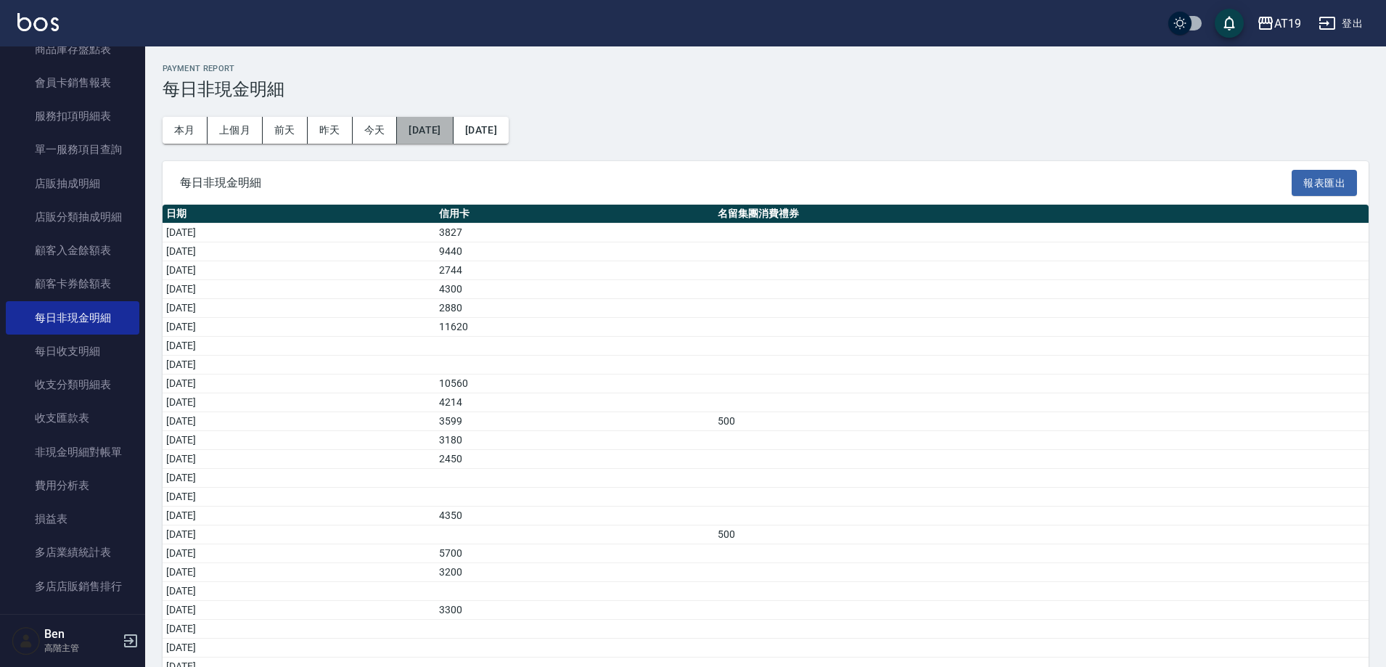
click at [453, 123] on button "[DATE]" at bounding box center [425, 130] width 56 height 27
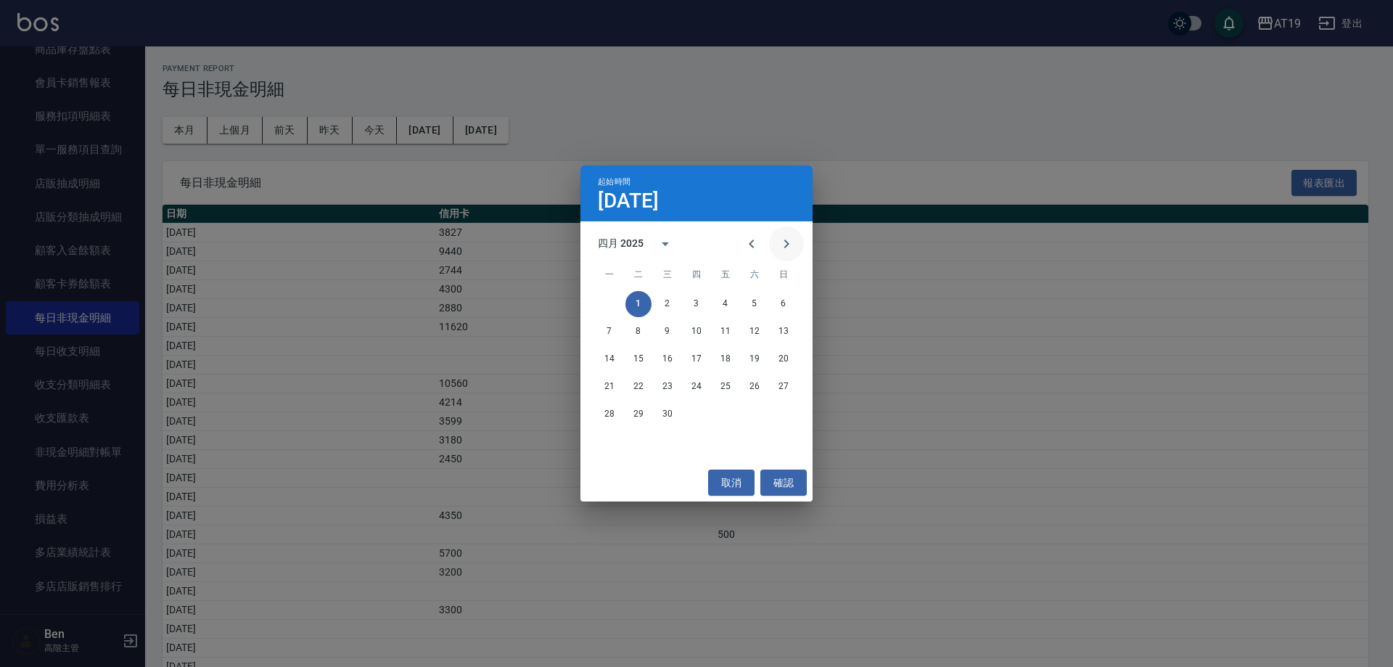
click at [786, 255] on button "Next month" at bounding box center [786, 243] width 35 height 35
click at [693, 300] on button "1" at bounding box center [696, 304] width 26 height 26
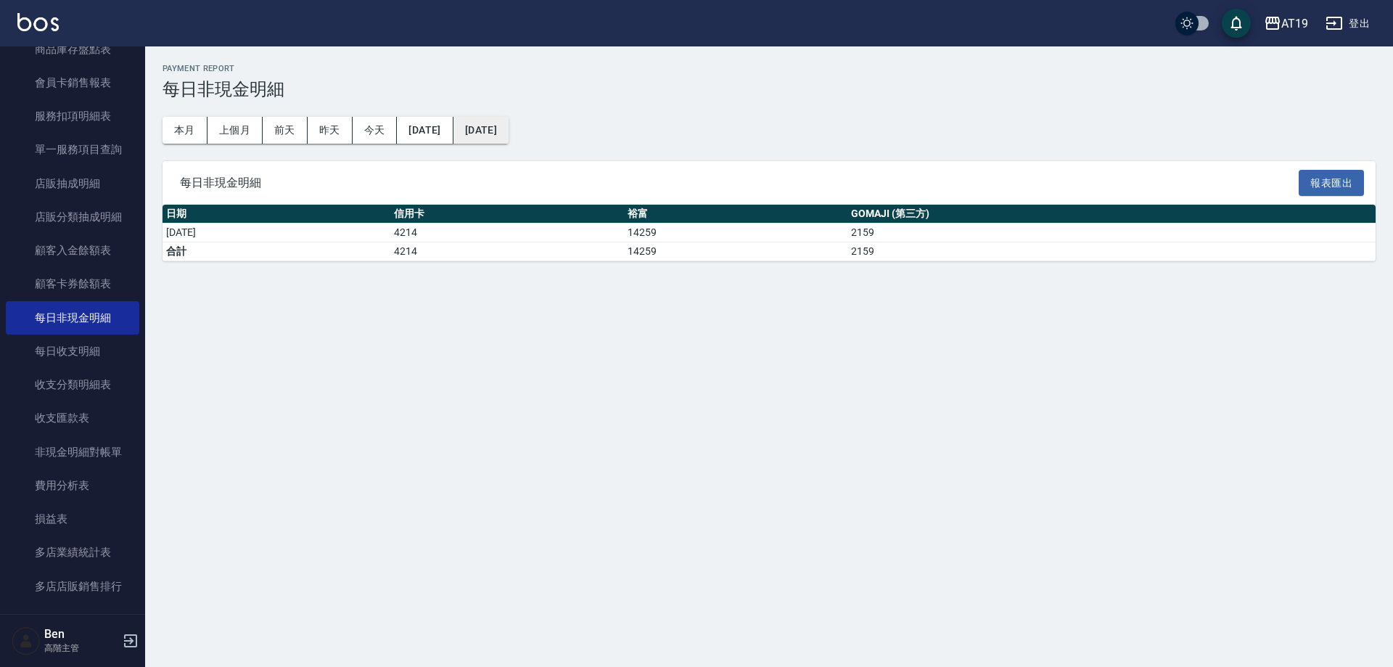
click at [509, 125] on button "[DATE]" at bounding box center [480, 130] width 55 height 27
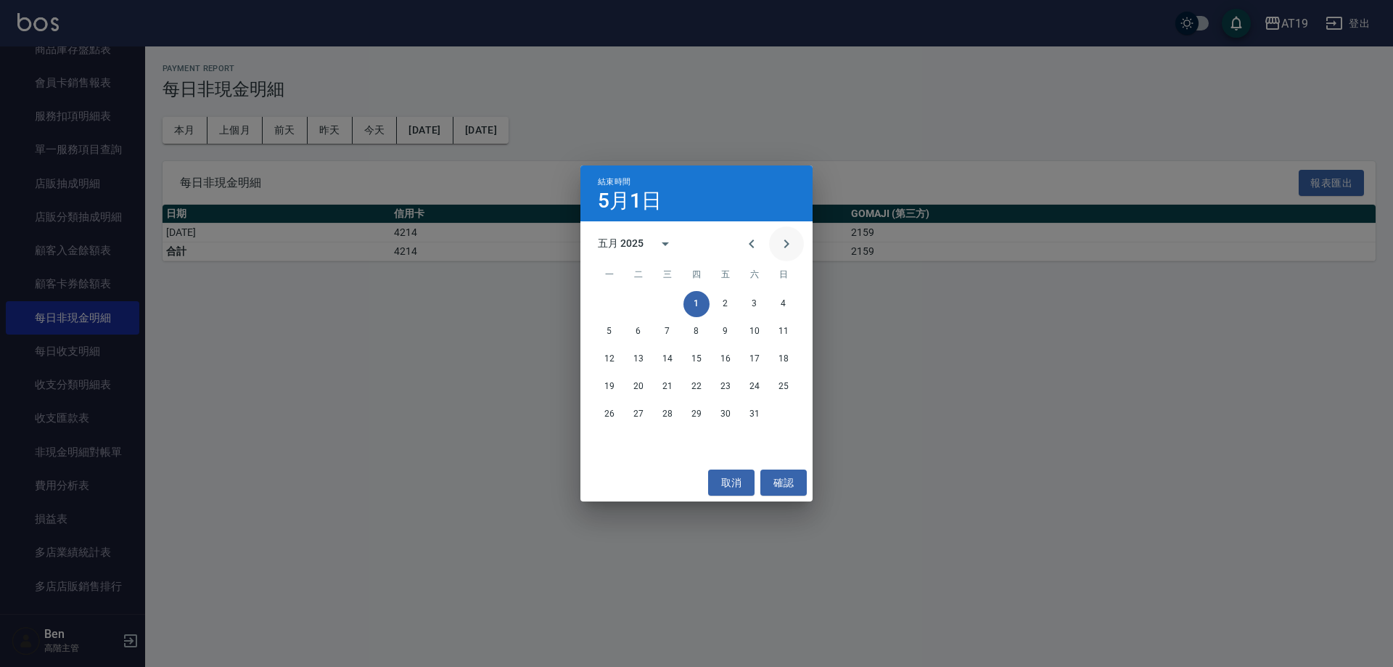
click at [780, 242] on icon "Next month" at bounding box center [786, 243] width 17 height 17
click at [764, 250] on button "Previous month" at bounding box center [751, 243] width 35 height 35
click at [749, 403] on button "31" at bounding box center [754, 414] width 26 height 26
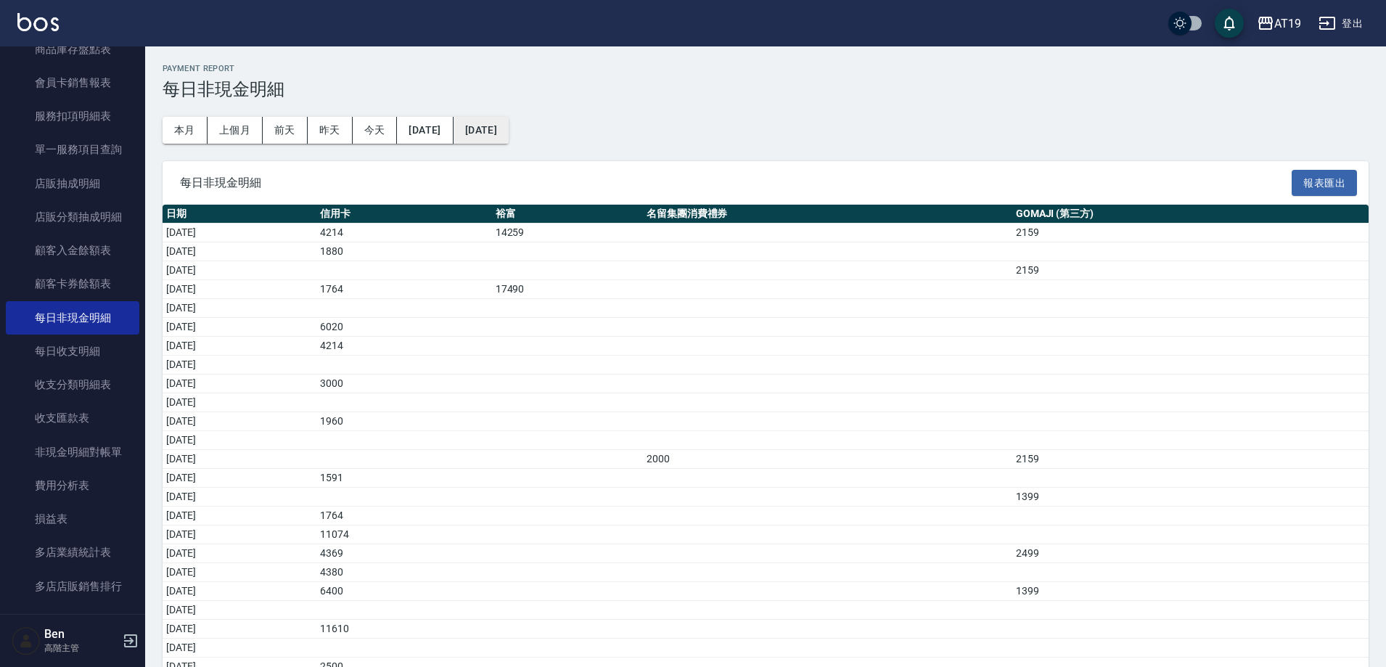
click at [509, 121] on button "[DATE]" at bounding box center [480, 130] width 55 height 27
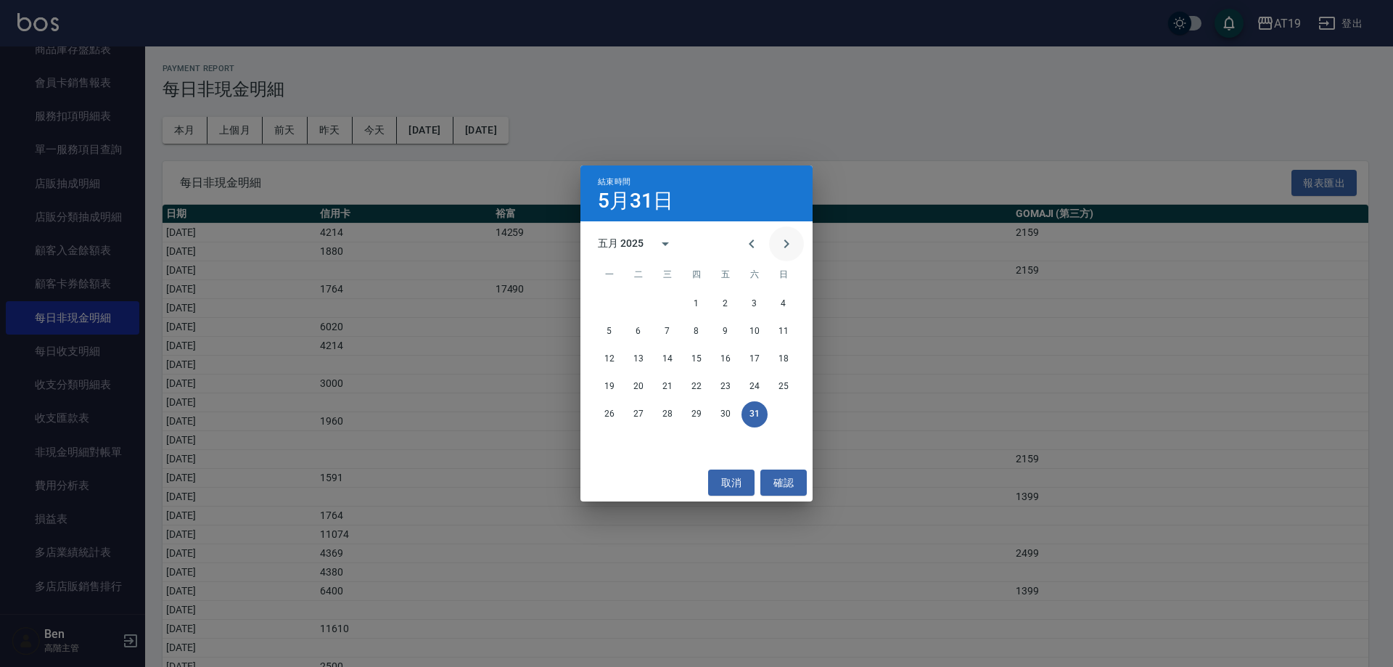
click at [796, 247] on button "Next month" at bounding box center [786, 243] width 35 height 35
click at [794, 246] on icon "Next month" at bounding box center [786, 243] width 17 height 17
click at [772, 408] on button "31" at bounding box center [783, 414] width 26 height 26
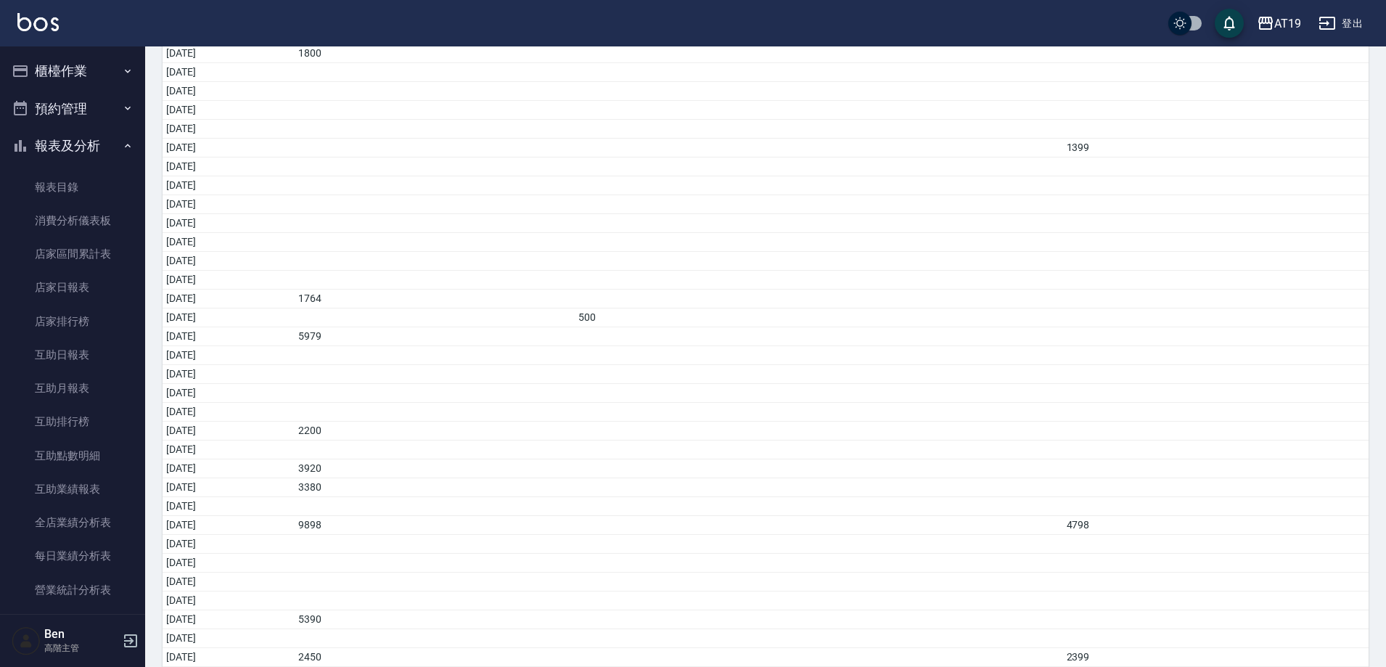
scroll to position [1333, 0]
click at [75, 80] on button "櫃檯作業" at bounding box center [72, 71] width 133 height 38
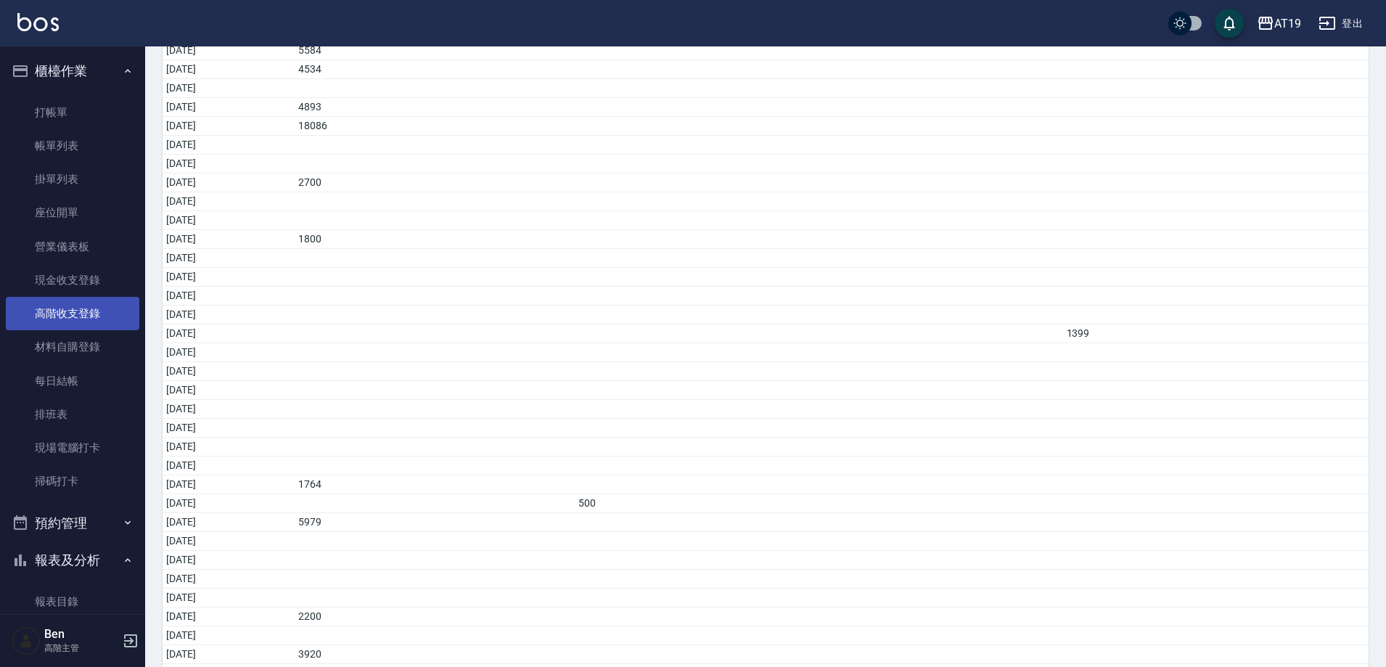
click at [60, 318] on link "高階收支登錄" at bounding box center [72, 313] width 133 height 33
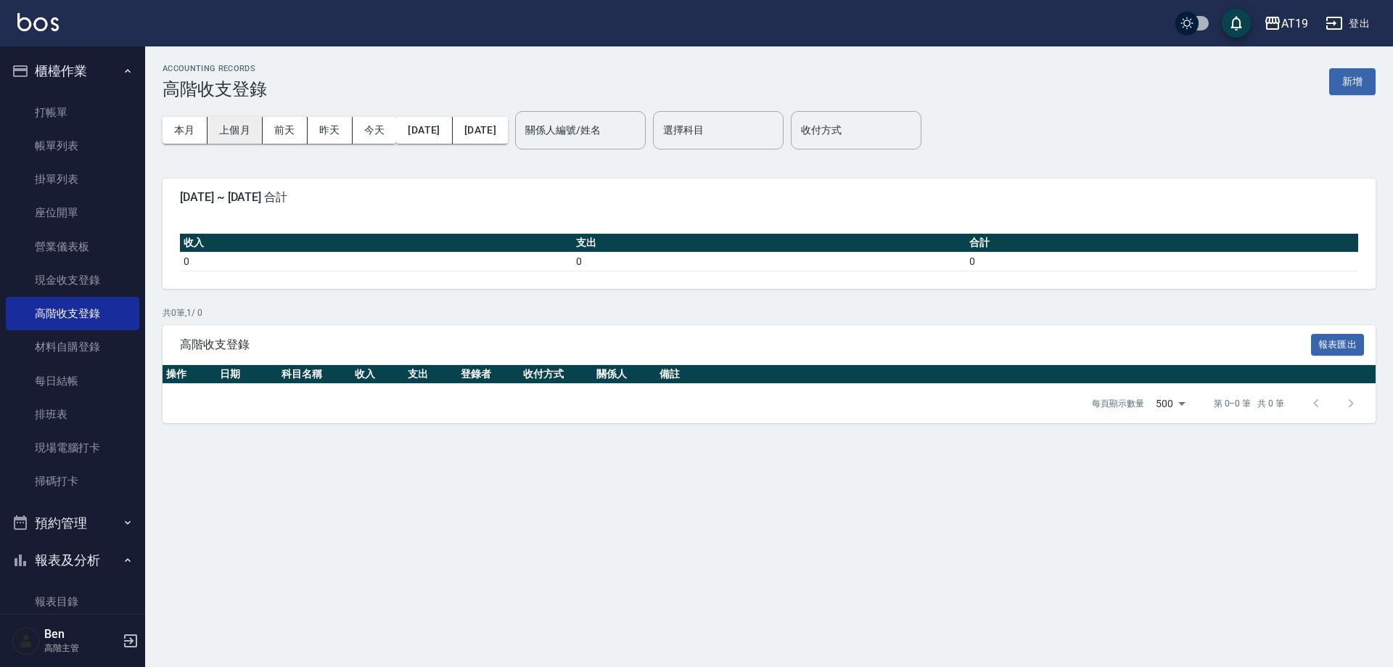
click at [216, 126] on button "上個月" at bounding box center [234, 130] width 55 height 27
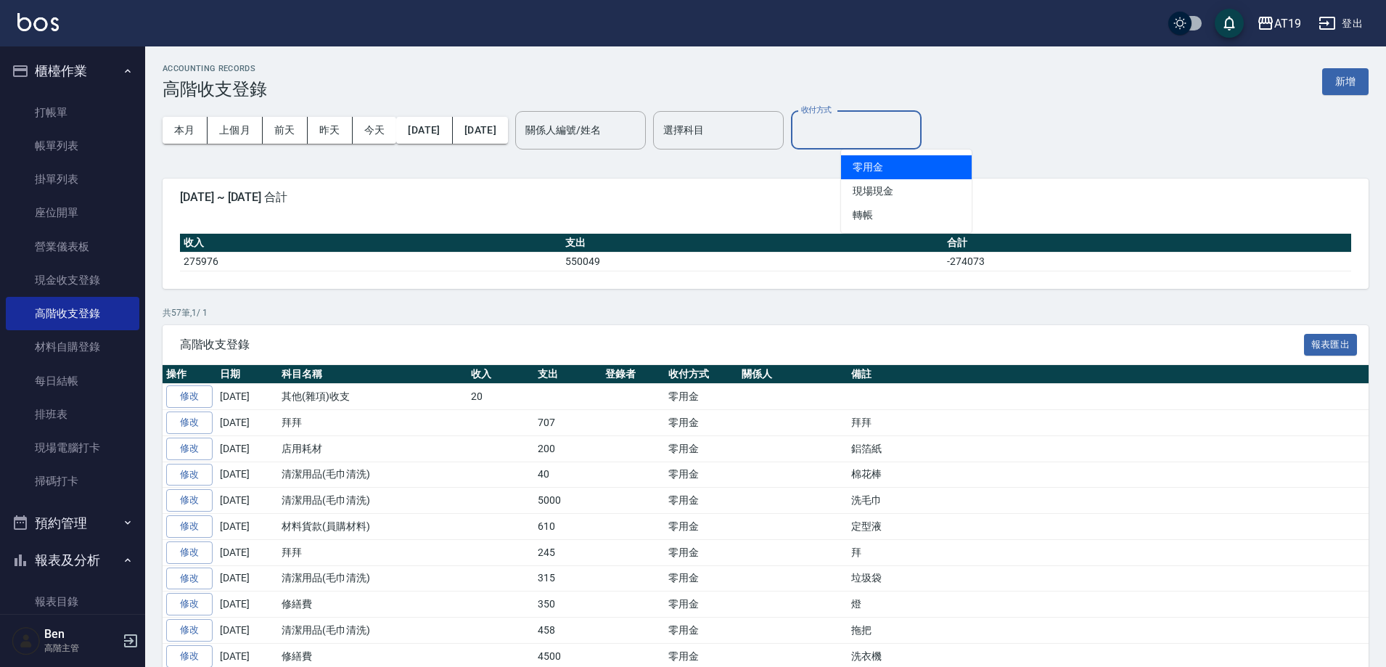
click at [894, 133] on input "收付方式" at bounding box center [856, 130] width 118 height 25
click at [882, 215] on li "轉帳" at bounding box center [906, 215] width 131 height 24
type input "轉帳"
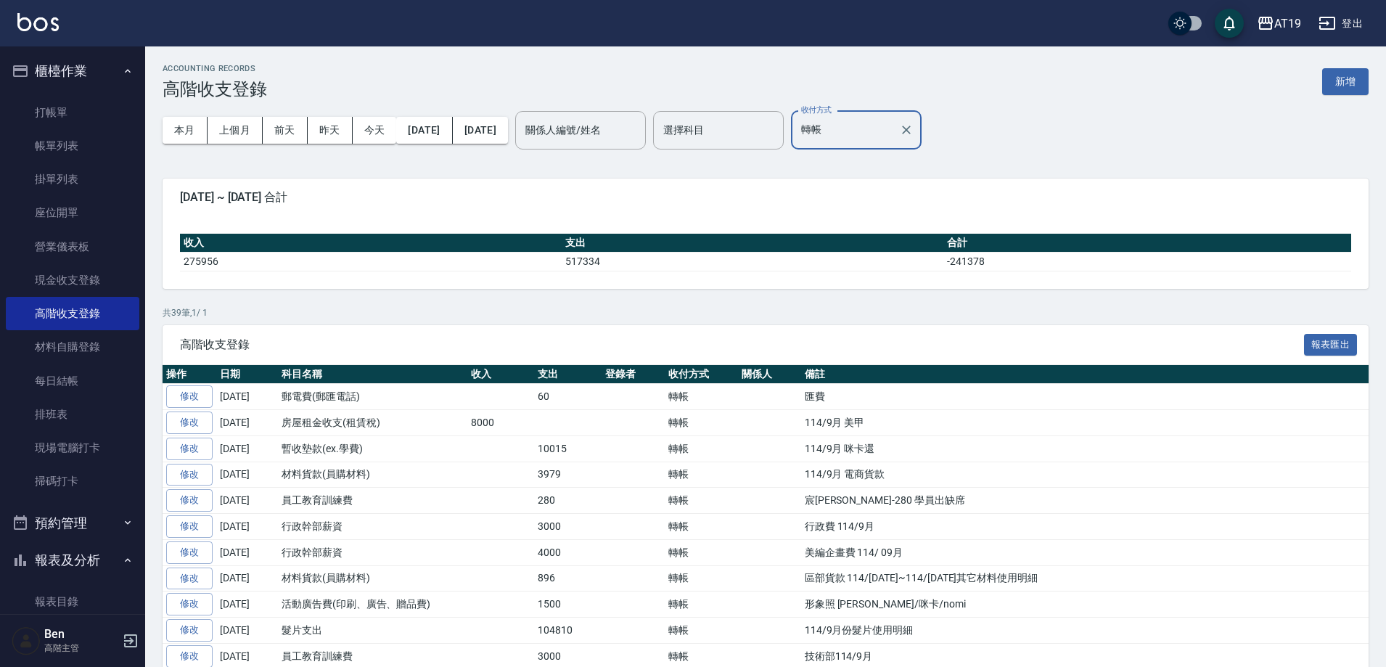
click at [828, 370] on th "備註" at bounding box center [1084, 374] width 567 height 19
click at [1342, 81] on button "新增" at bounding box center [1345, 81] width 46 height 27
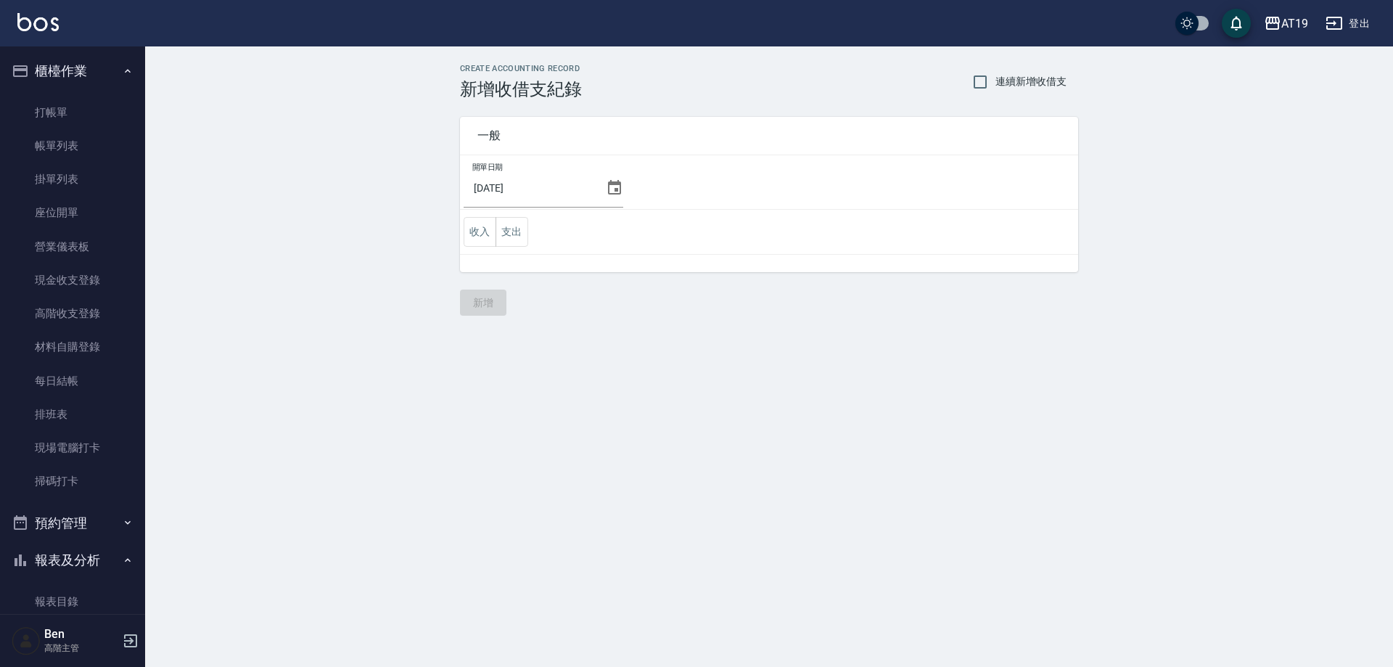
click at [613, 189] on icon at bounding box center [614, 187] width 13 height 15
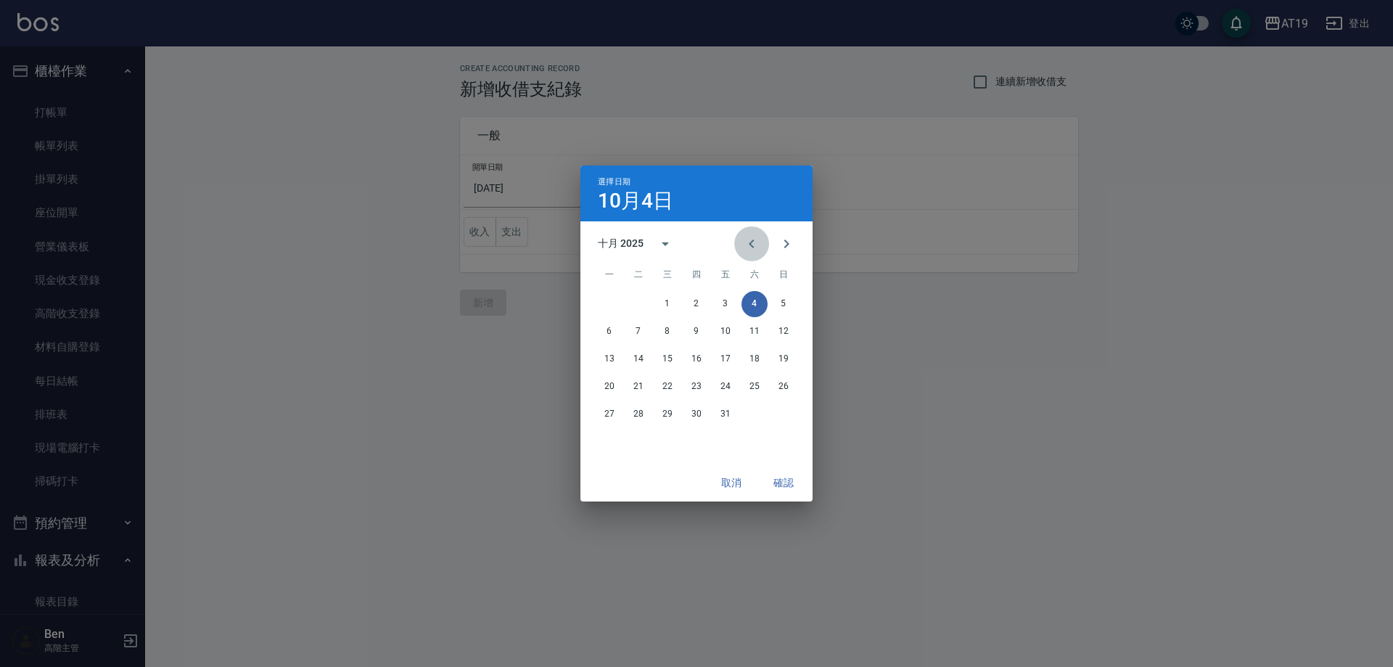
click at [746, 238] on icon "Previous month" at bounding box center [751, 243] width 17 height 17
click at [634, 411] on button "30" at bounding box center [638, 414] width 26 height 26
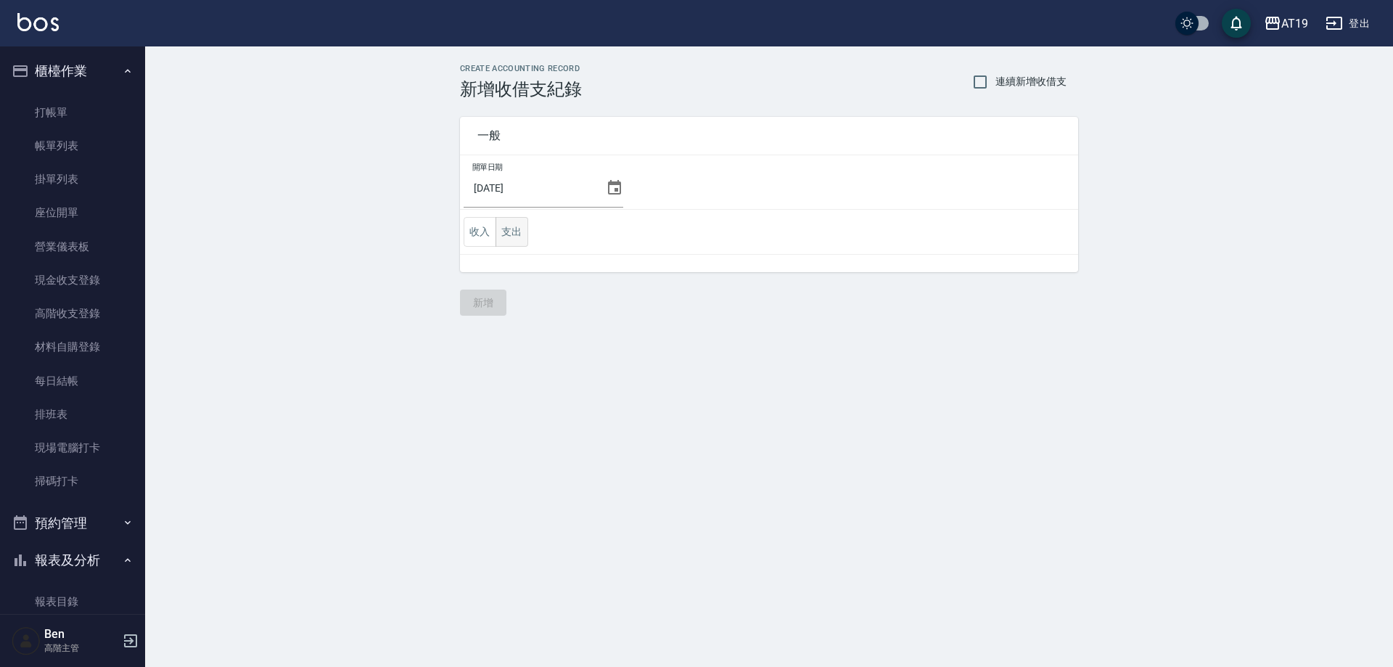
click at [523, 222] on button "支出" at bounding box center [511, 232] width 33 height 30
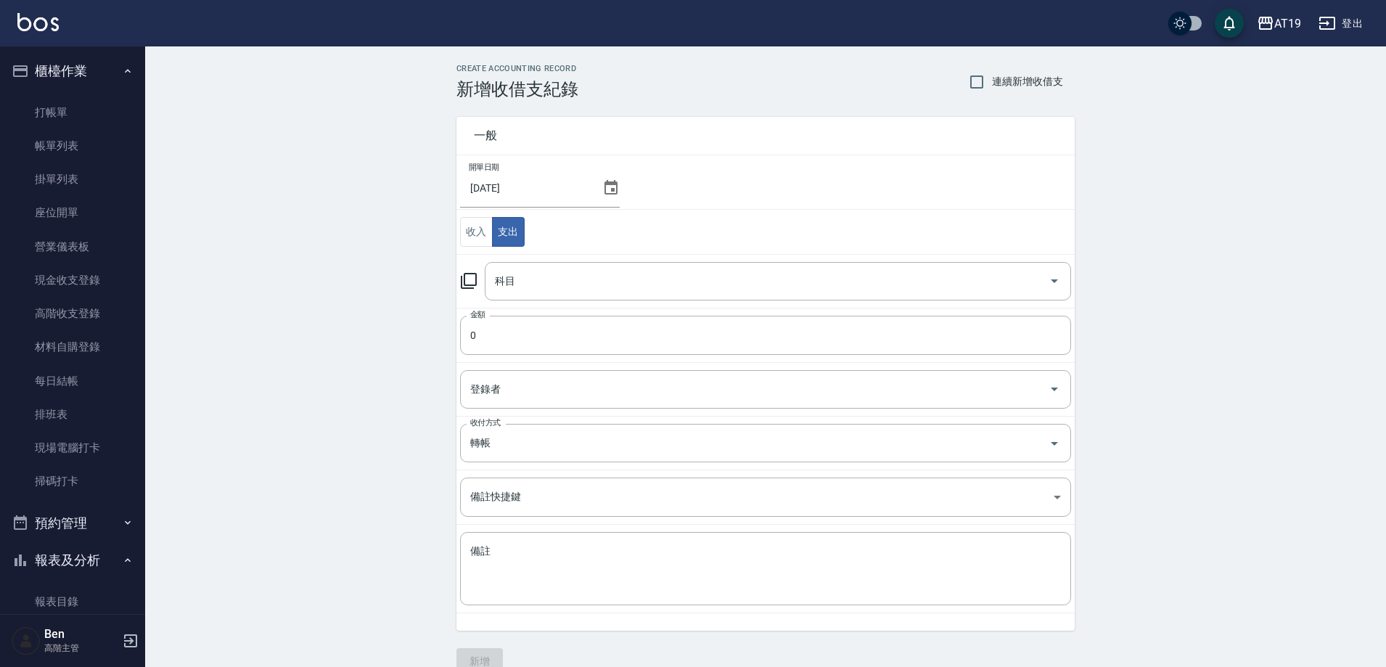
click at [472, 289] on icon at bounding box center [469, 281] width 16 height 16
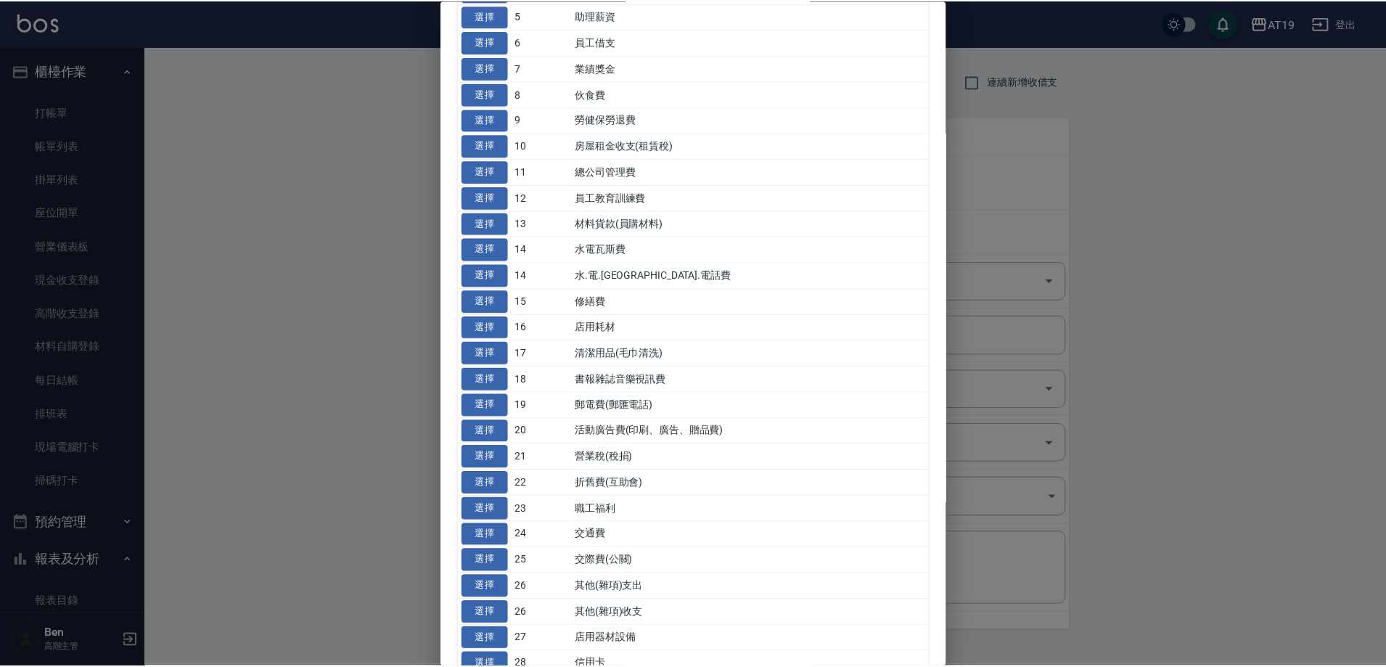
scroll to position [508, 0]
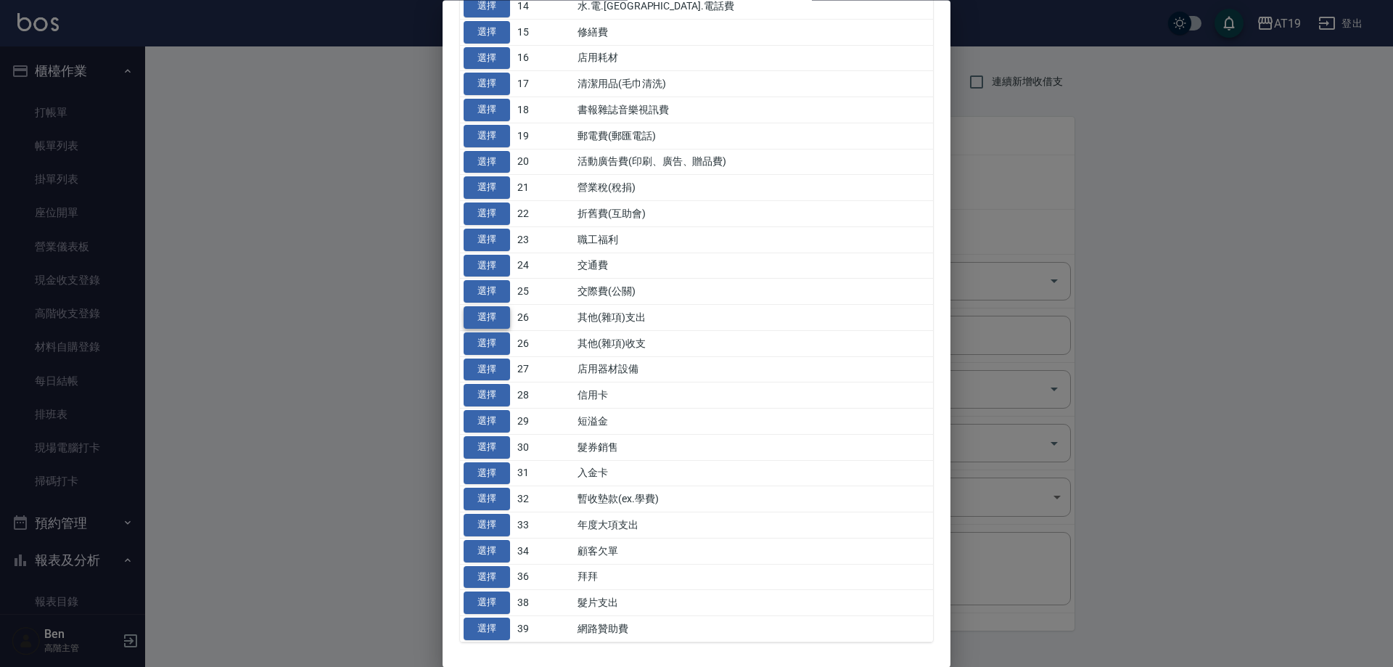
click at [491, 317] on button "選擇" at bounding box center [487, 318] width 46 height 22
type input "26 其他(雜項)支出"
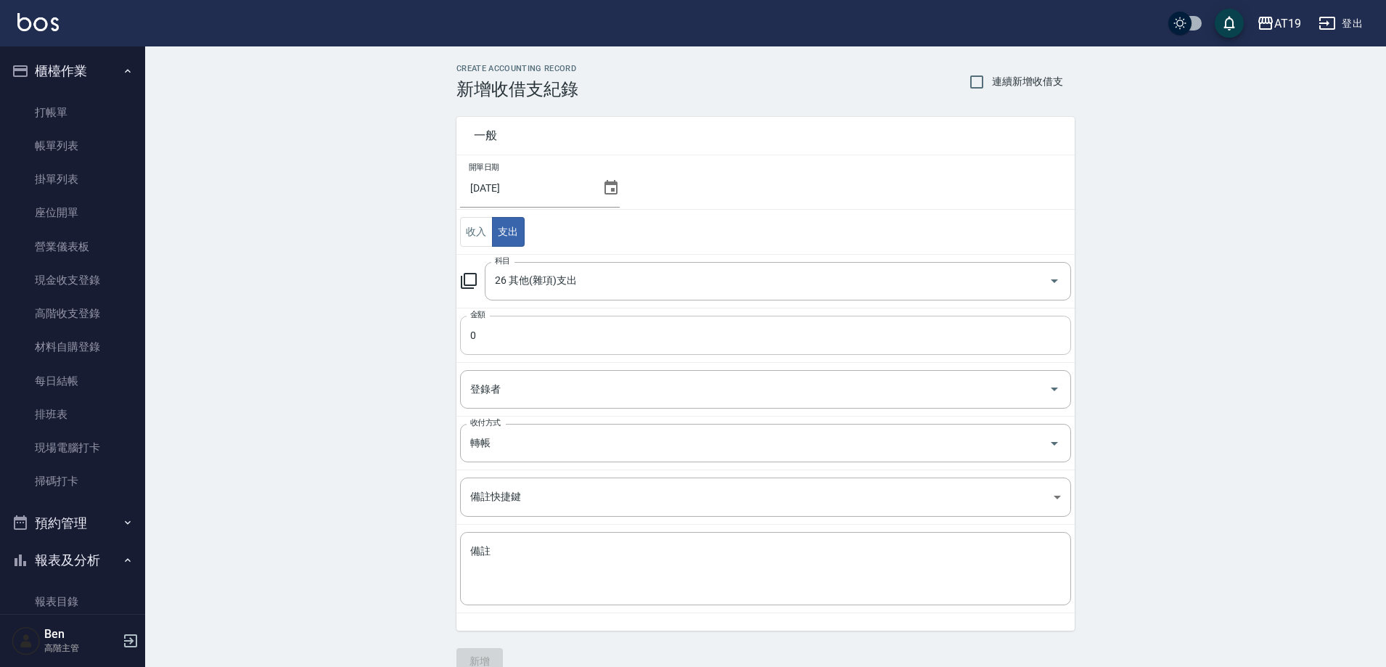
click at [498, 343] on input "0" at bounding box center [765, 335] width 611 height 39
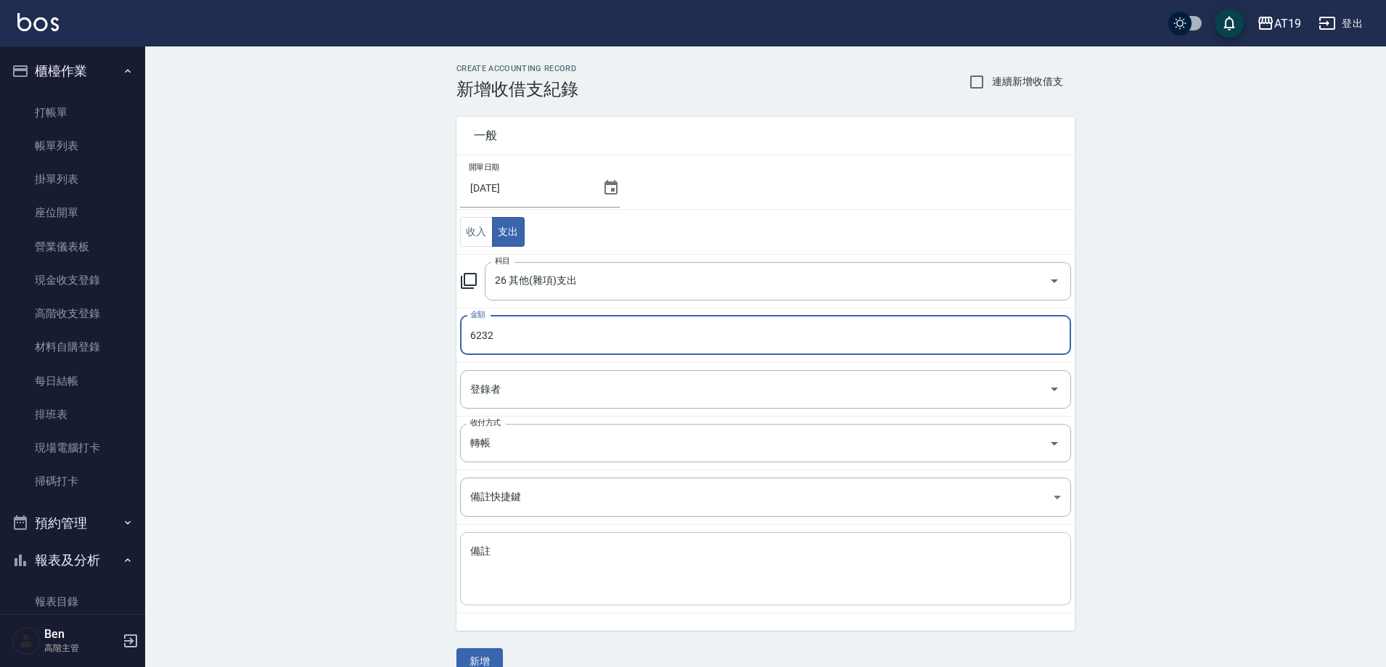
type input "6232"
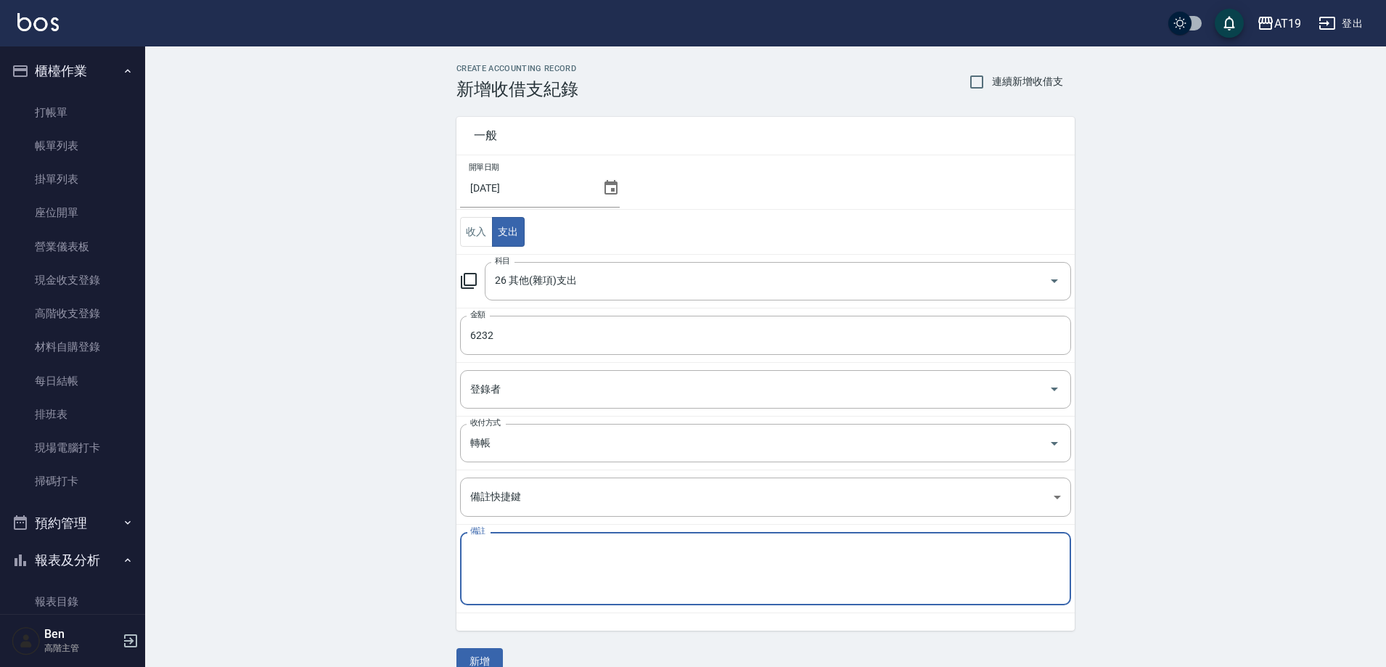
click at [545, 567] on textarea "備註" at bounding box center [765, 568] width 590 height 49
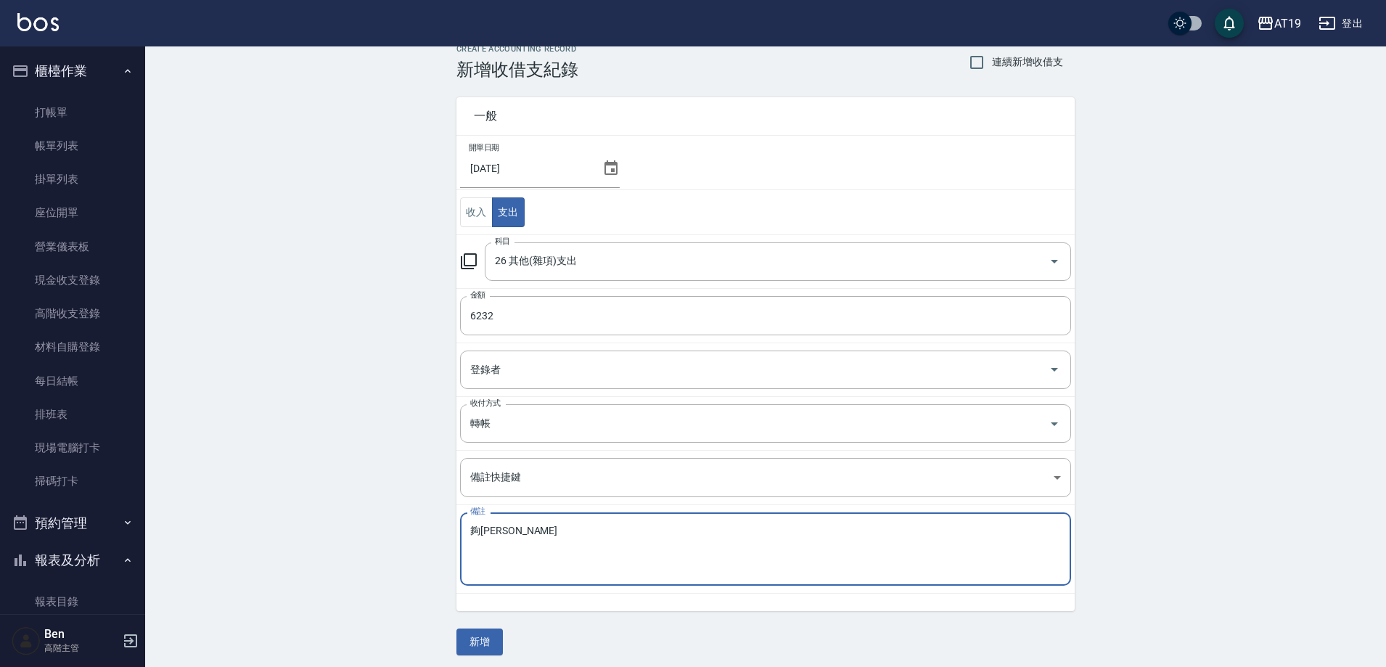
scroll to position [25, 0]
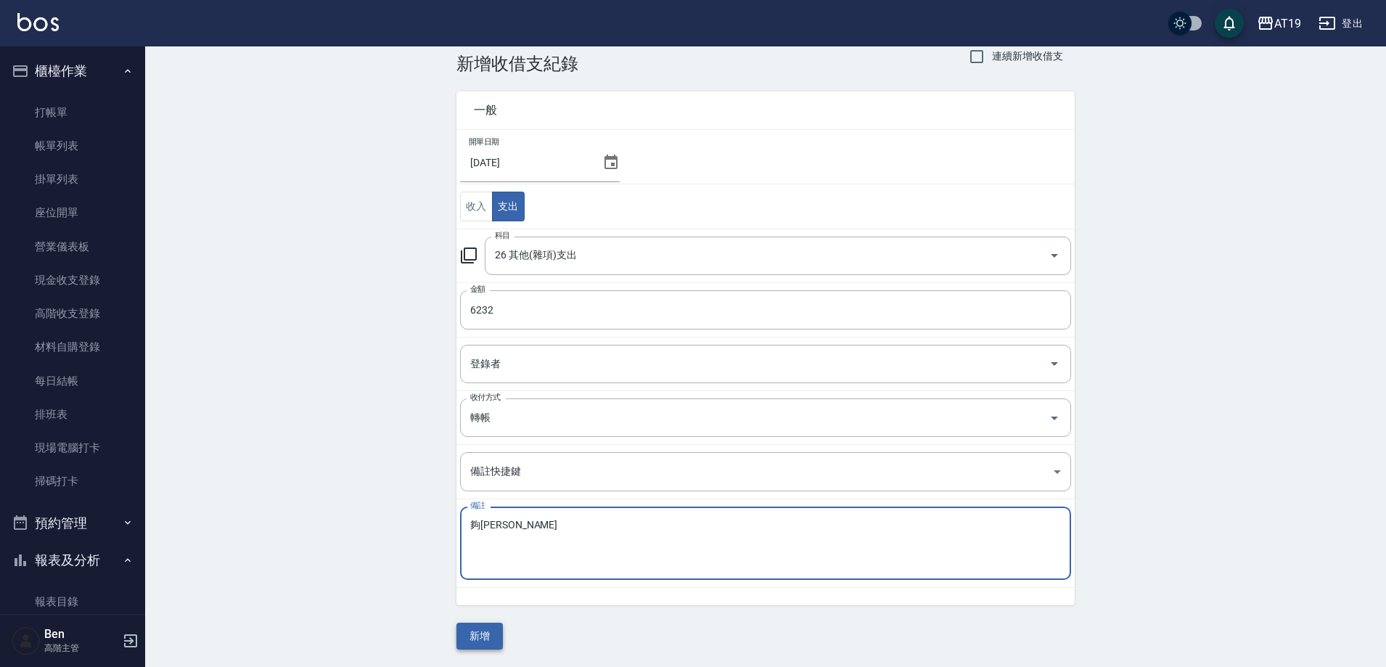
type textarea "夠[PERSON_NAME]"
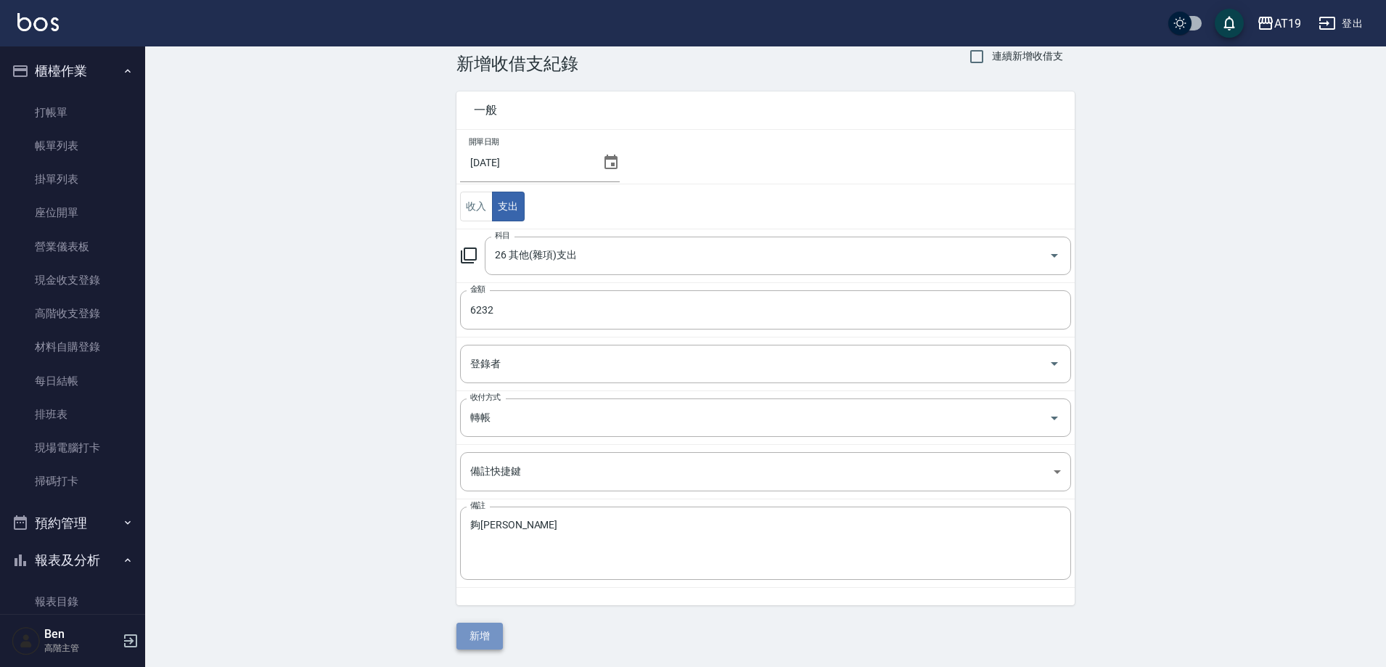
click at [494, 633] on button "新增" at bounding box center [479, 635] width 46 height 27
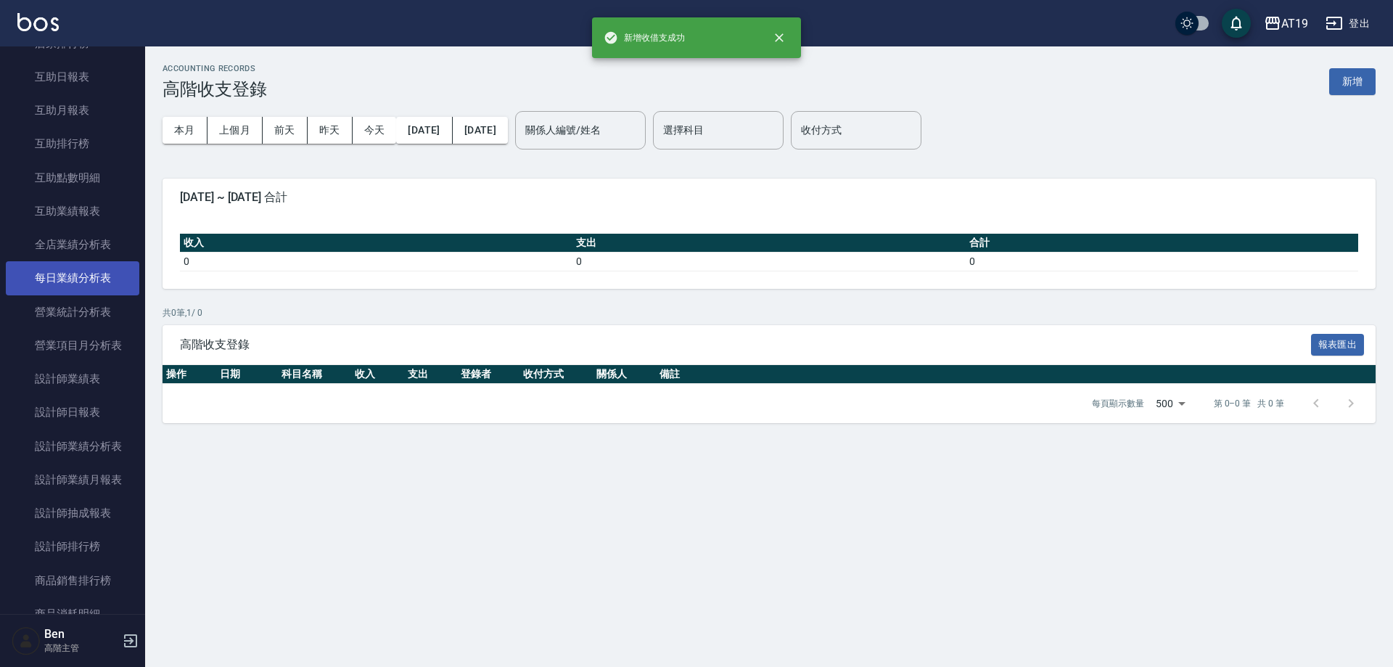
scroll to position [943, 0]
